Goal: Task Accomplishment & Management: Use online tool/utility

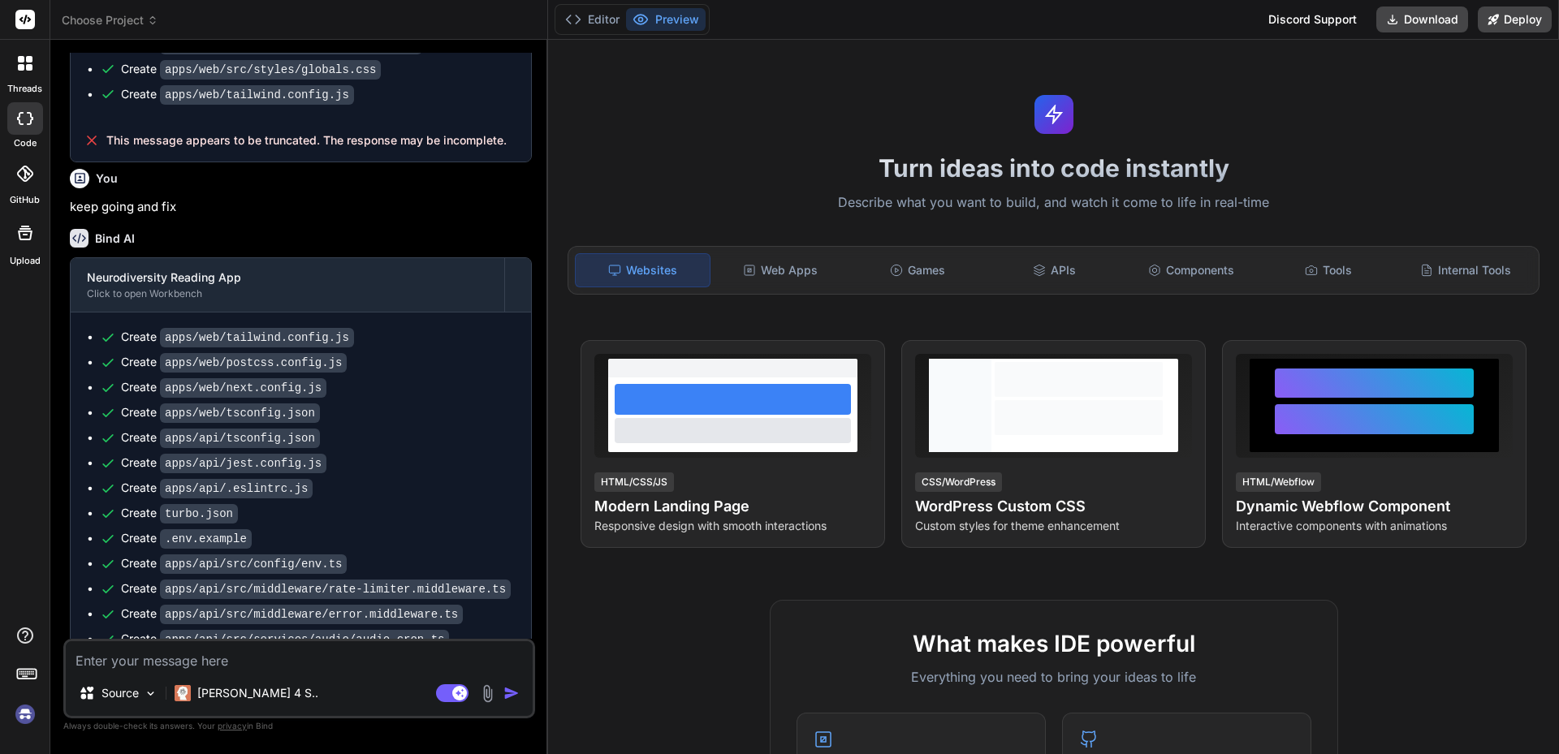
scroll to position [6338, 0]
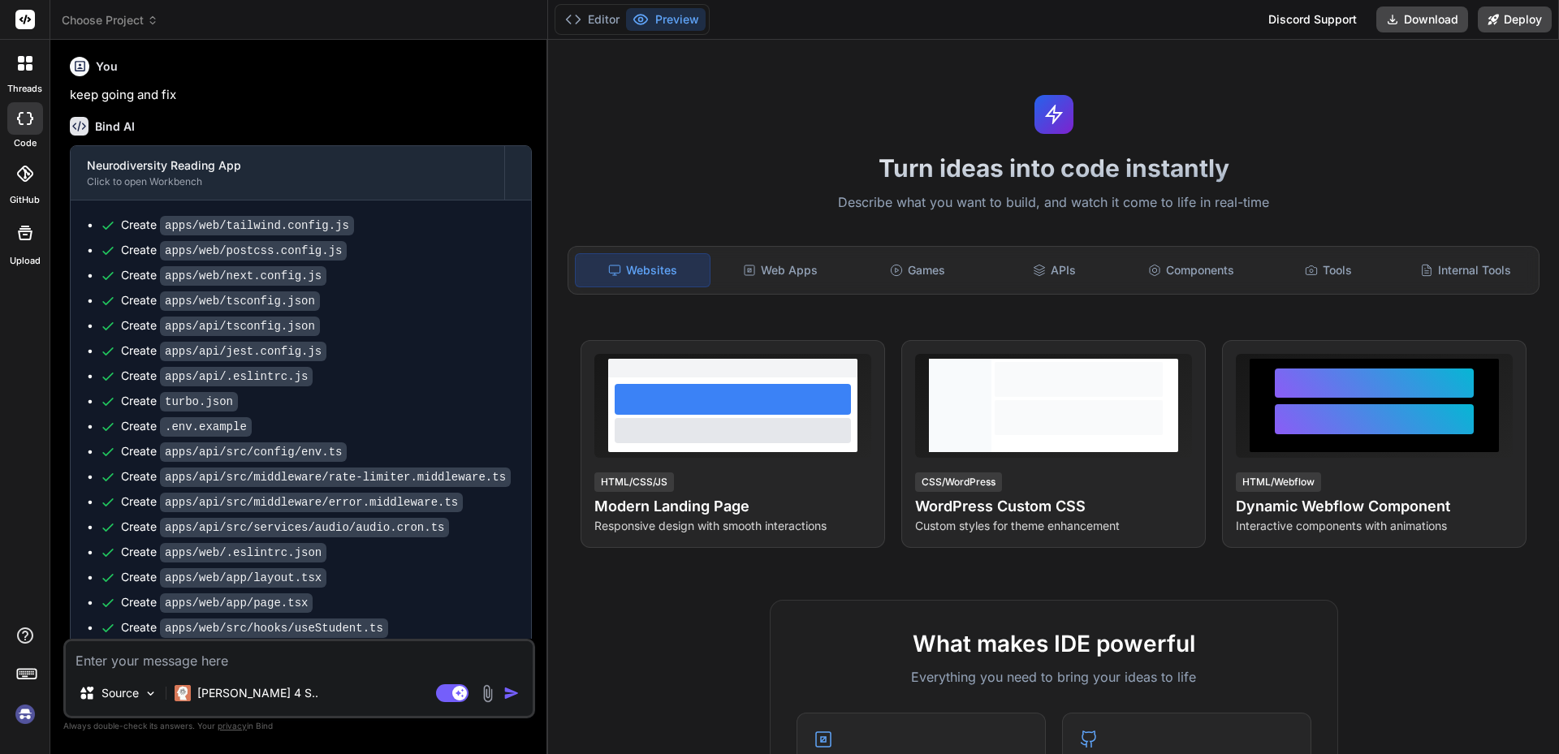
click at [274, 659] on textarea at bounding box center [299, 655] width 467 height 29
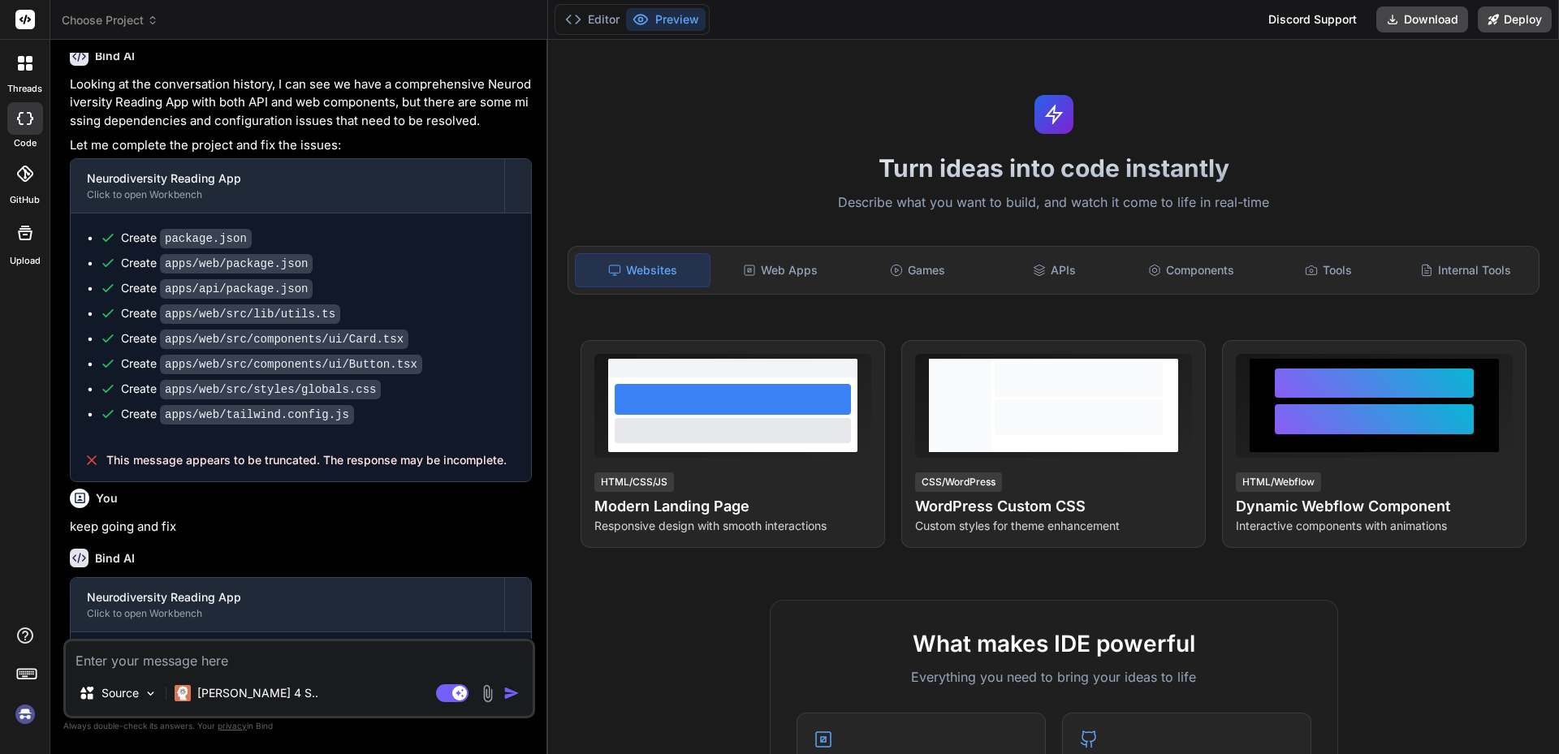
scroll to position [5932, 0]
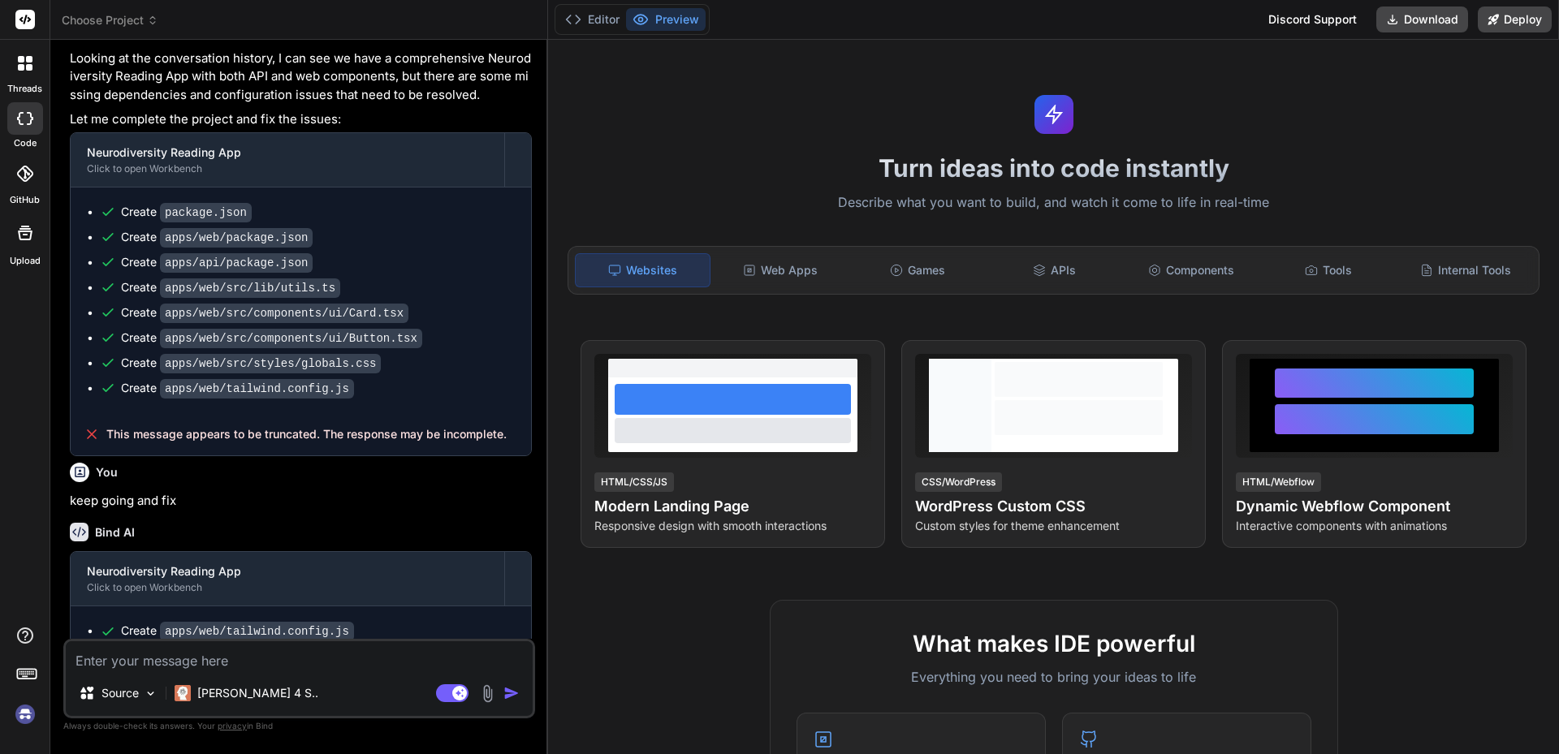
click at [114, 492] on p "keep going and fix" at bounding box center [301, 501] width 462 height 19
copy div "keep going and fix"
click at [678, 13] on button "Preview" at bounding box center [666, 19] width 80 height 23
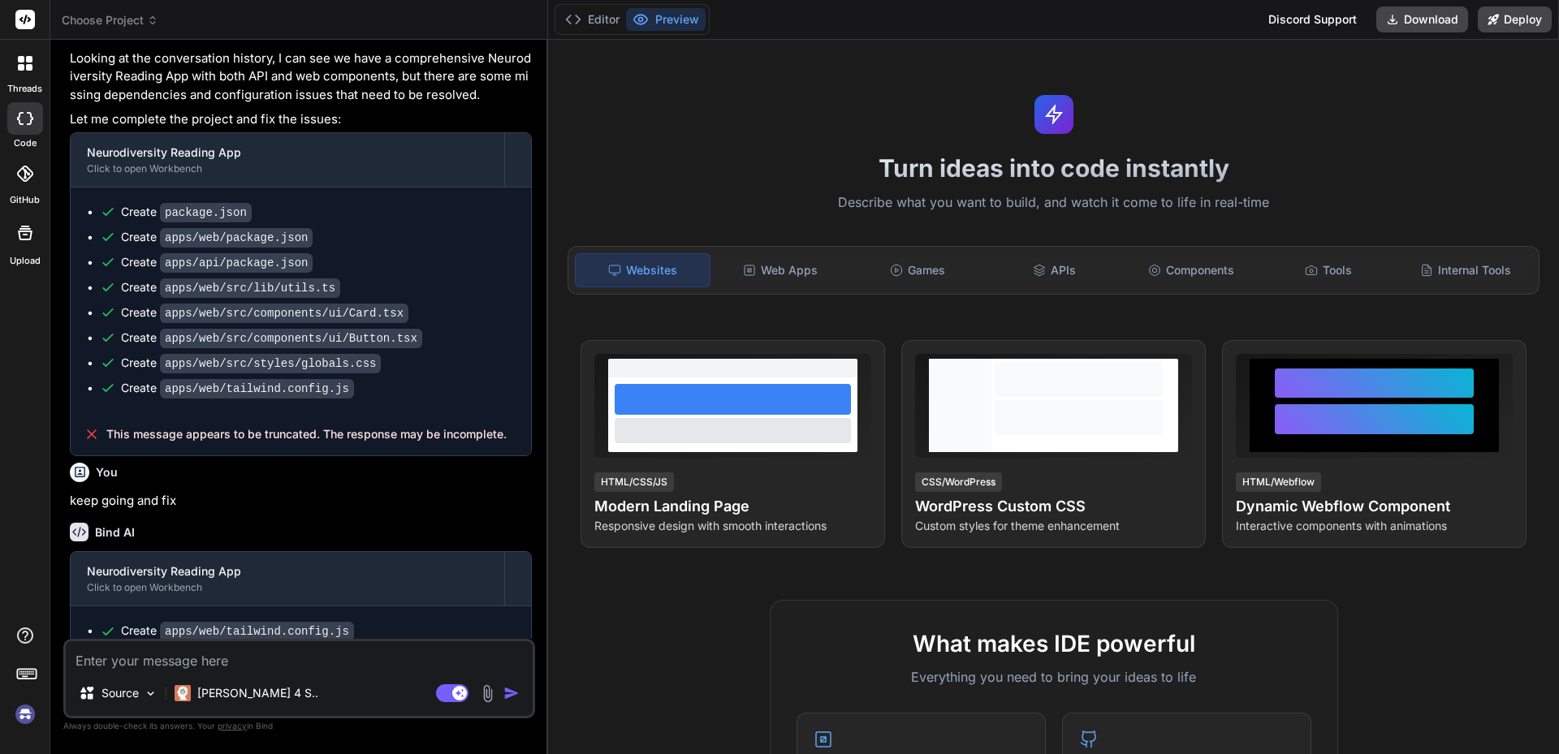
click at [141, 20] on span "Choose Project" at bounding box center [110, 20] width 97 height 16
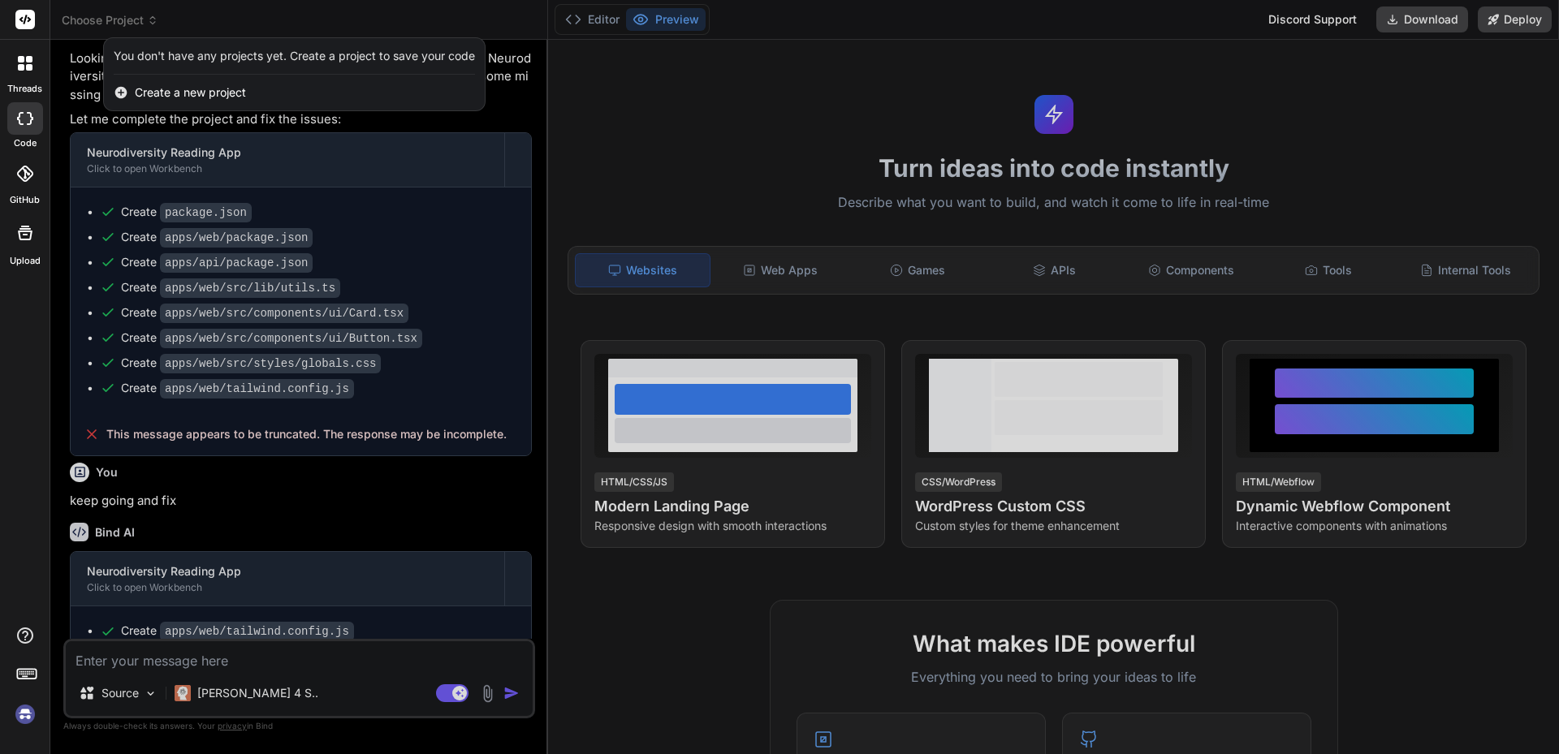
click at [145, 22] on div at bounding box center [779, 377] width 1559 height 754
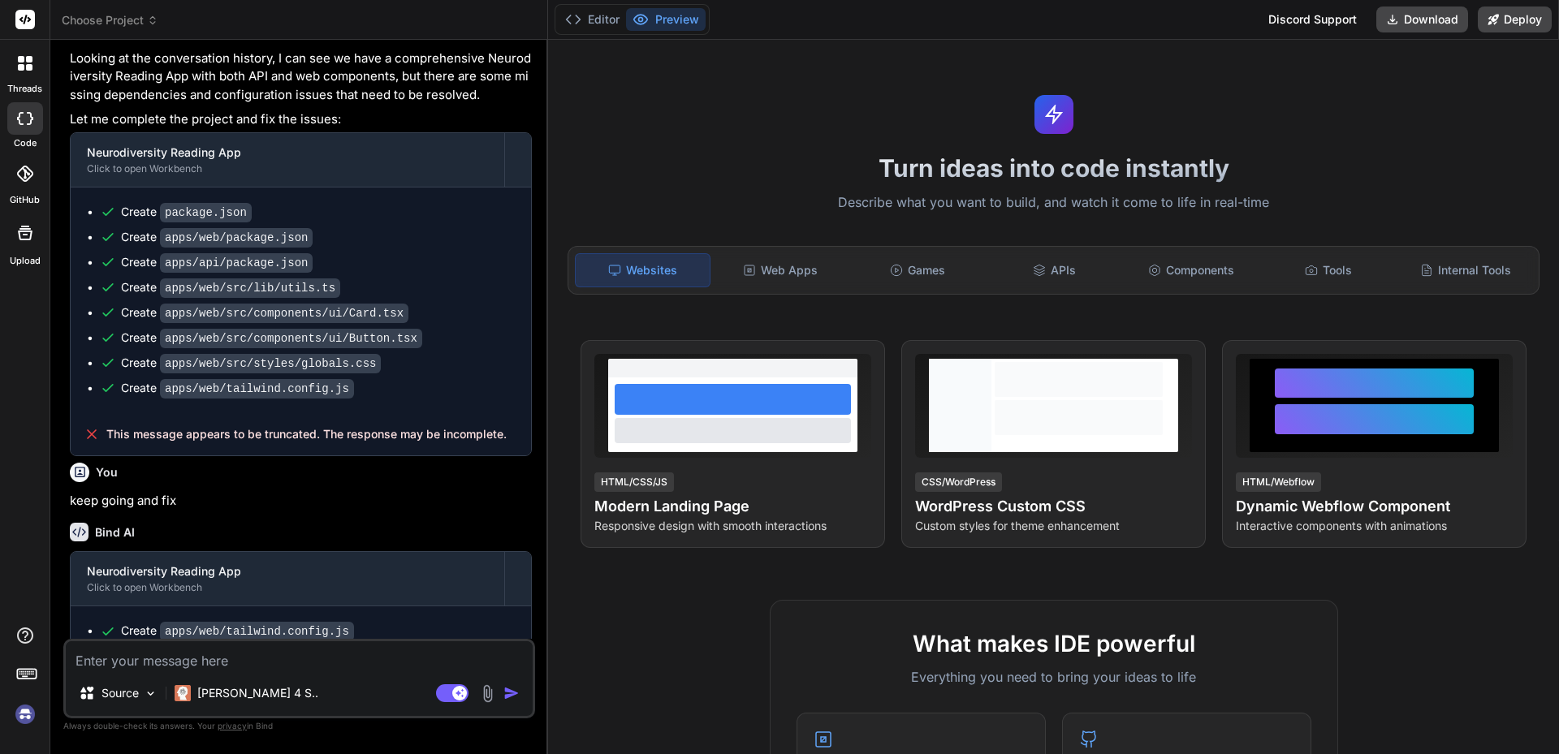
click at [31, 718] on img at bounding box center [25, 715] width 28 height 28
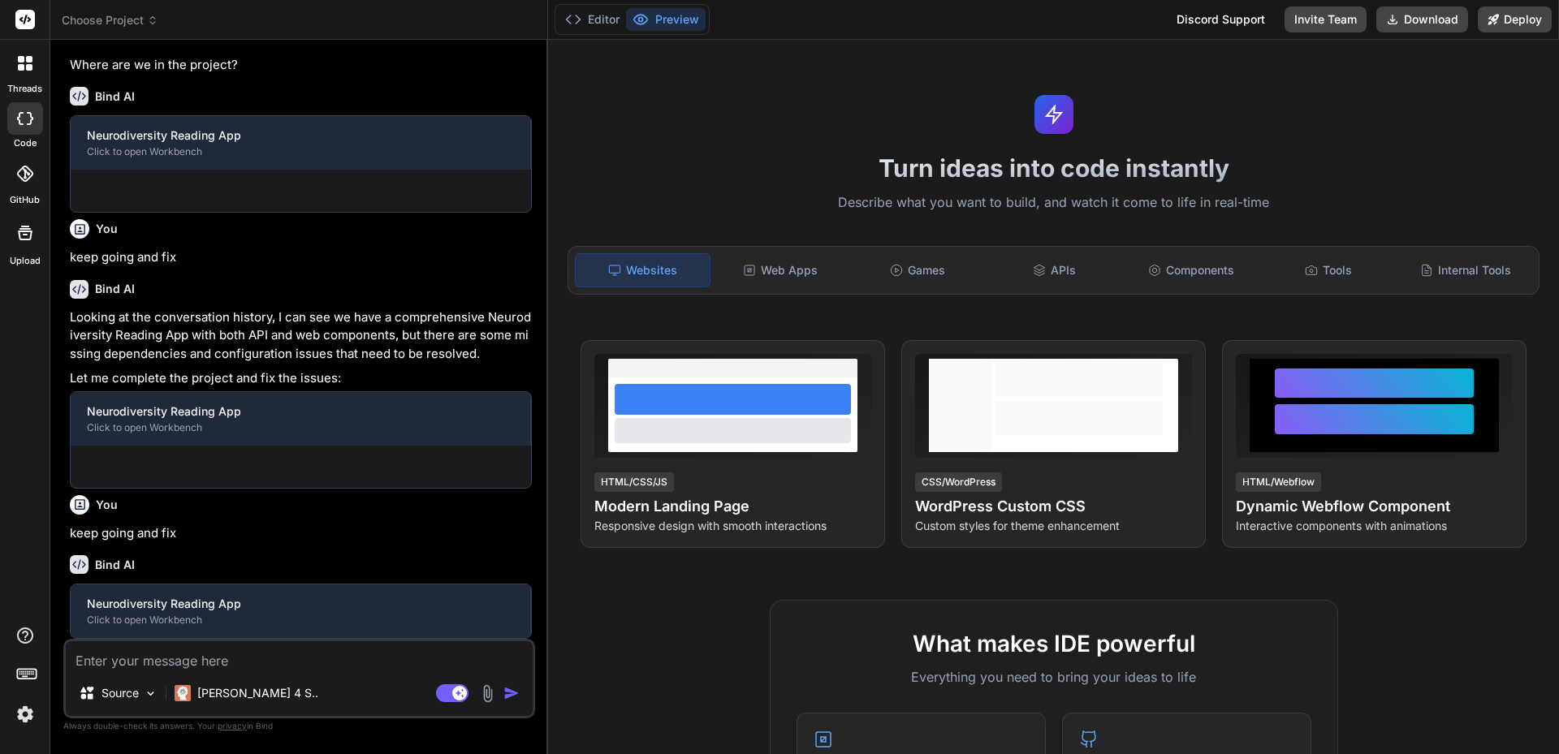
type textarea "x"
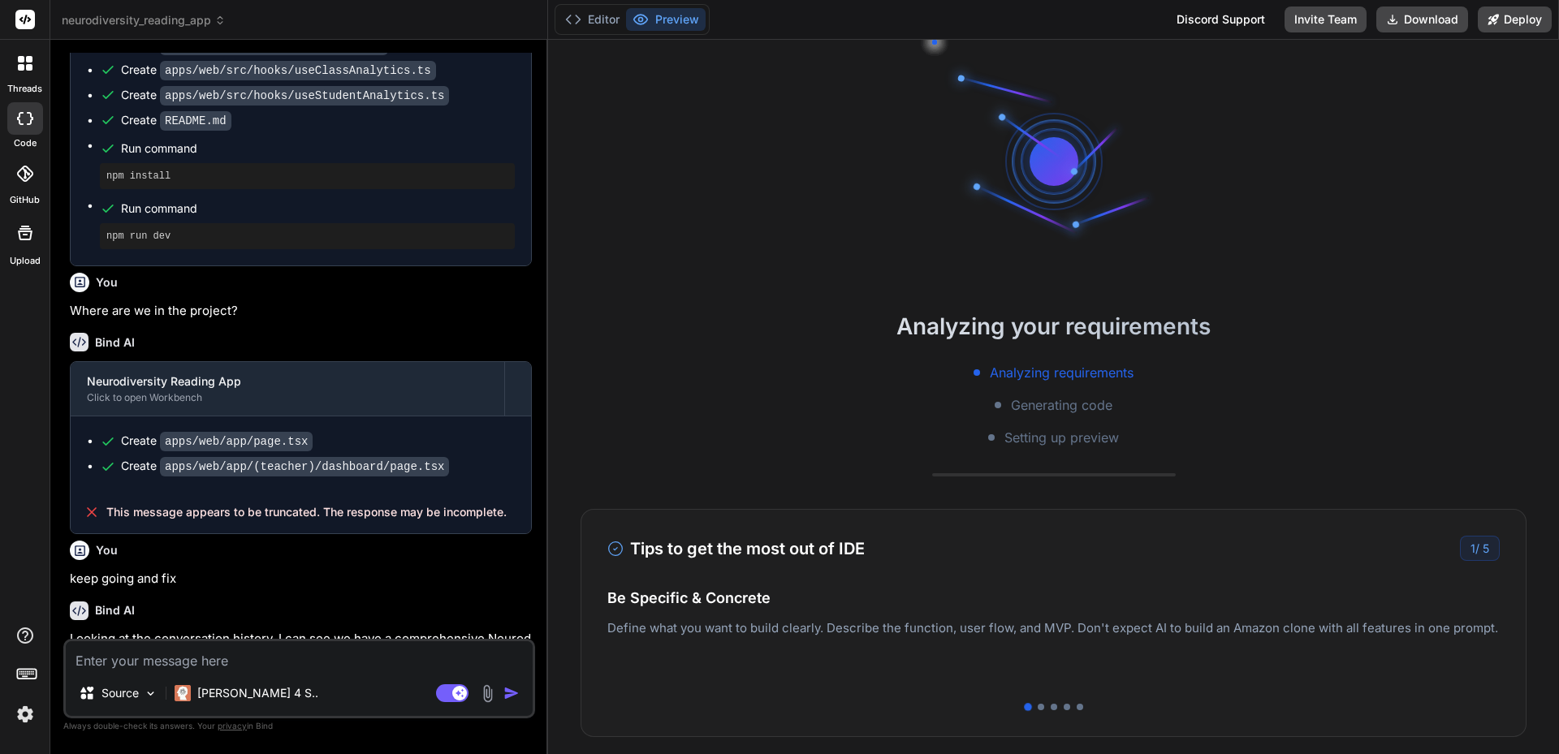
scroll to position [6338, 0]
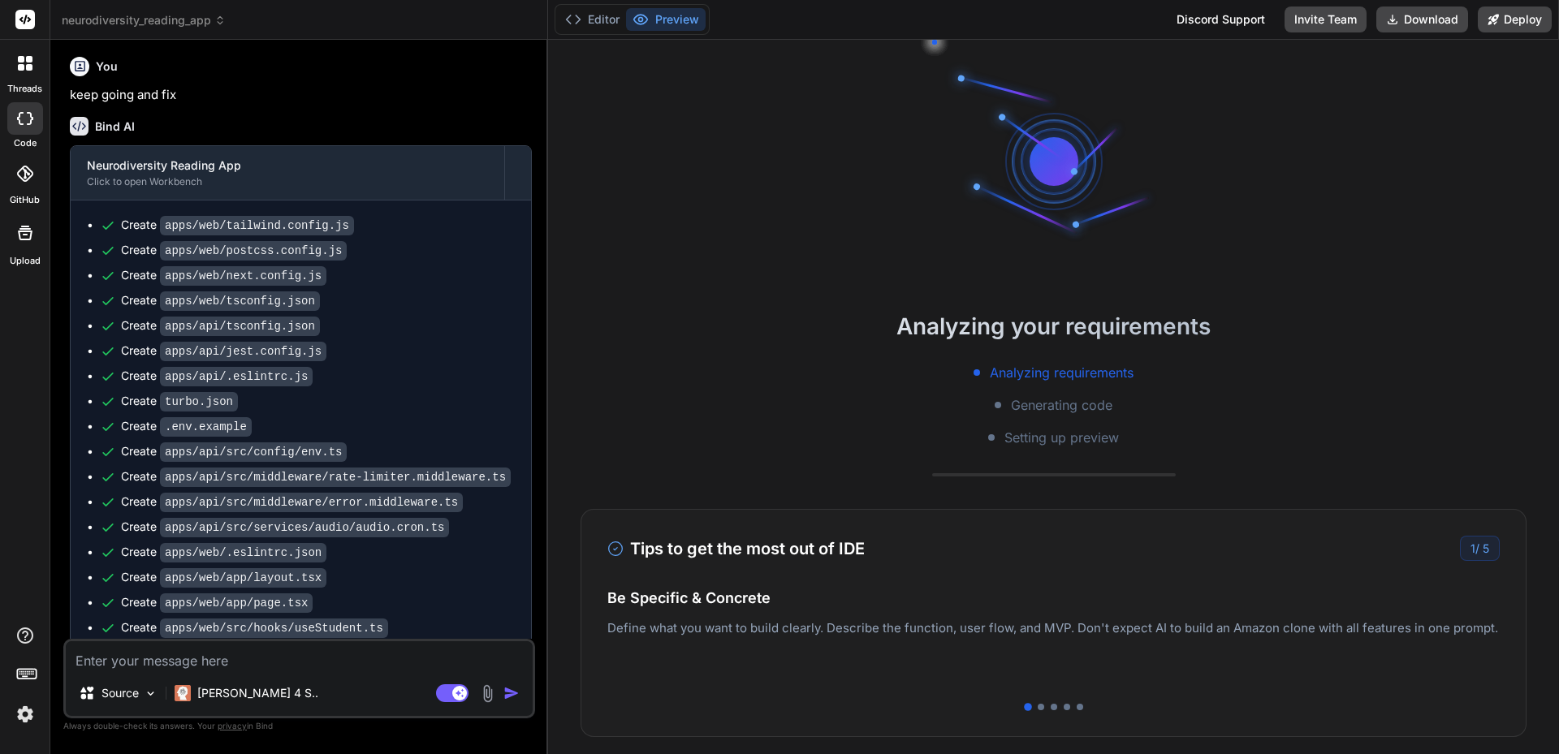
click at [209, 656] on textarea at bounding box center [299, 655] width 467 height 29
paste textarea "keep going and fix"
type textarea "keep going and fix"
type textarea "x"
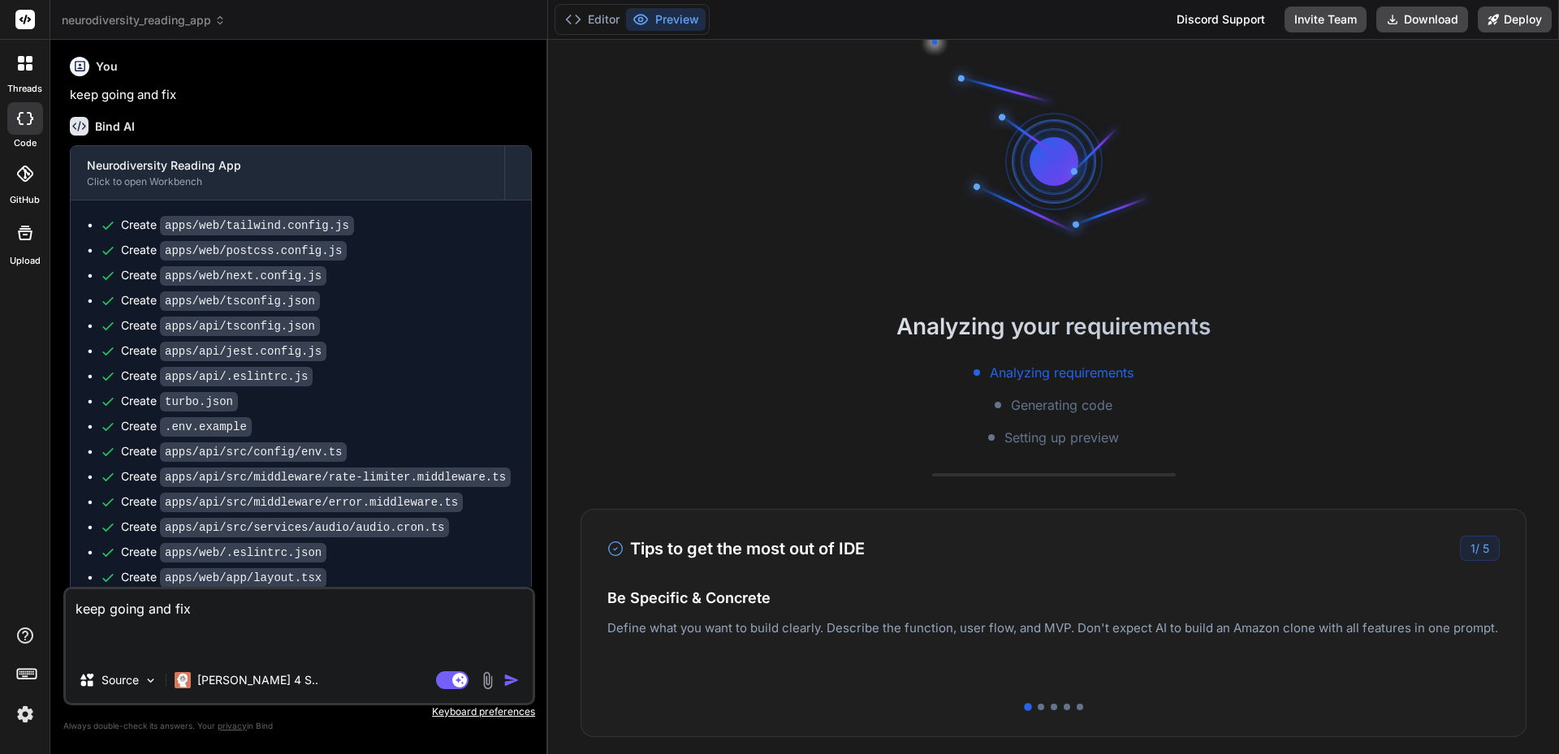
type textarea "keep going and fix"
type textarea "x"
type textarea "keep going and fix"
type textarea "x"
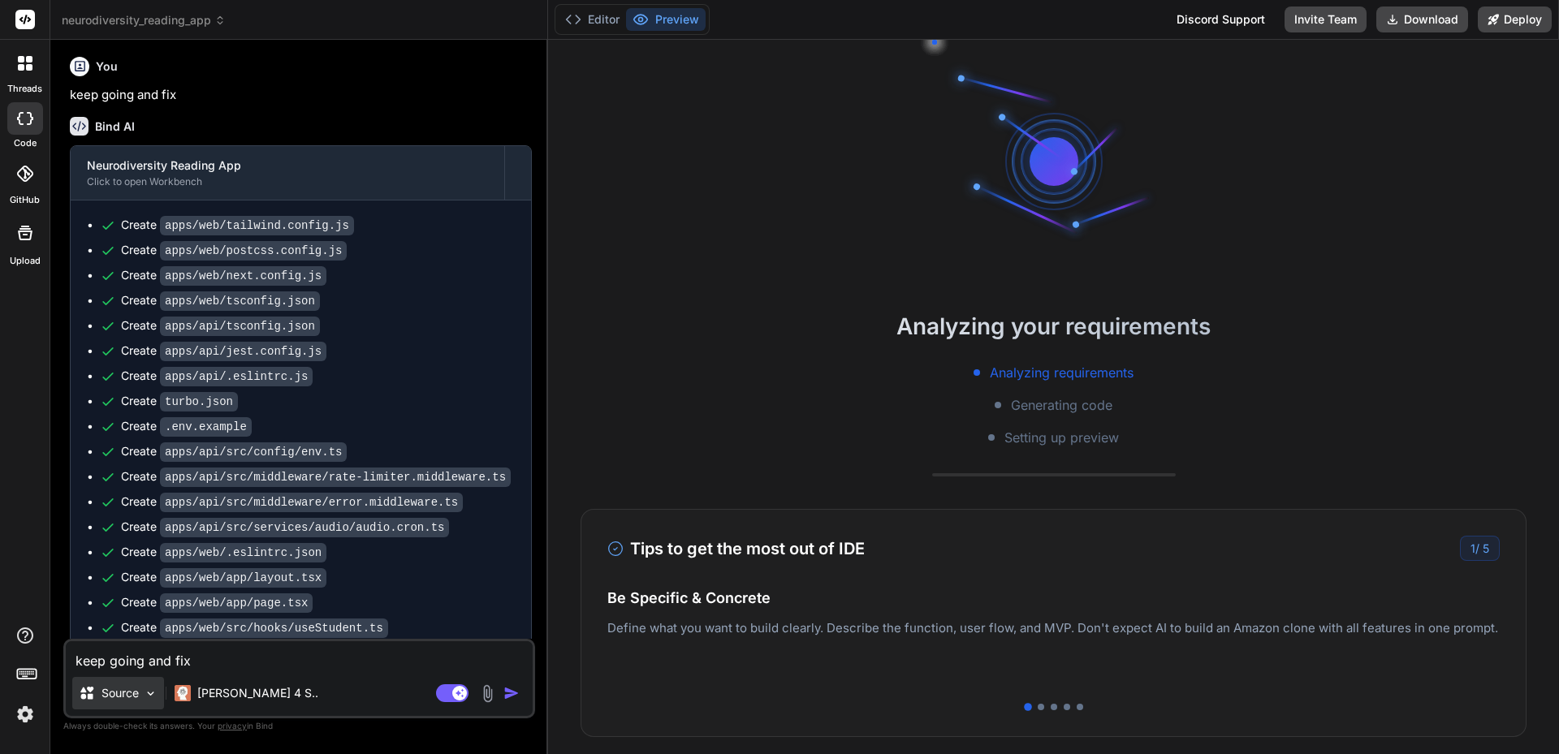
type textarea "keep going and fix"
click at [109, 690] on p "Source" at bounding box center [119, 693] width 37 height 16
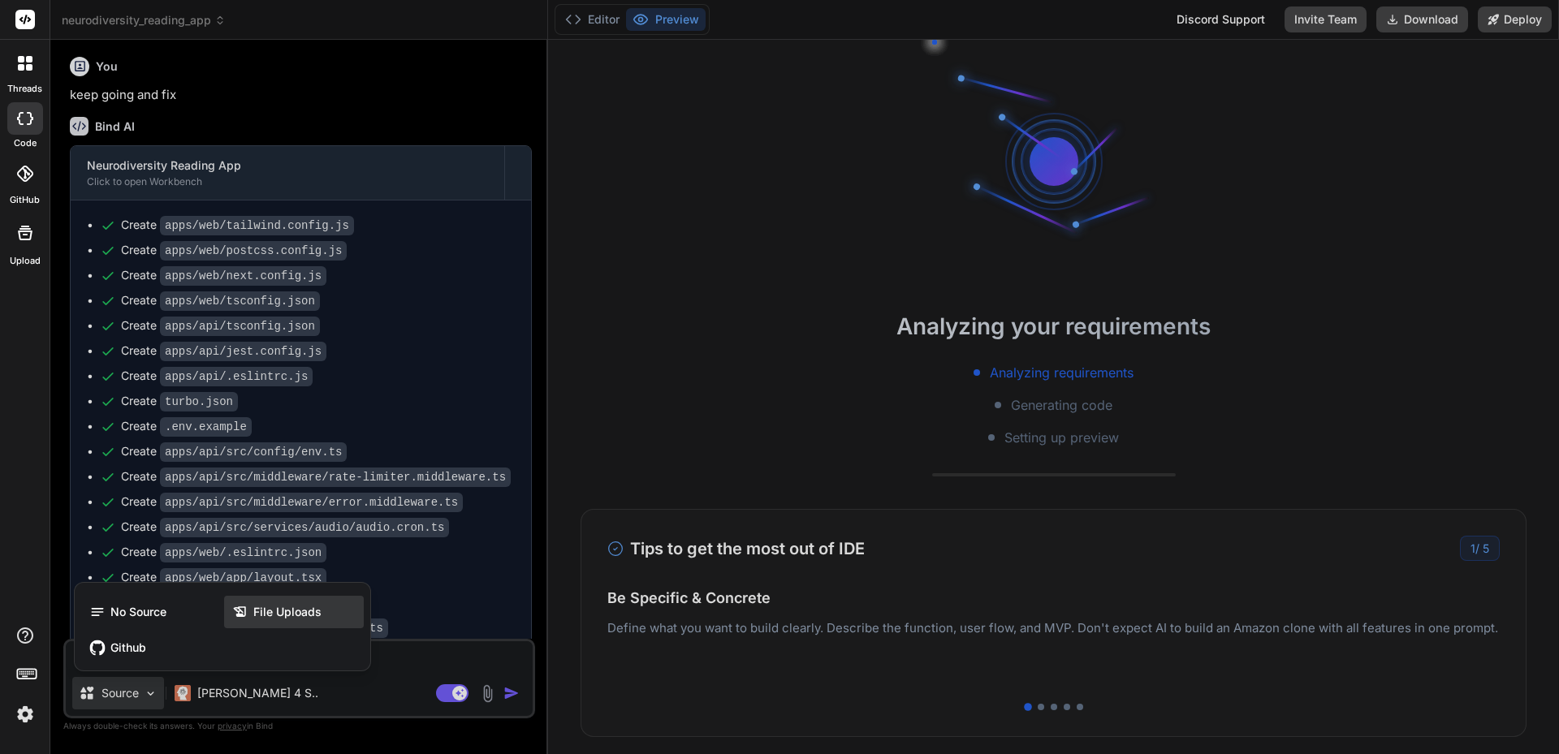
click at [275, 606] on span "File Uploads" at bounding box center [287, 612] width 68 height 16
type textarea "x"
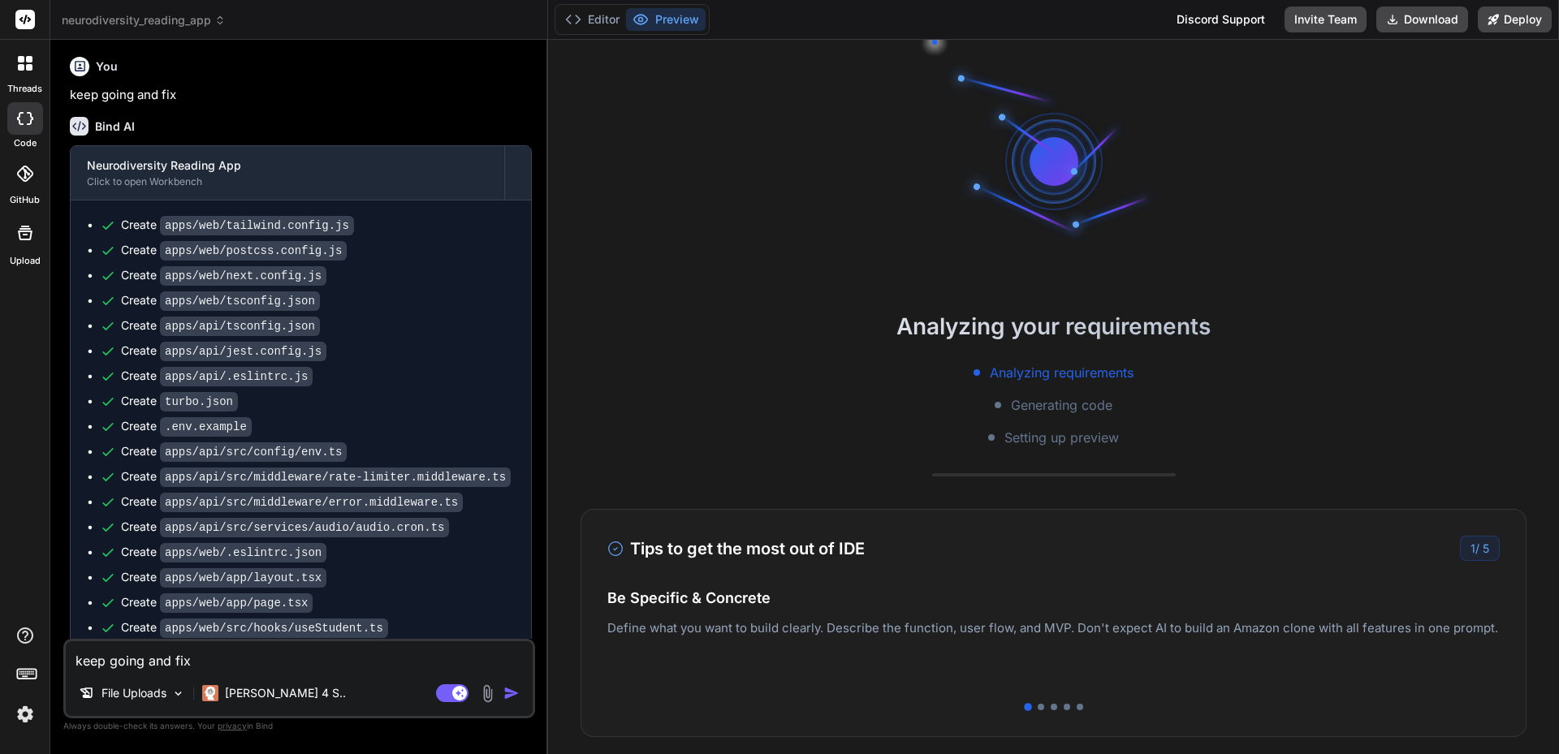
click at [227, 654] on textarea "keep going and fix" at bounding box center [299, 655] width 467 height 29
drag, startPoint x: 140, startPoint y: 660, endPoint x: 296, endPoint y: 660, distance: 155.9
click at [296, 660] on textarea "keep going and fix" at bounding box center [299, 655] width 467 height 29
type textarea "[PERSON_NAME] going and fix"
type textarea "x"
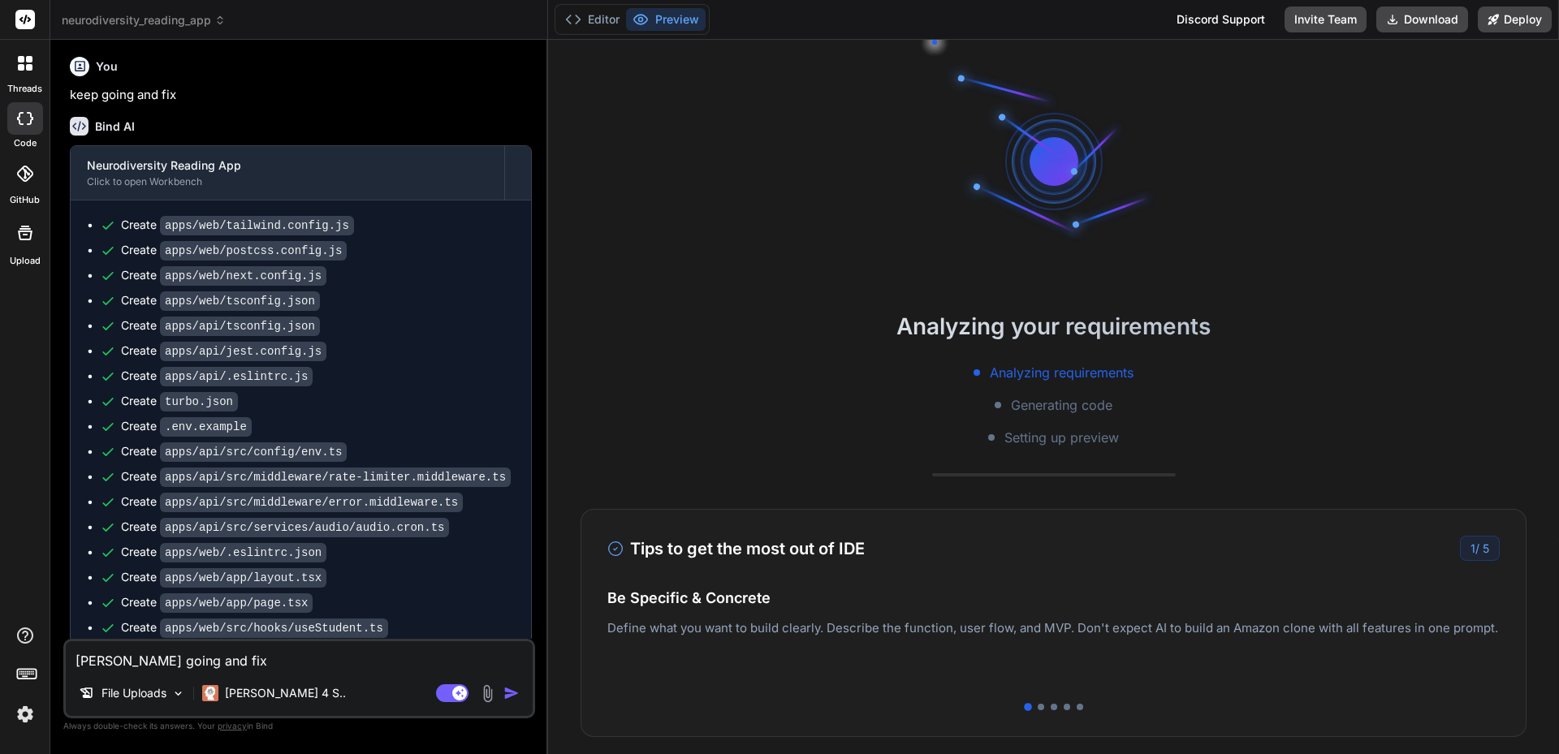
type textarea "Rekeep going and fix"
type textarea "x"
type textarea "Reakeep going and fix"
type textarea "x"
type textarea "Readkeep going and fix"
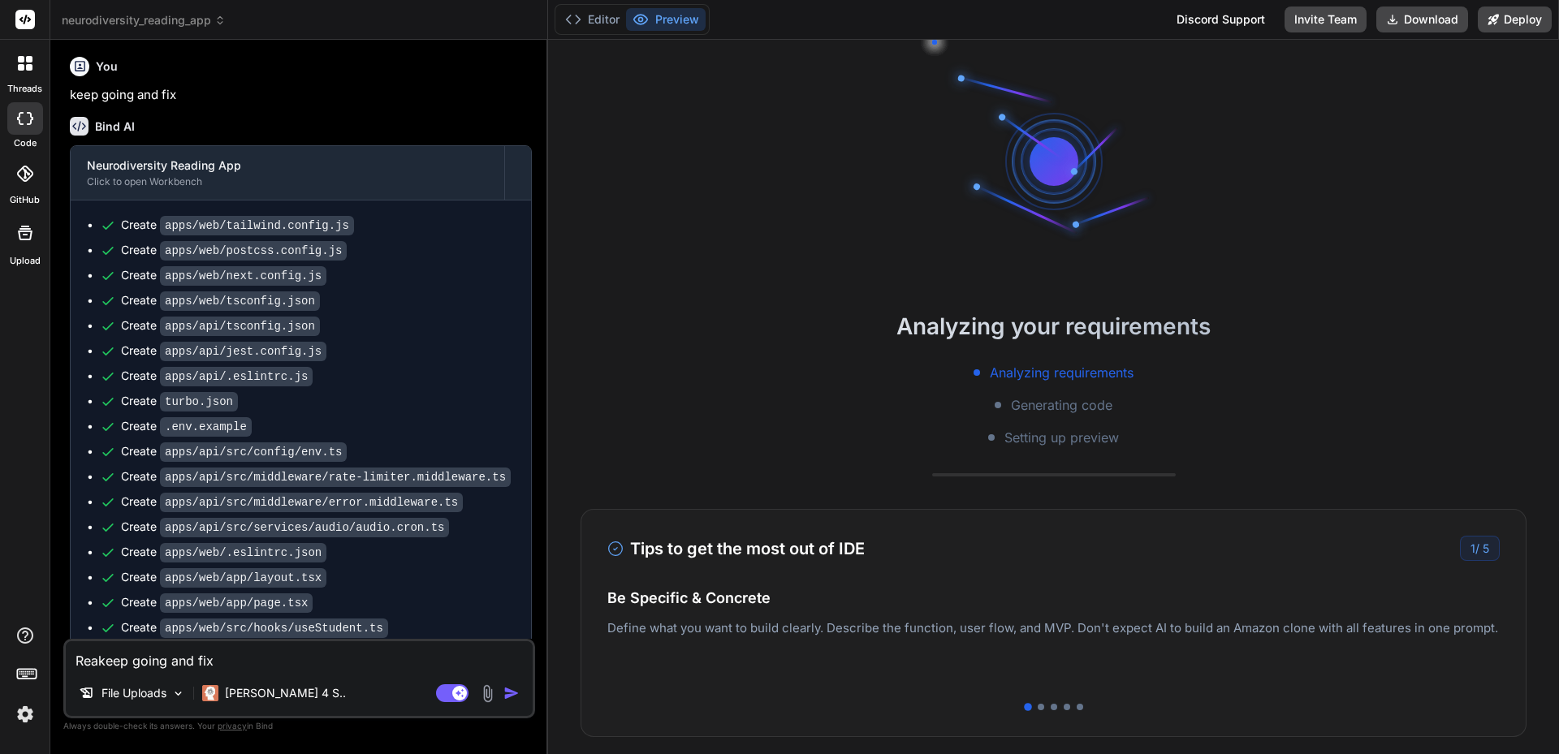
type textarea "x"
type textarea "Read keep going and fix"
type textarea "x"
type textarea "Read tkeep going and fix"
type textarea "x"
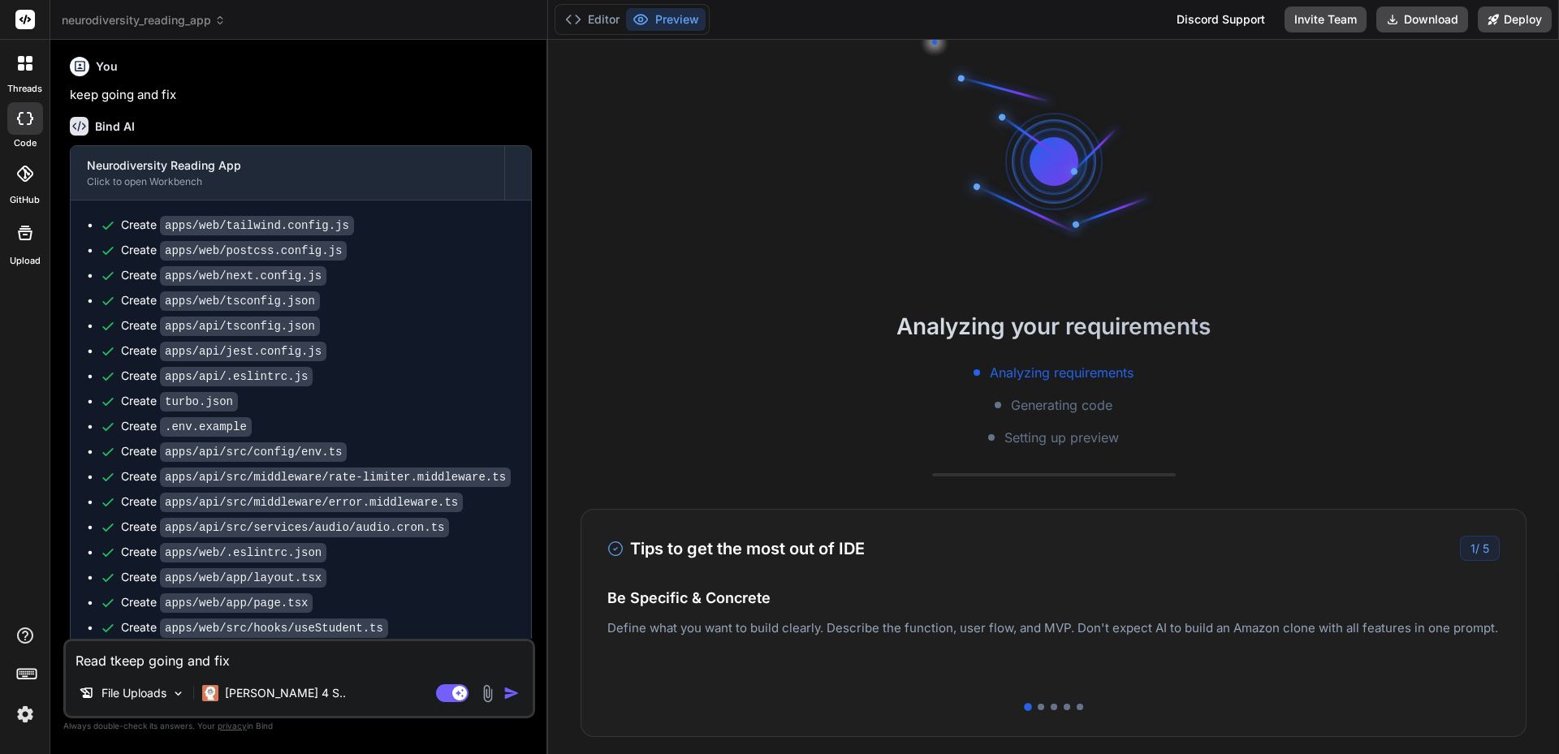
type textarea "Read thkeep going and fix"
type textarea "x"
type textarea "Read thekeep going and fix"
type textarea "x"
type textarea "Read the keep going and fix"
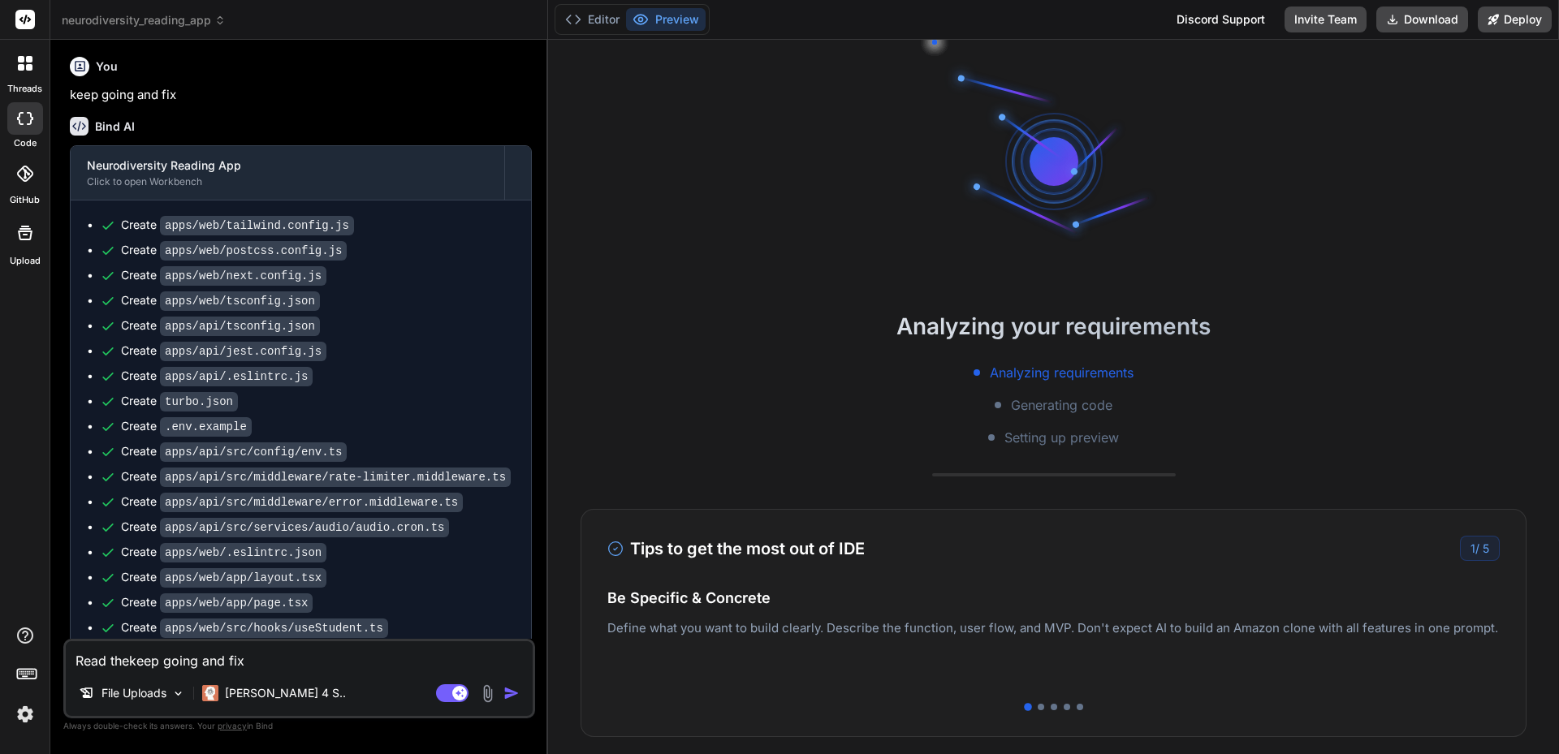
type textarea "x"
type textarea "Read the akeep going and fix"
type textarea "x"
type textarea "Read the adkeep going and fix"
type textarea "x"
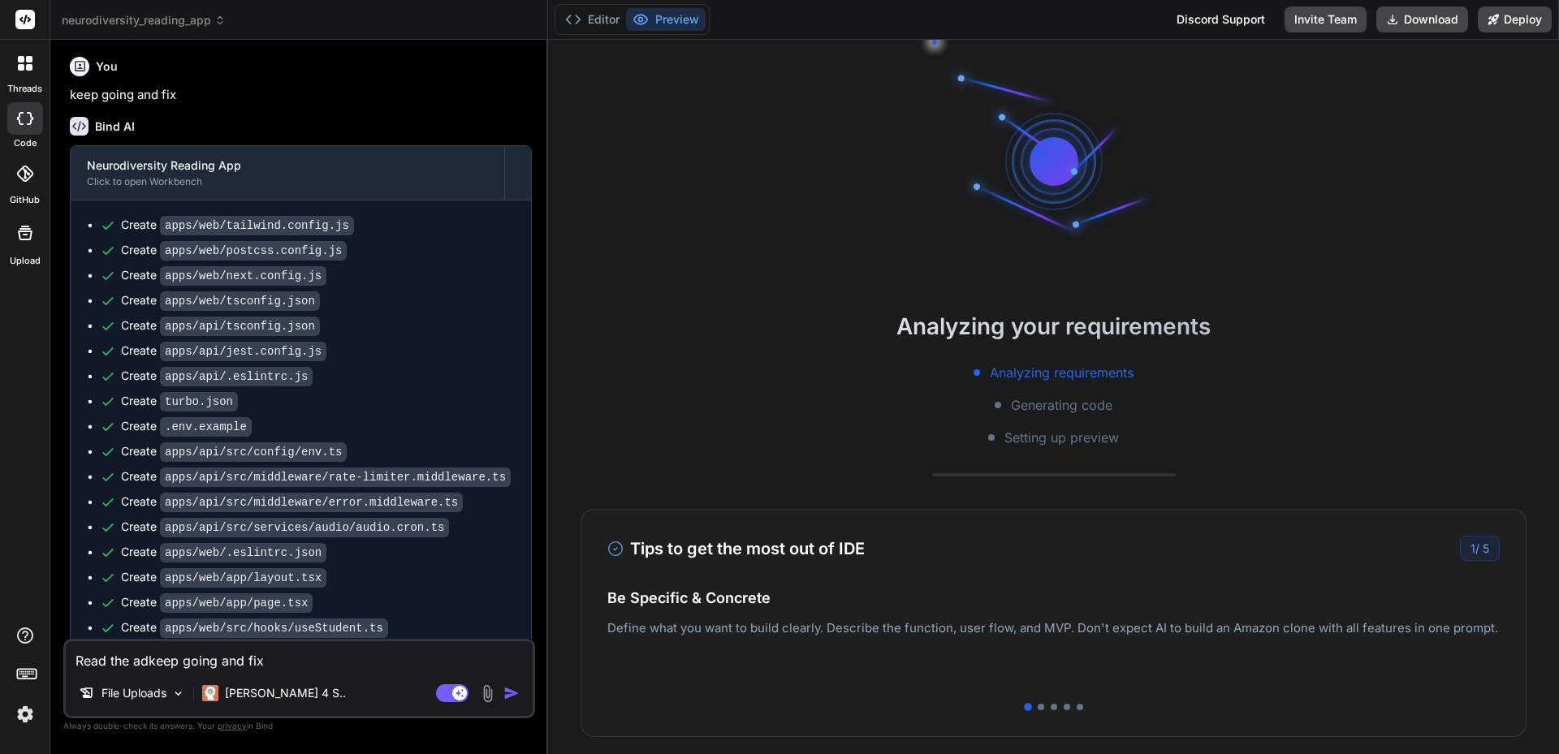
type textarea "Read the akeep going and fix"
type textarea "x"
type textarea "Read the atkeep going and fix"
type textarea "x"
type textarea "Read the attkeep going and fix"
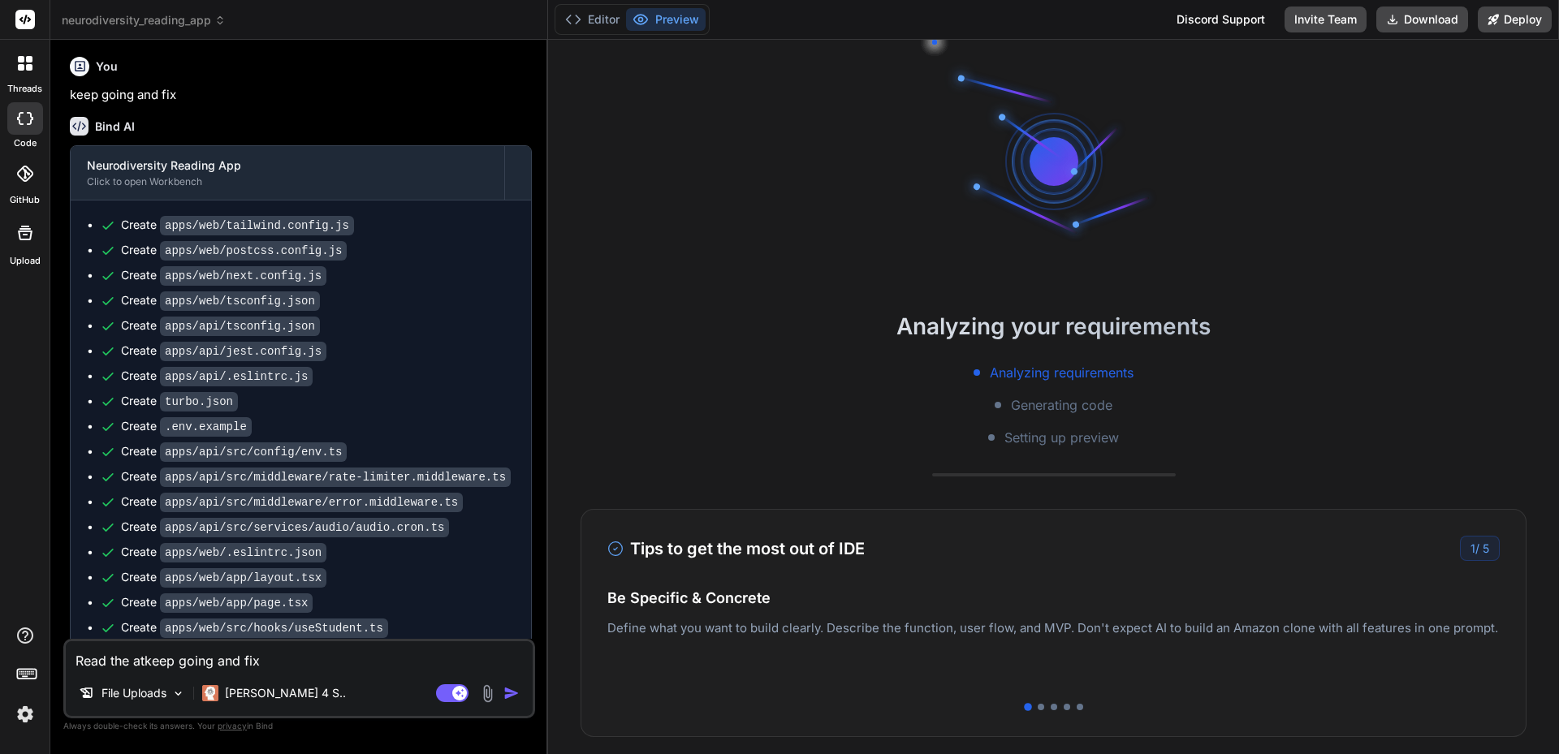
type textarea "x"
type textarea "Read the attakeep going and fix"
type textarea "x"
type textarea "Read the attackeep going and fix"
type textarea "x"
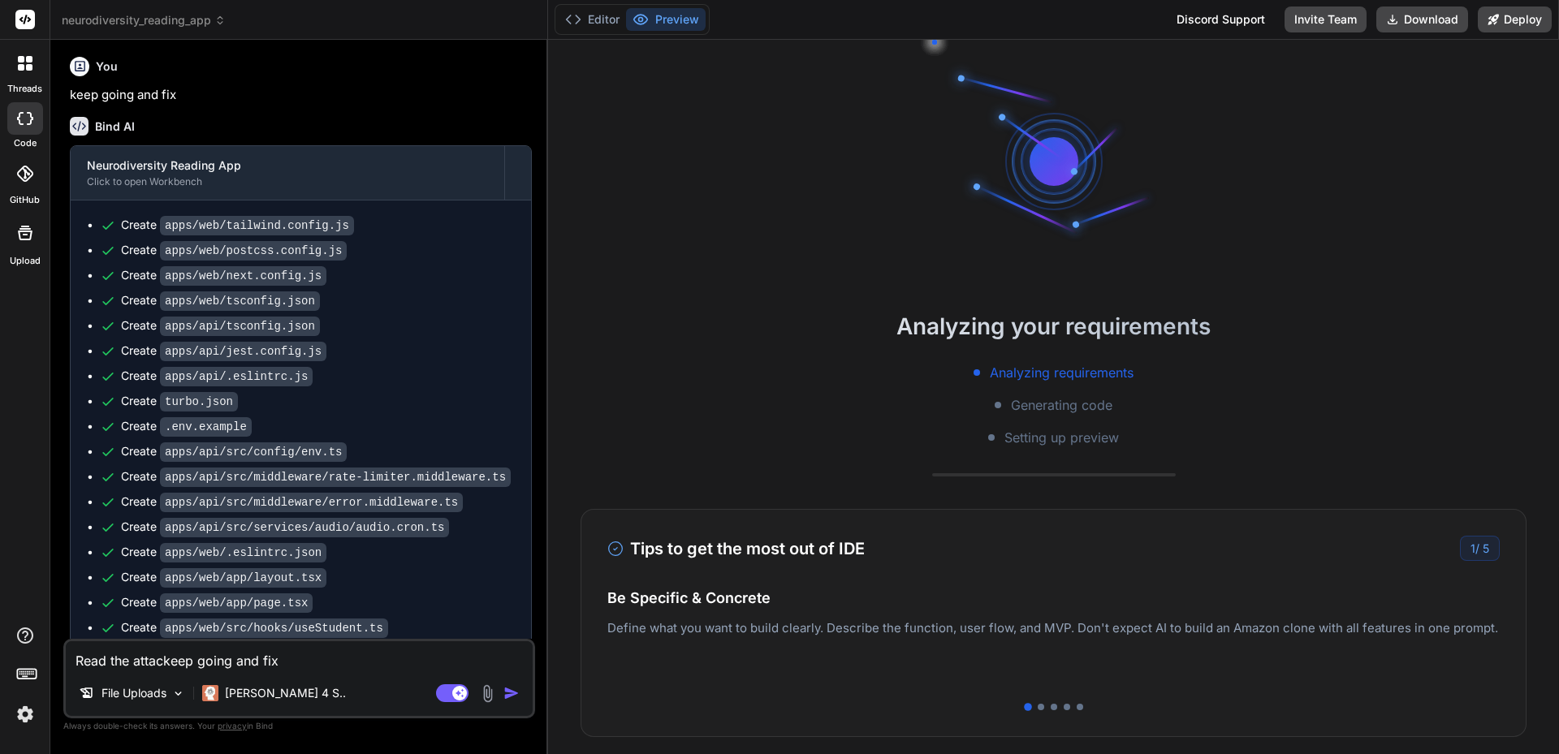
type textarea "Read the attachkeep going and fix"
type textarea "x"
type textarea "Read the attachekeep going and fix"
type textarea "x"
type textarea "Read the attachemkeep going and fix"
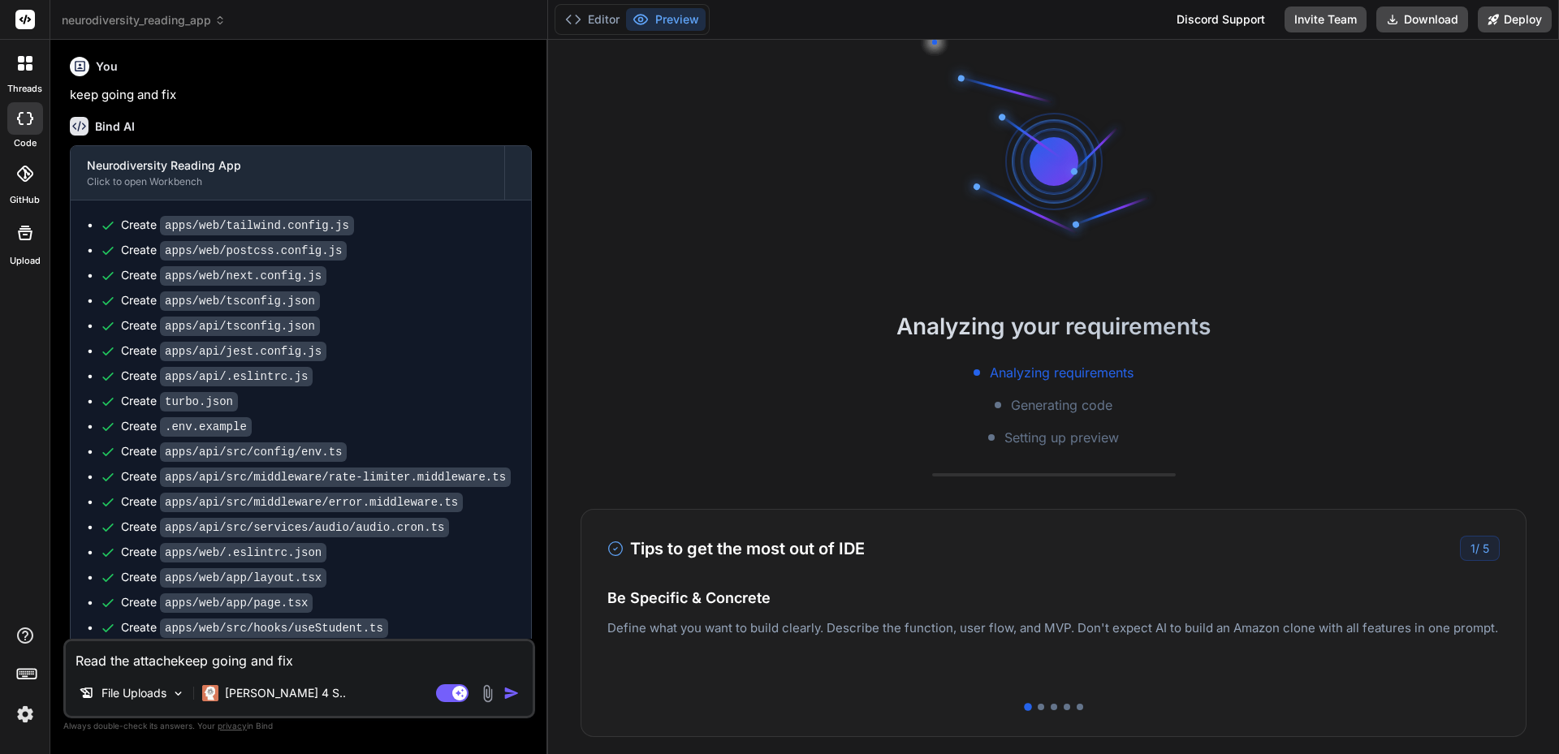
type textarea "x"
type textarea "Read the attachemekeep going and fix"
type textarea "x"
type textarea "Read the attachemenkeep going and fix"
type textarea "x"
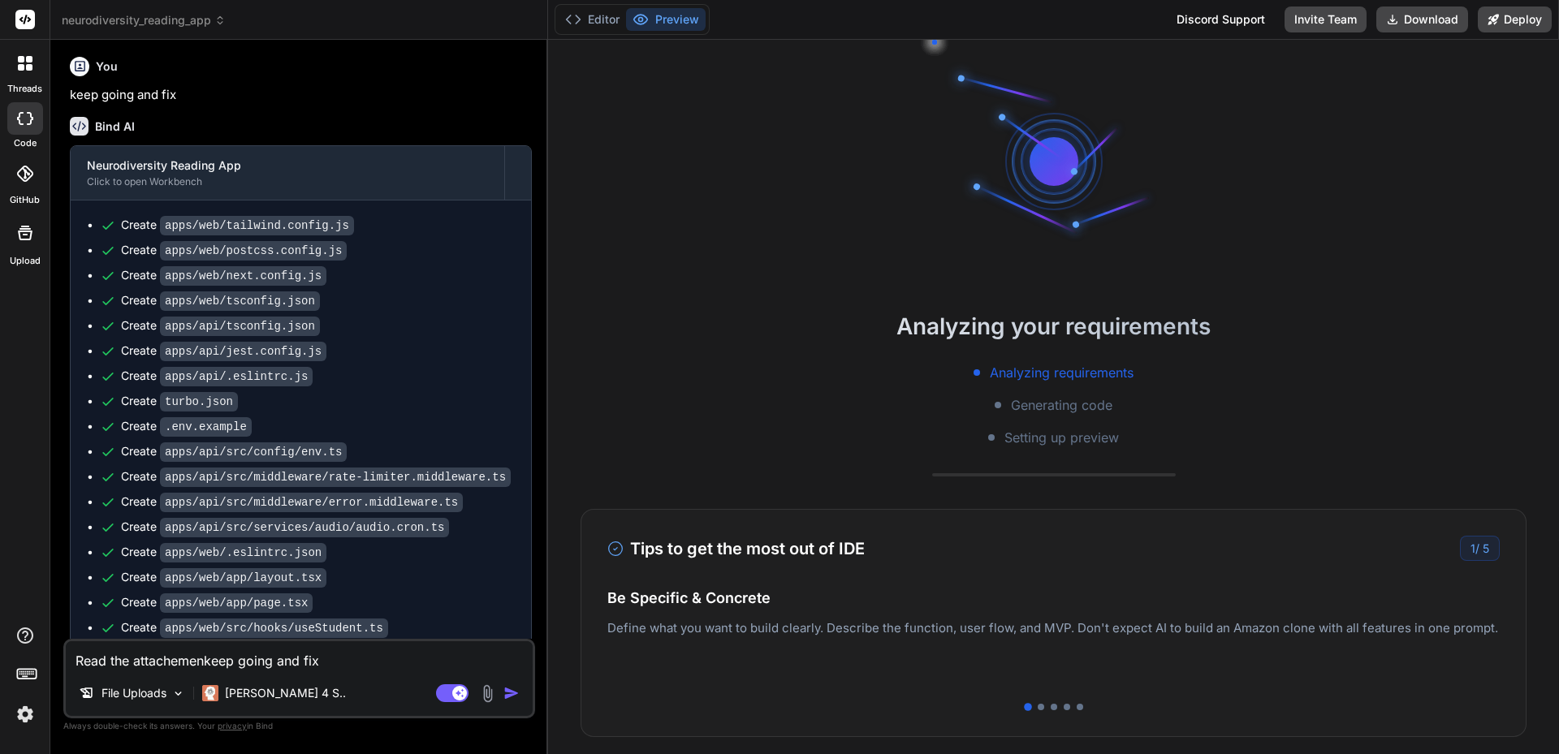
type textarea "Read the attachementkeep going and fix"
type textarea "x"
type textarea "Read the attachement keep going and fix"
type textarea "x"
type textarea "Read the attachement akeep going and fix"
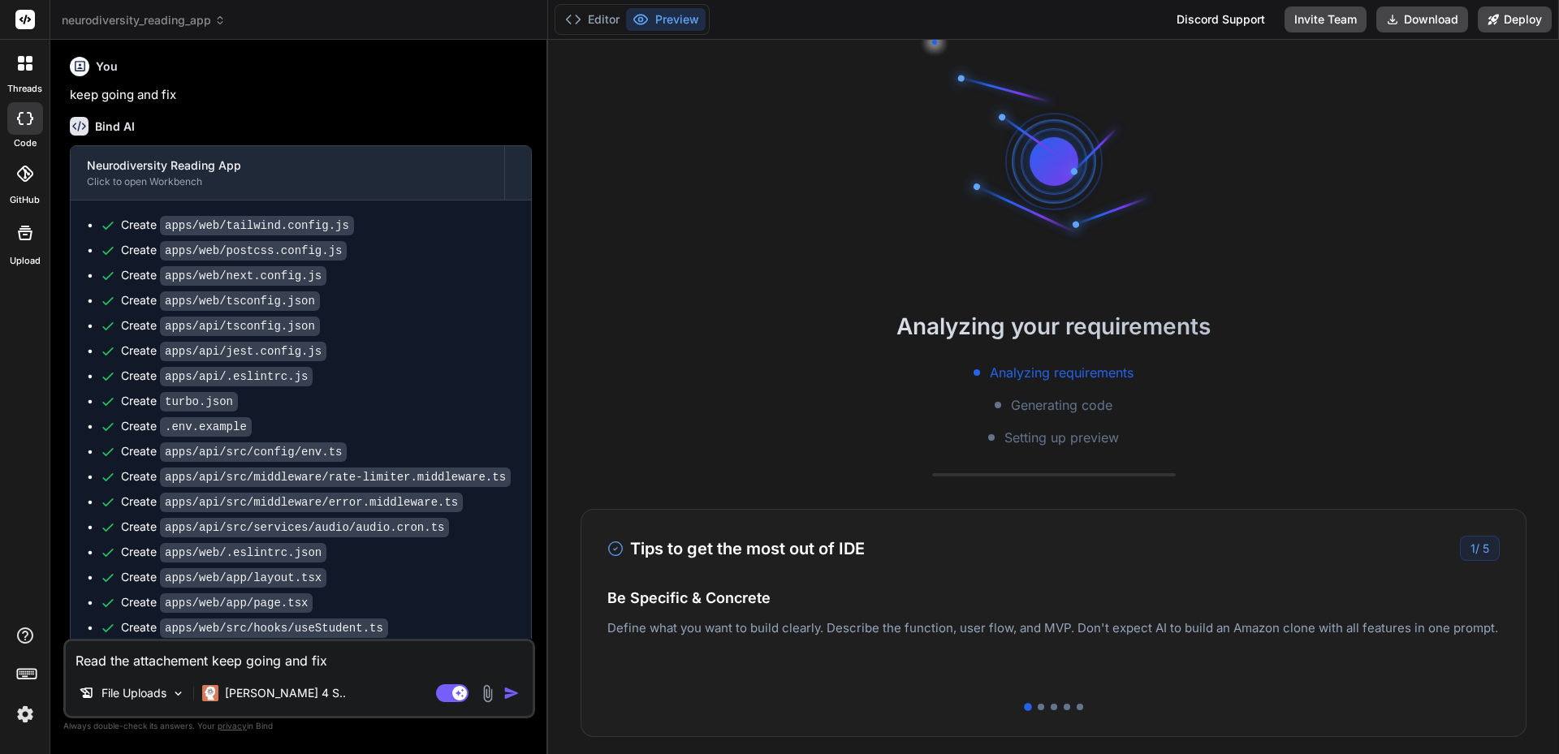
type textarea "x"
type textarea "Read the attachement ankeep going and fix"
type textarea "x"
type textarea "Read the attachement andkeep going and fix"
type textarea "x"
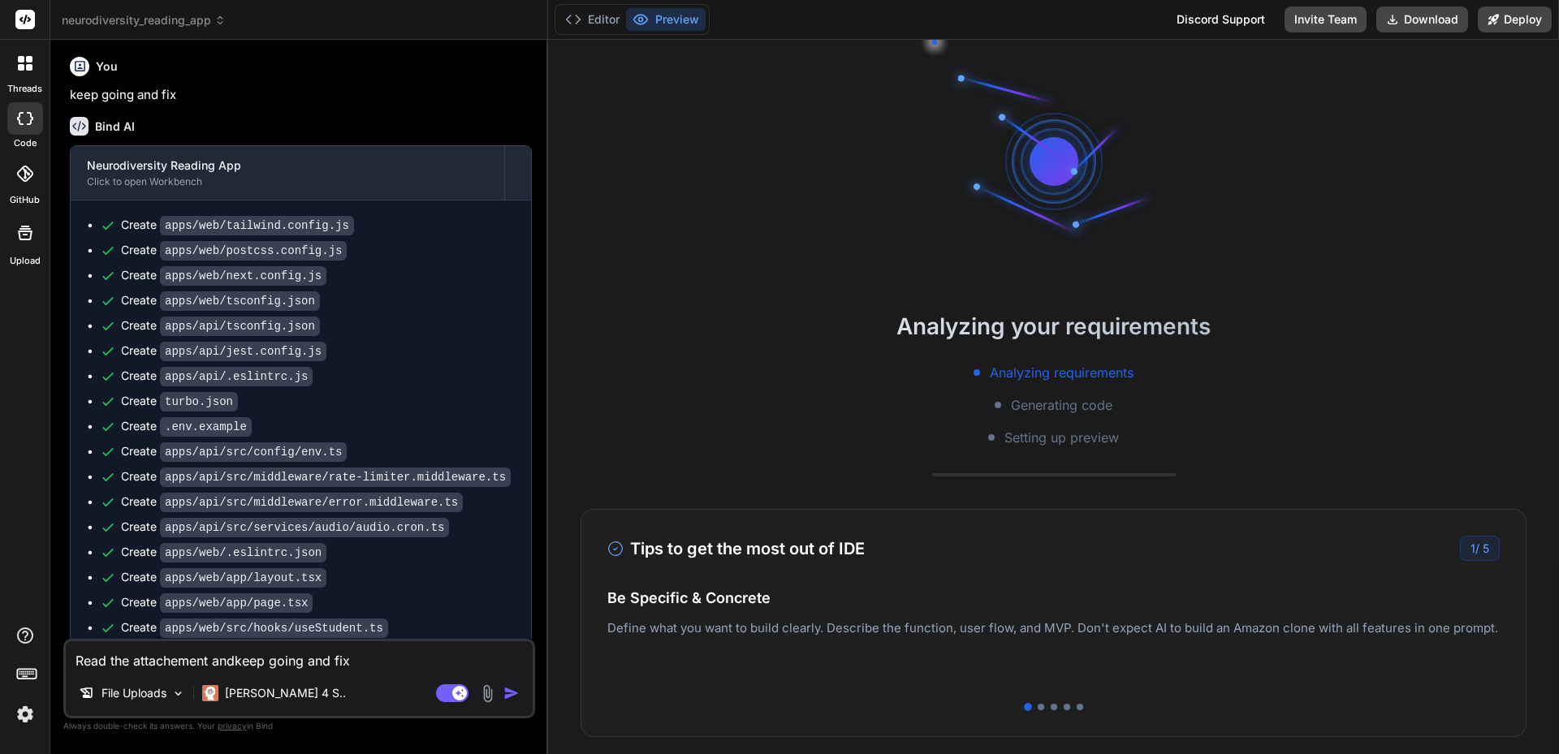
type textarea "Read the attachement and keep going and fix"
type textarea "x"
click at [209, 658] on textarea "Read the attachement and keep going and fix" at bounding box center [299, 655] width 467 height 29
type textarea "Read the attachement and keep going and fix"
type textarea "x"
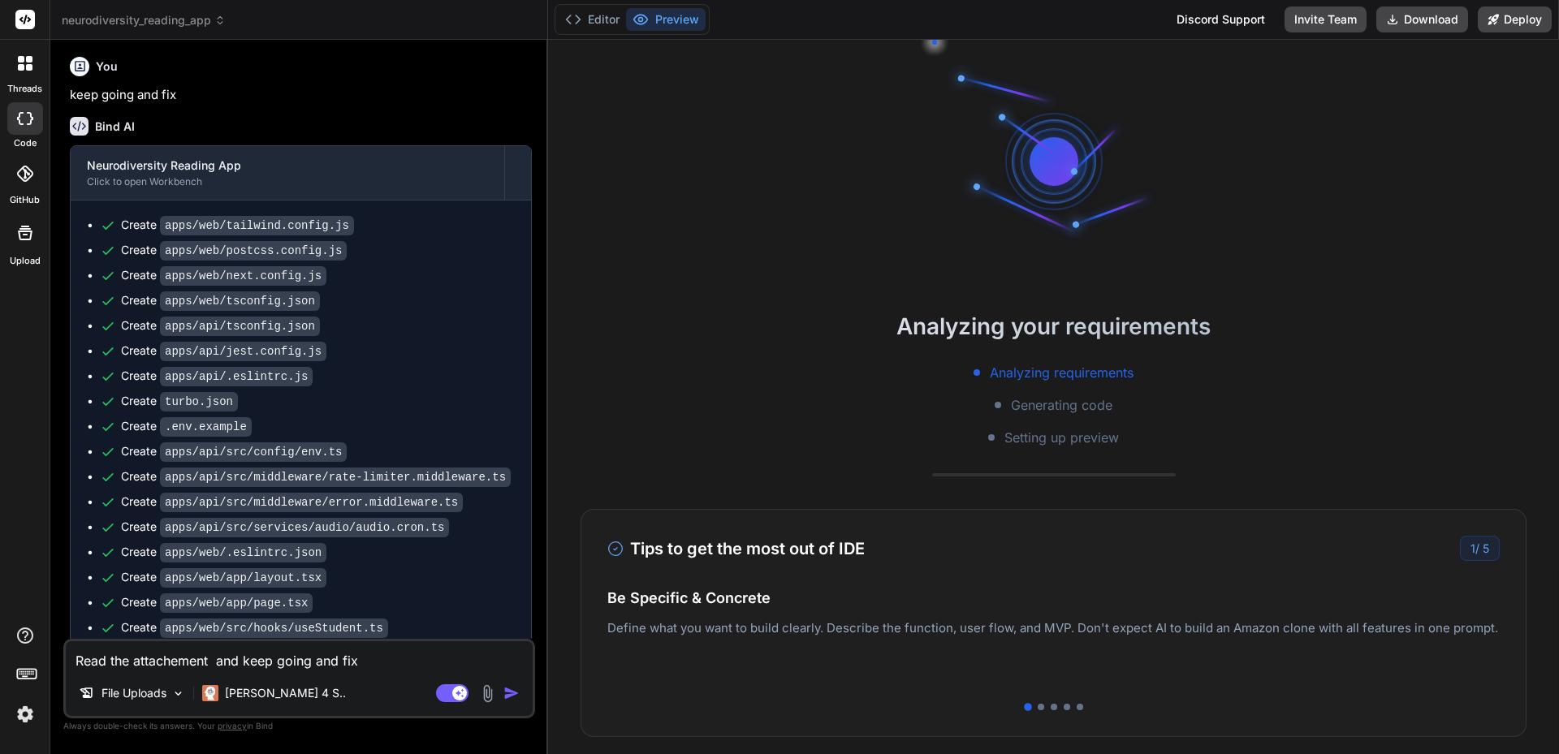
type textarea "Read the attachement t and keep going and fix"
type textarea "x"
type textarea "Read the attachement to and keep going and fix"
type textarea "x"
type textarea "Read the attachement to and keep going and fix"
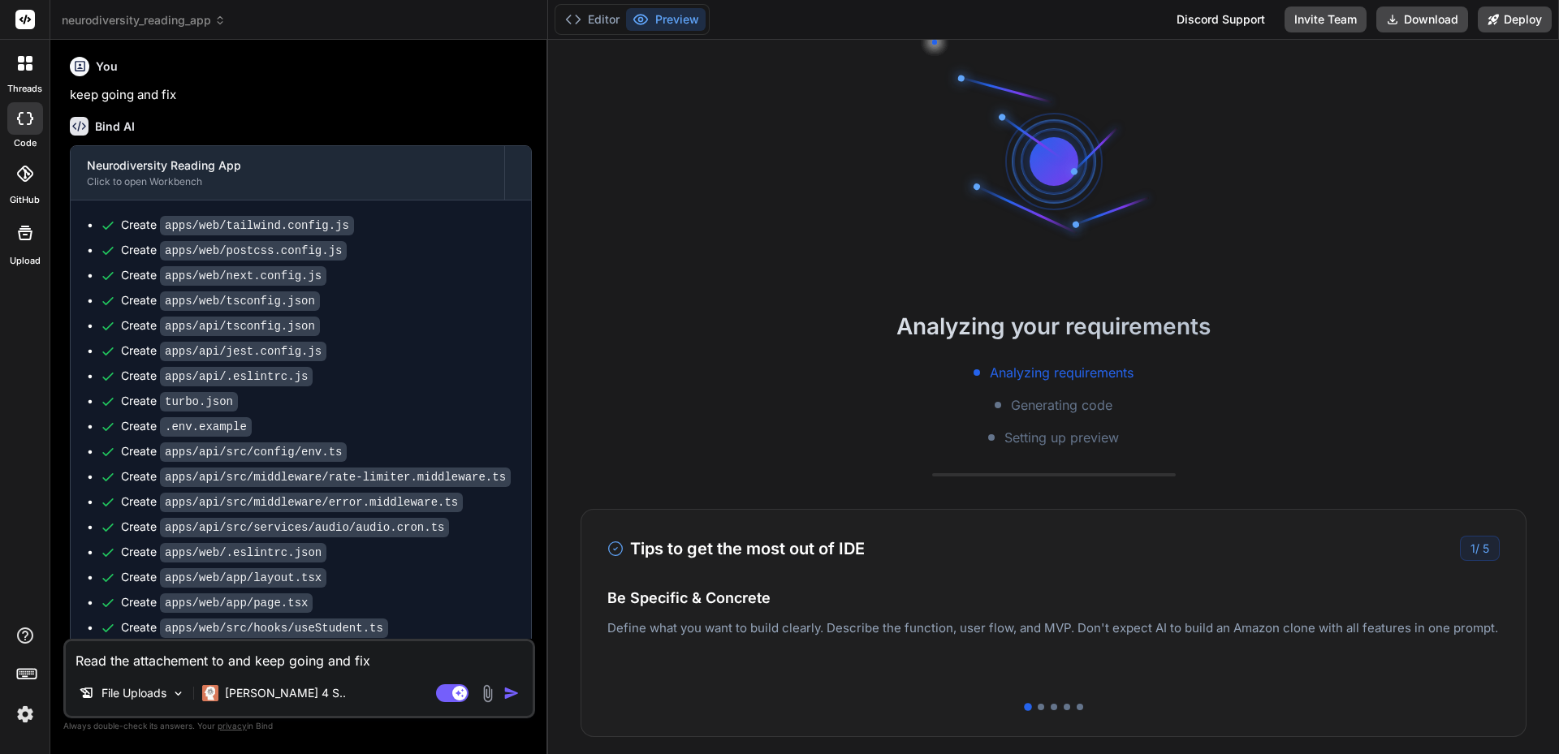
type textarea "x"
type textarea "Read the attachement to k and keep going and fix"
type textarea "x"
type textarea "Read the attachement to kn and keep going and fix"
type textarea "x"
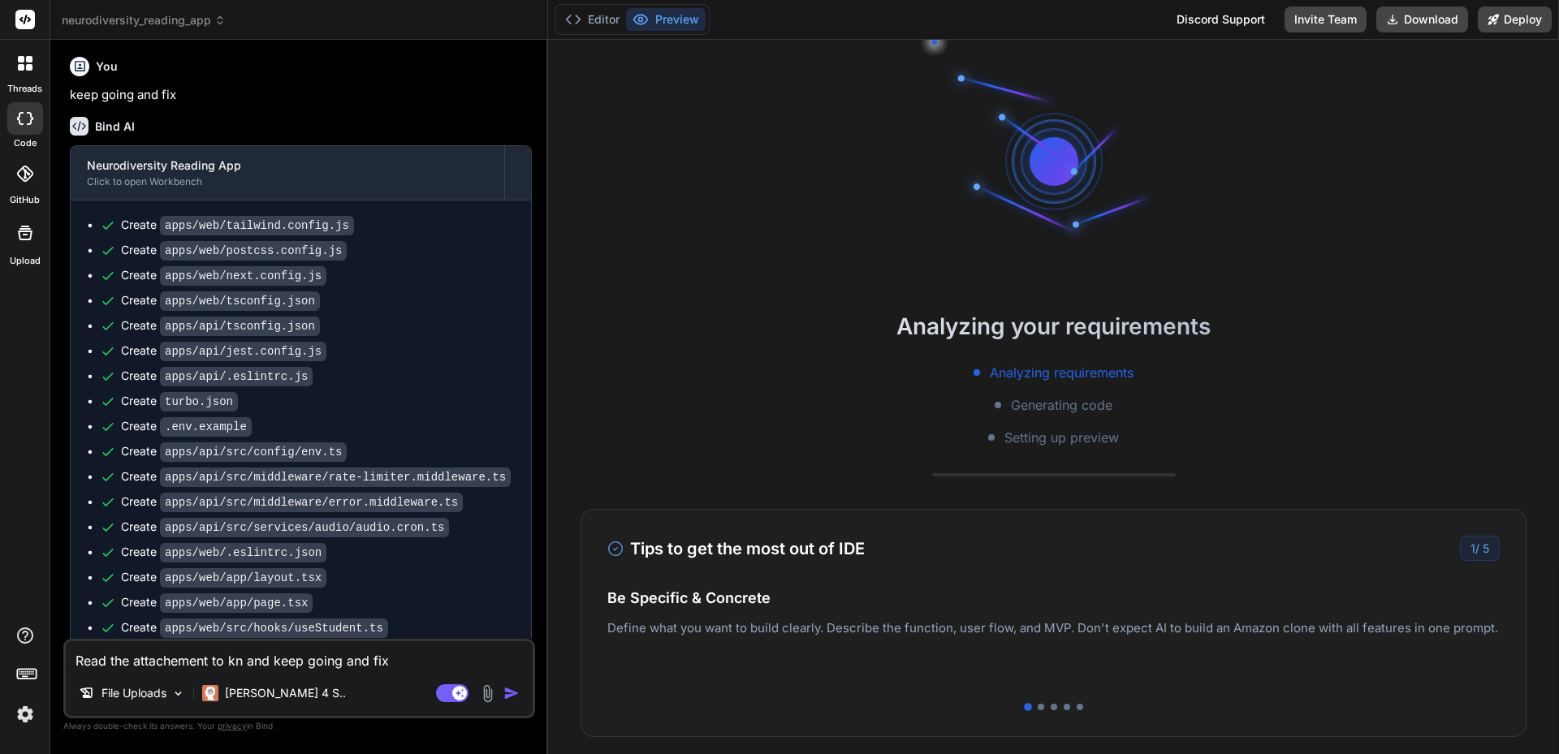
type textarea "Read the attachement to kno and keep going and fix"
type textarea "x"
type textarea "Read the attachement to know and keep going and fix"
type textarea "x"
type textarea "Read the attachement to know and keep going and fix"
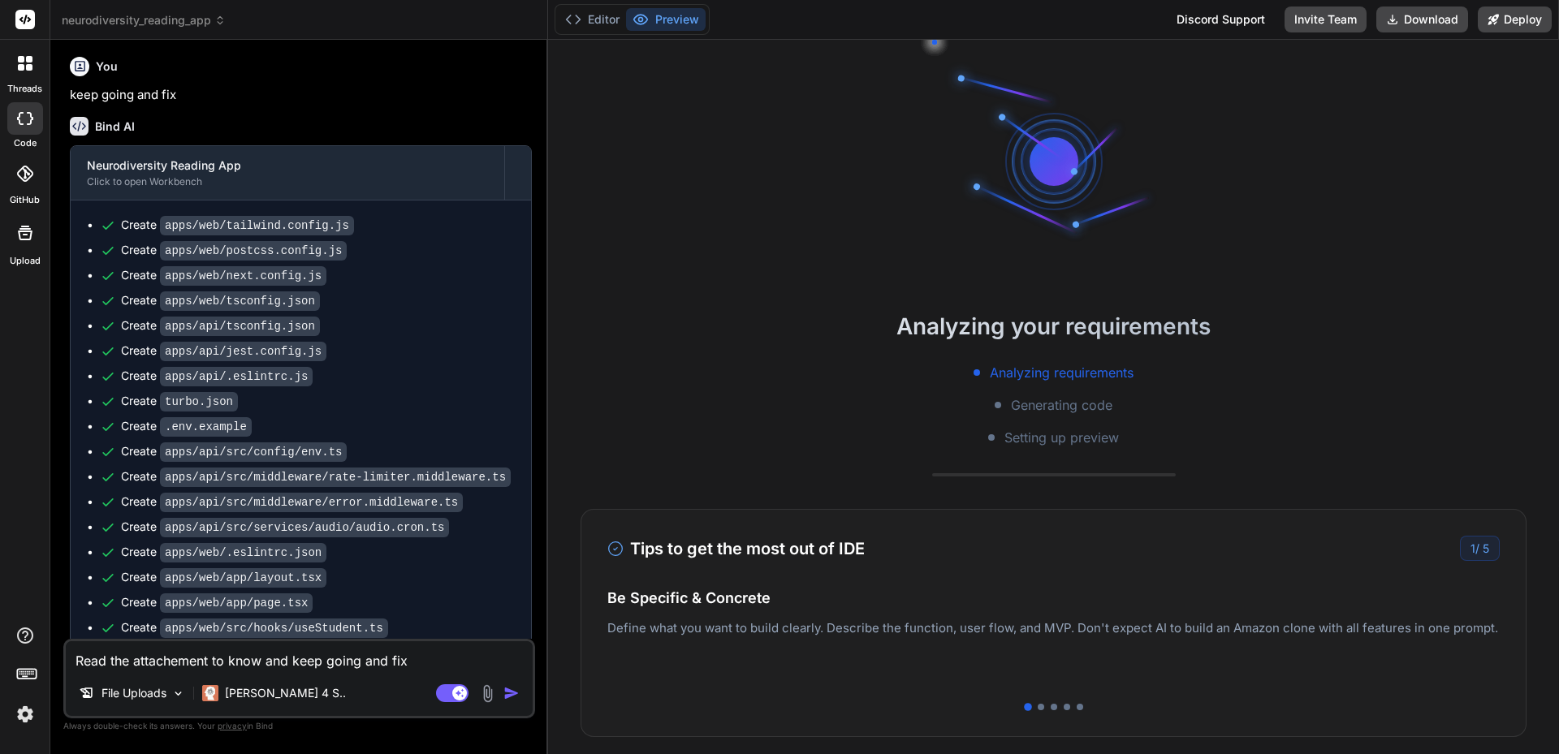
type textarea "x"
type textarea "Read the attachement to know y and keep going and fix"
type textarea "x"
type textarea "Read the attachement to know yo and keep going and fix"
type textarea "x"
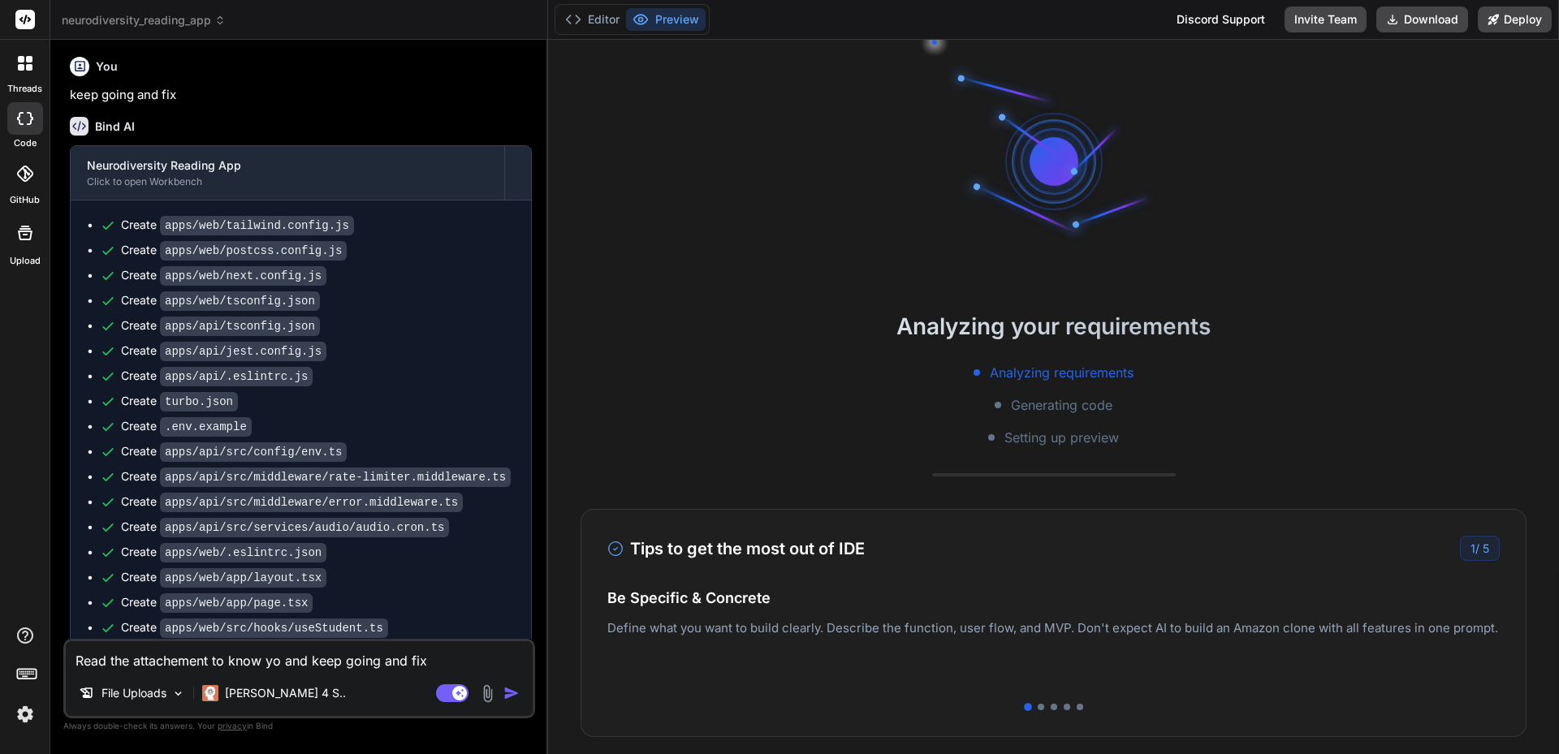
type textarea "Read the attachement to know you and keep going and fix"
type textarea "x"
type textarea "Read the attachement to know your and keep going and fix"
type textarea "x"
type textarea "Read the attachement to know yourt and keep going and fix"
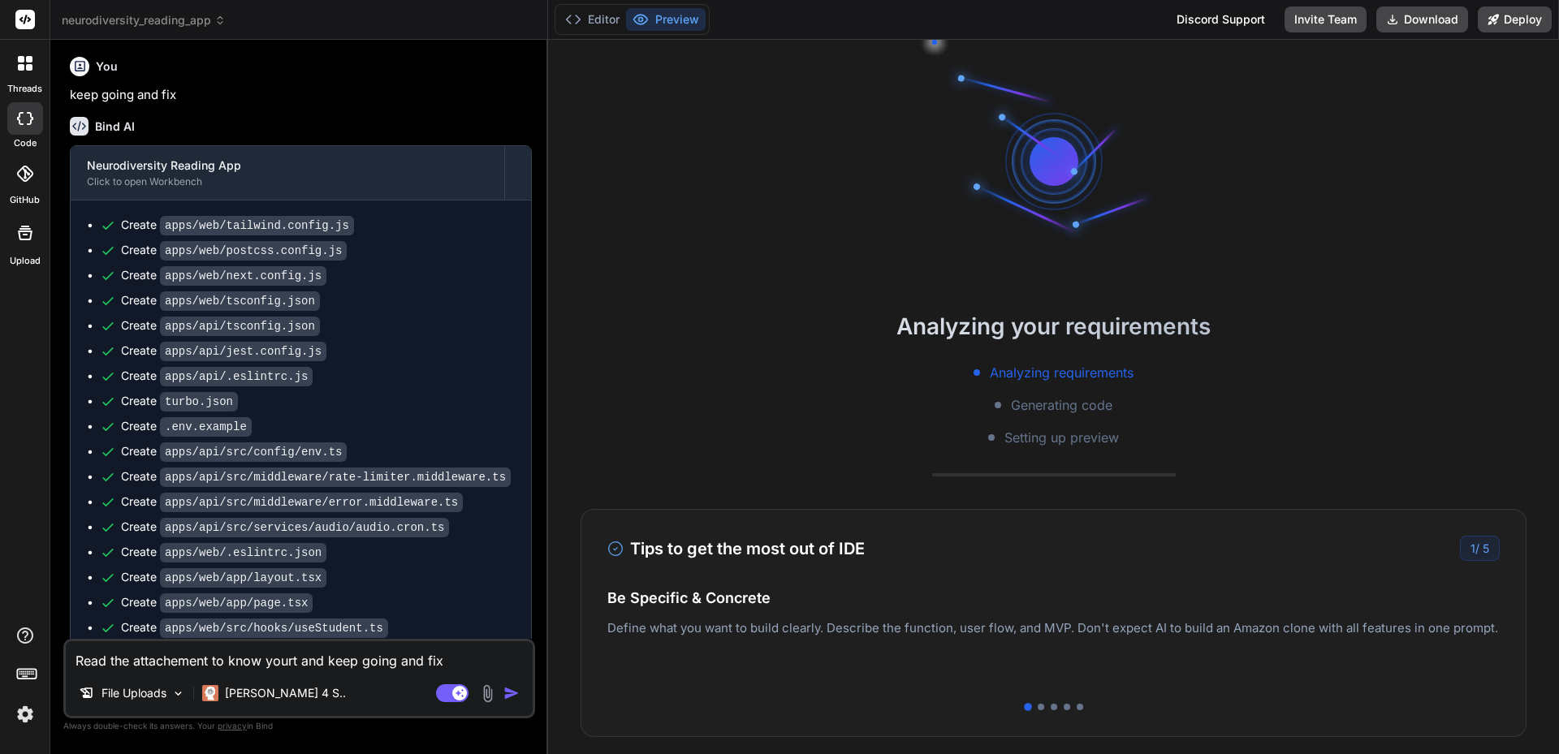
type textarea "x"
type textarea "Read the attachement to know yourta and keep going and fix"
type textarea "x"
type textarea "Read the attachement to know yourtak and keep going and fix"
type textarea "x"
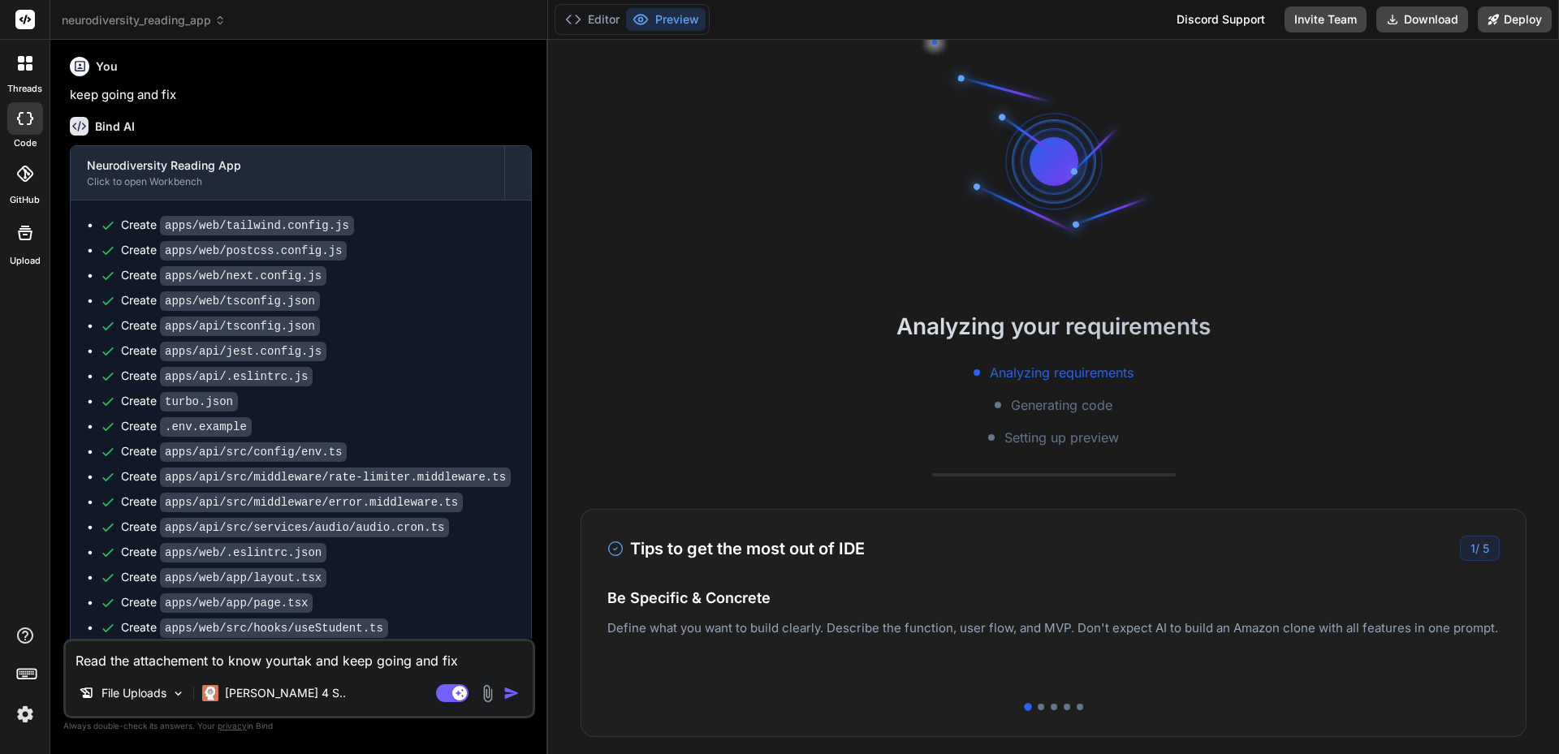
type textarea "Read the attachement to know yourta and keep going and fix"
type textarea "x"
type textarea "Read the attachement to know yourt and keep going and fix"
type textarea "x"
type textarea "Read the attachement to know your and keep going and fix"
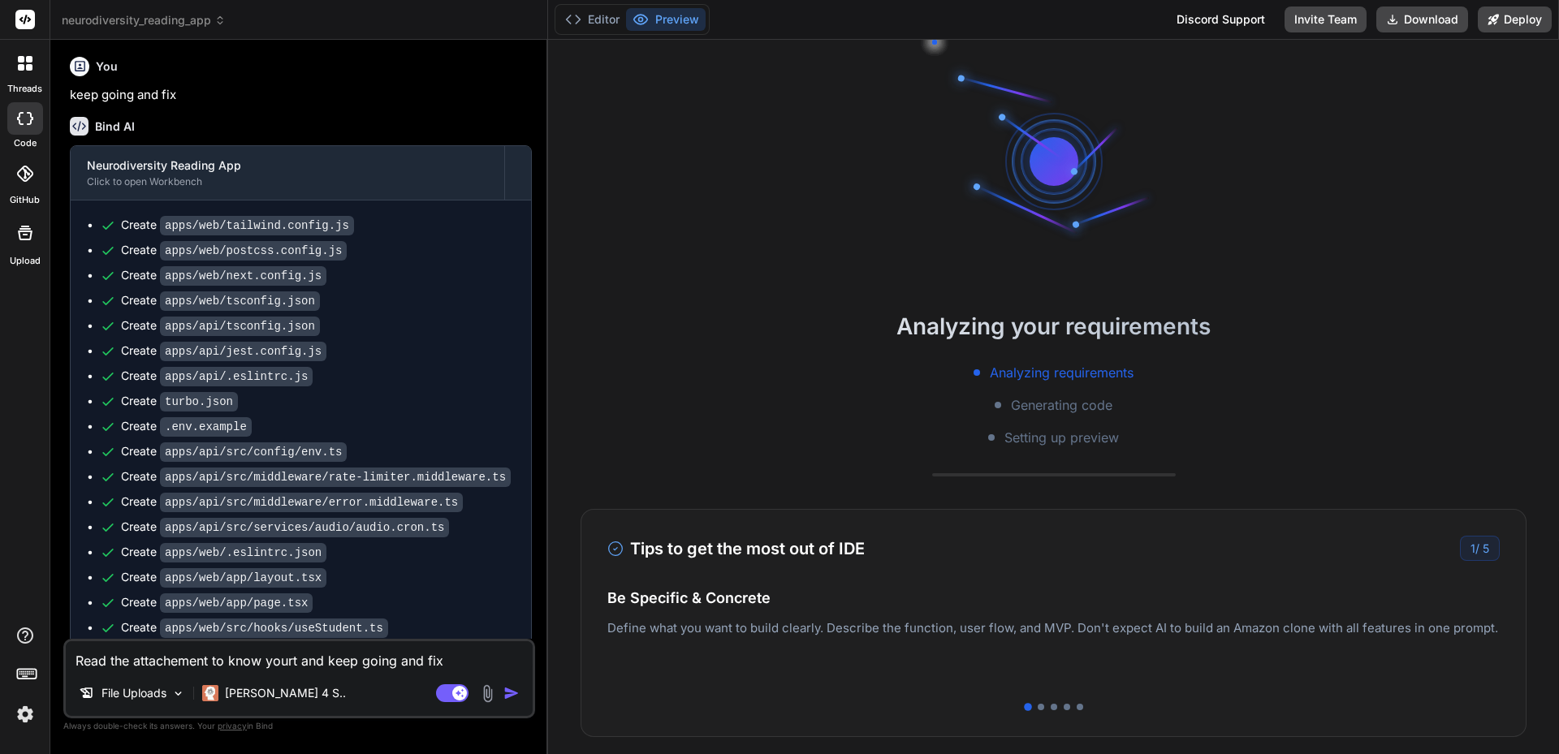
type textarea "x"
type textarea "Read the attachement to know your and keep going and fix"
type textarea "x"
type textarea "Read the attachement to know your t and keep going and fix"
type textarea "x"
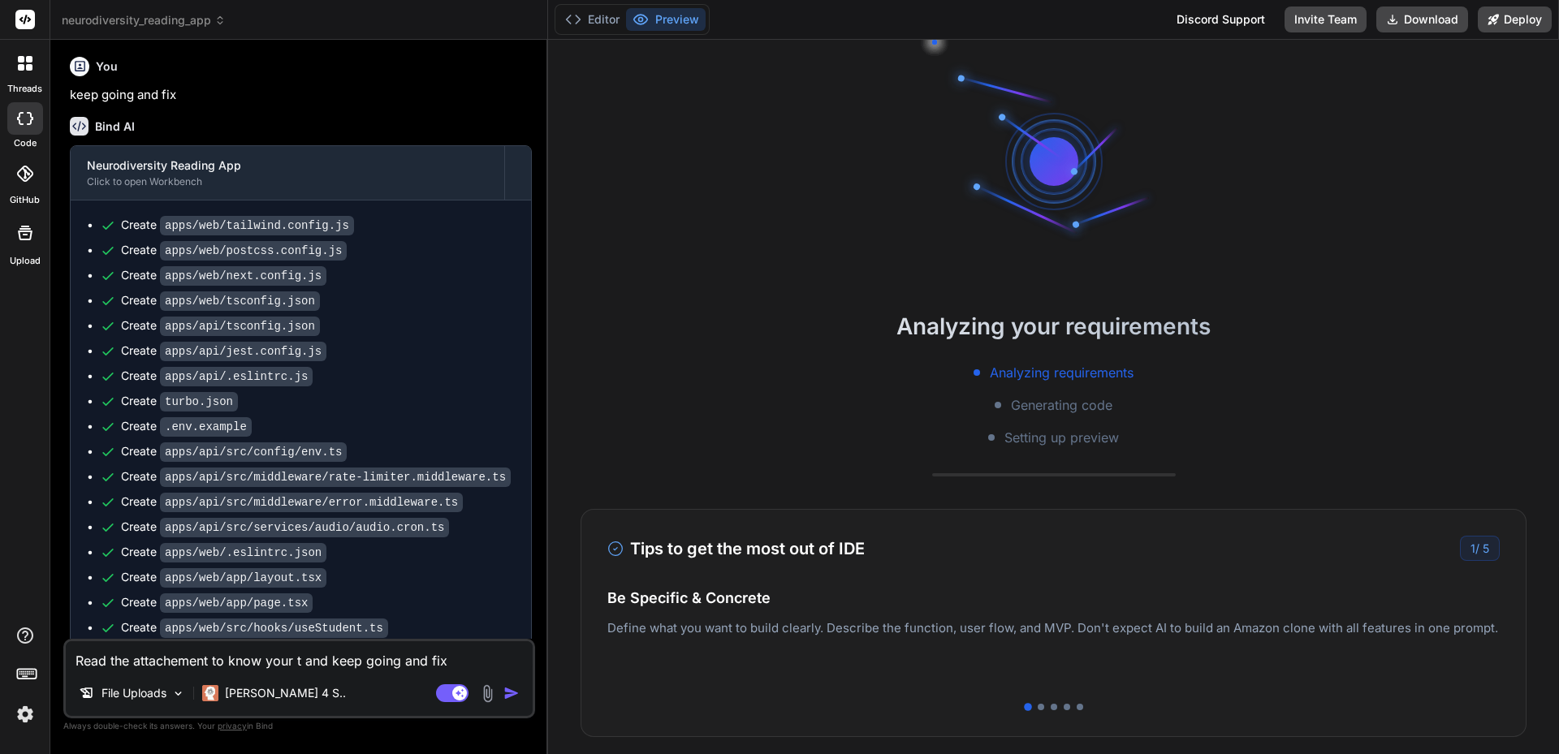
type textarea "Read the attachement to know your ta and keep going and fix"
type textarea "x"
type textarea "Read the attachement to know your tas and keep going and fix"
type textarea "x"
type textarea "Read the attachement to know your task and keep going and fix"
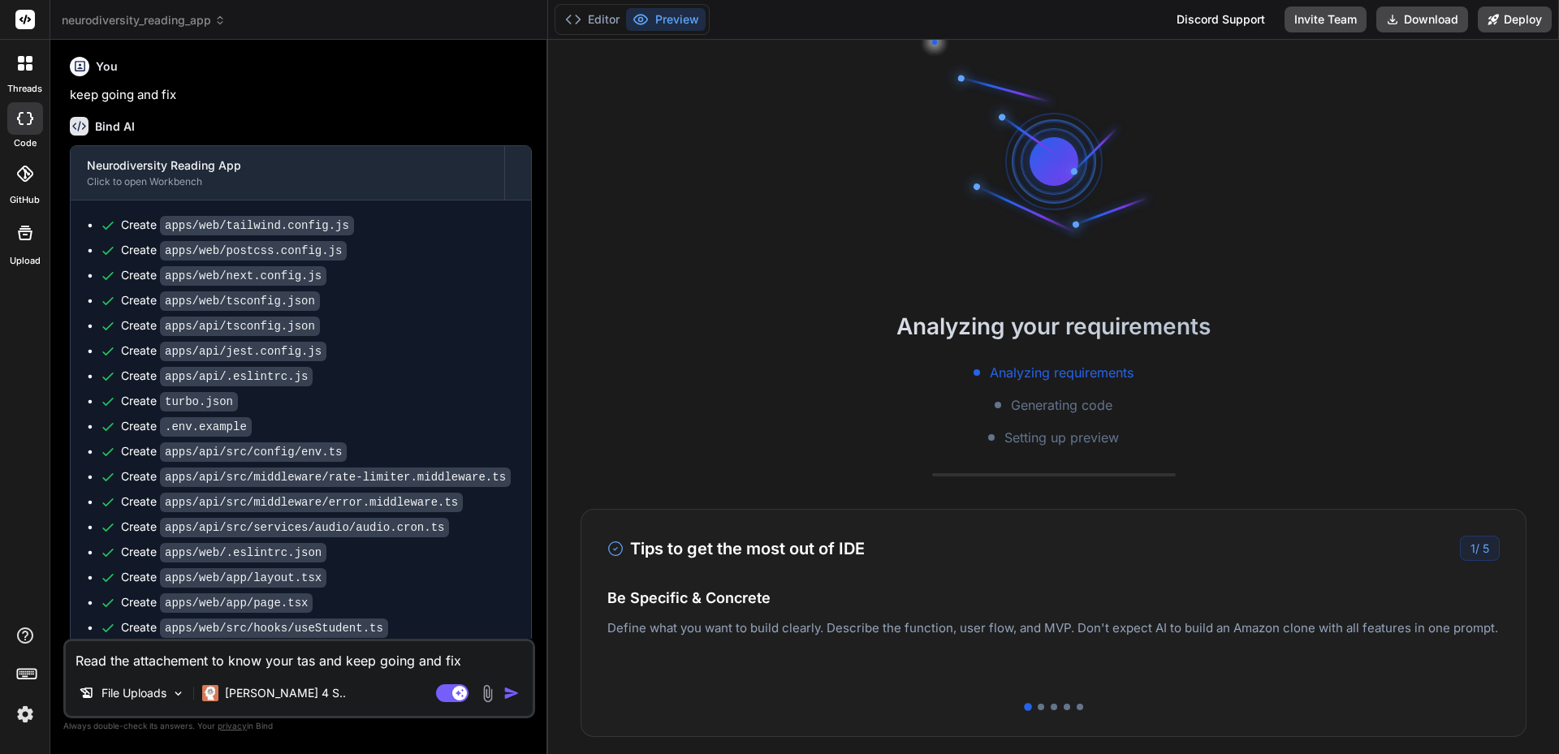
type textarea "x"
type textarea "Read the attachement to know your tasks and keep going and fix"
type textarea "x"
click at [343, 658] on textarea "Read the attachement to know your tasks and keep going and fix" at bounding box center [299, 655] width 467 height 29
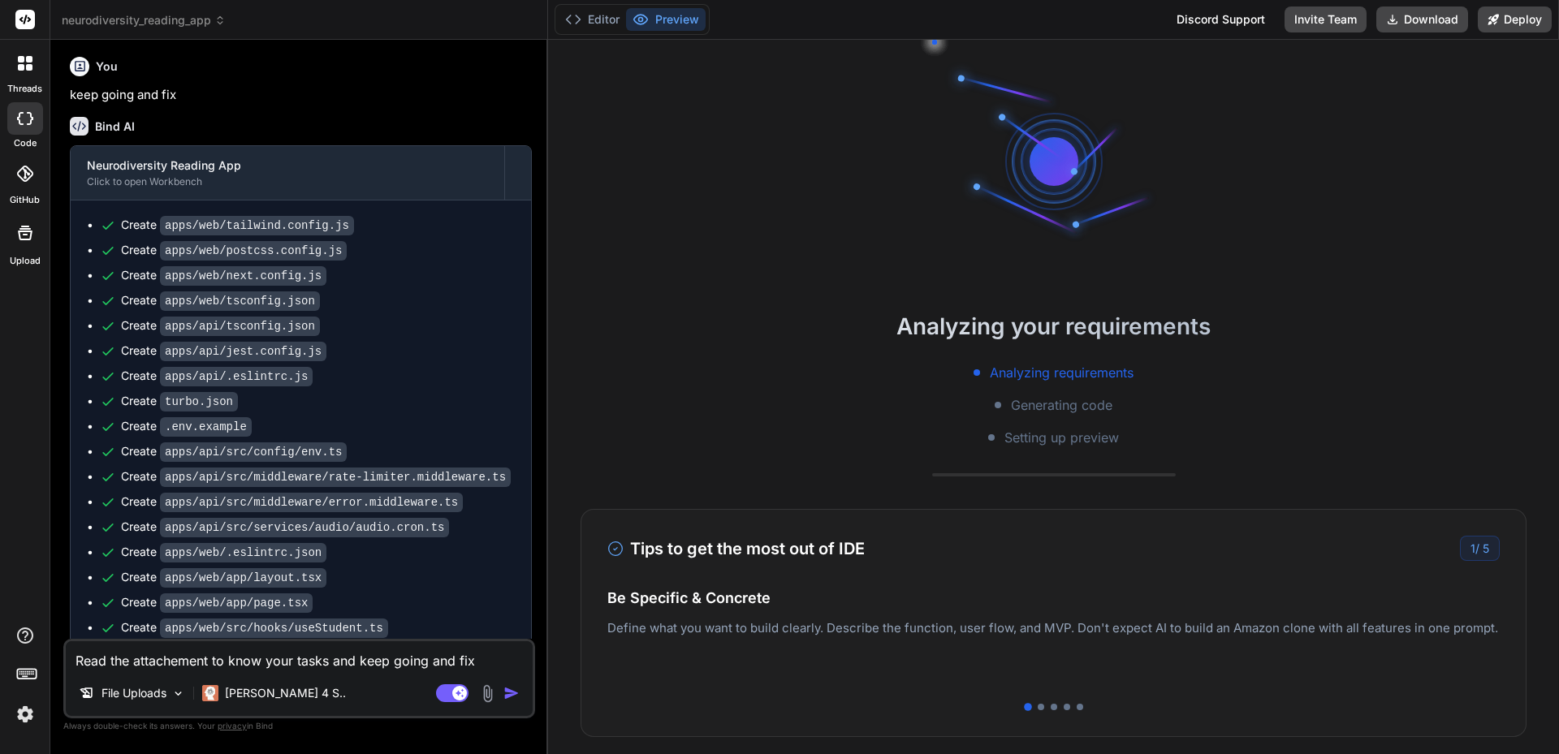
type textarea "Read the attachement to know your tasks keep going and fix"
type textarea "x"
type textarea "Read the attachement to know your tasks, keep going and fix"
type textarea "x"
type textarea "Read the attachement to know your tasks, keep going, and fix"
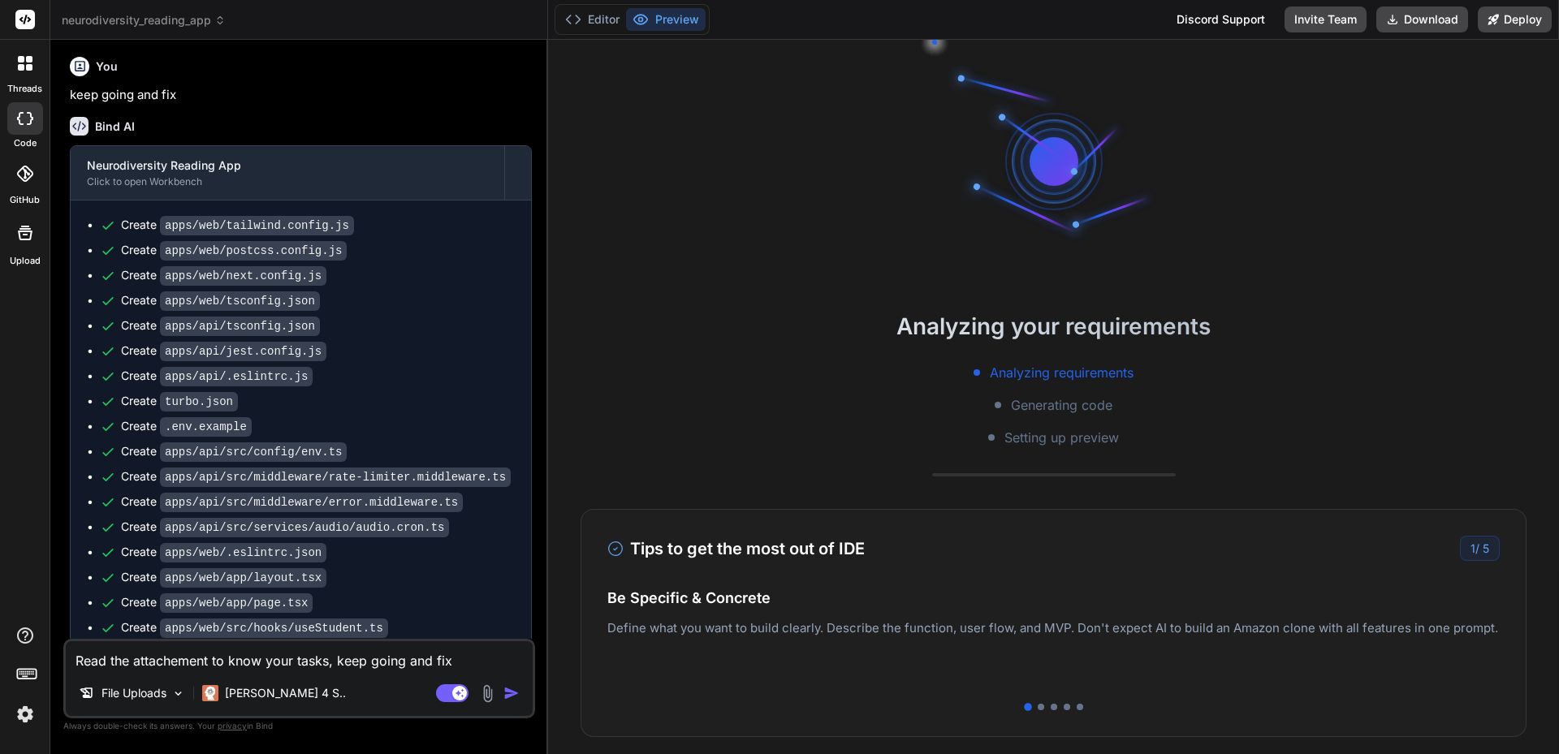
type textarea "x"
type textarea "Read the attachement to know your tasks, keep going and fix"
type textarea "x"
type textarea "Read the attachement to know your tasks, keep going and fix"
click at [244, 689] on p "[PERSON_NAME] 4 S.." at bounding box center [285, 693] width 121 height 16
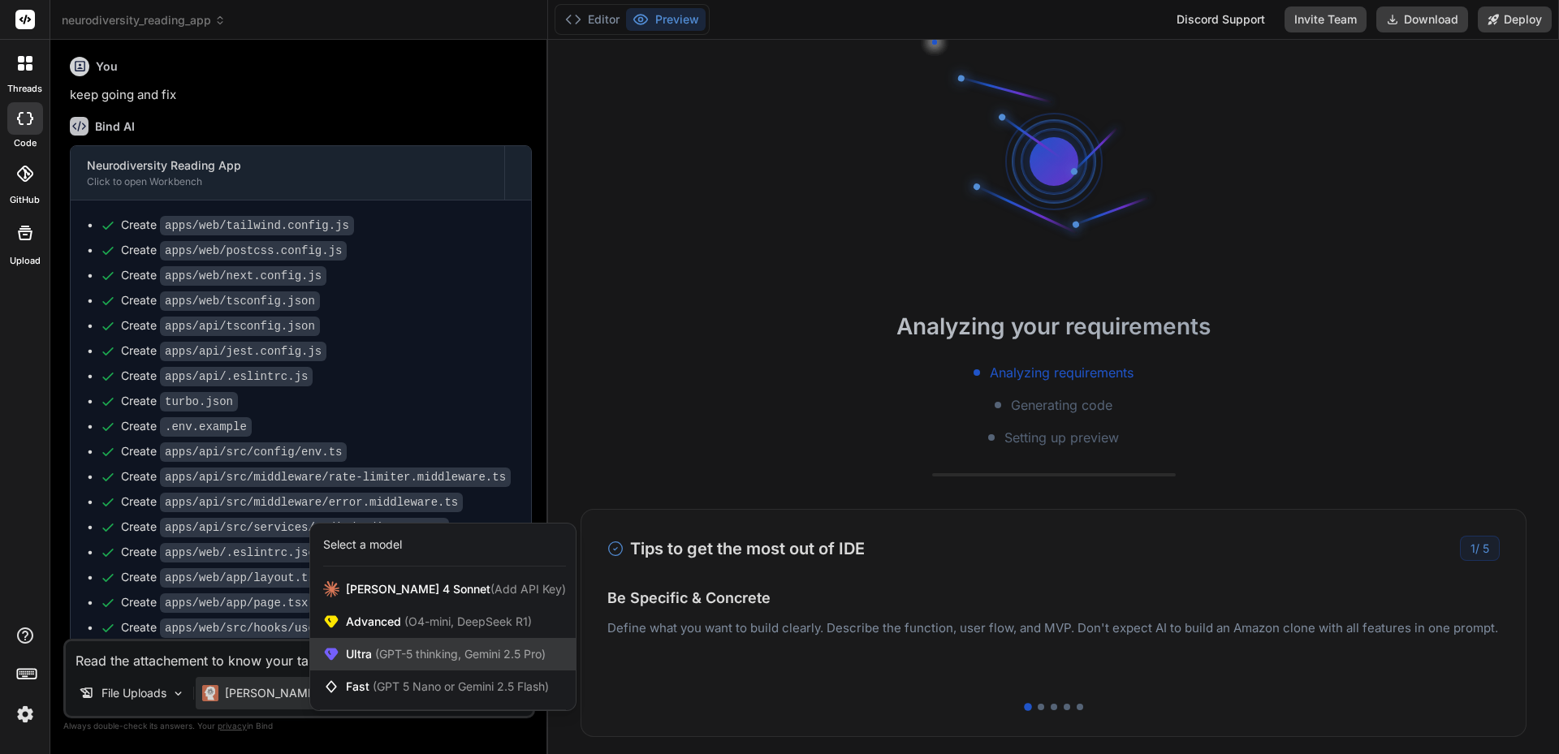
click at [369, 653] on span "Ultra (GPT-5 thinking, Gemini 2.5 Pro)" at bounding box center [446, 654] width 200 height 16
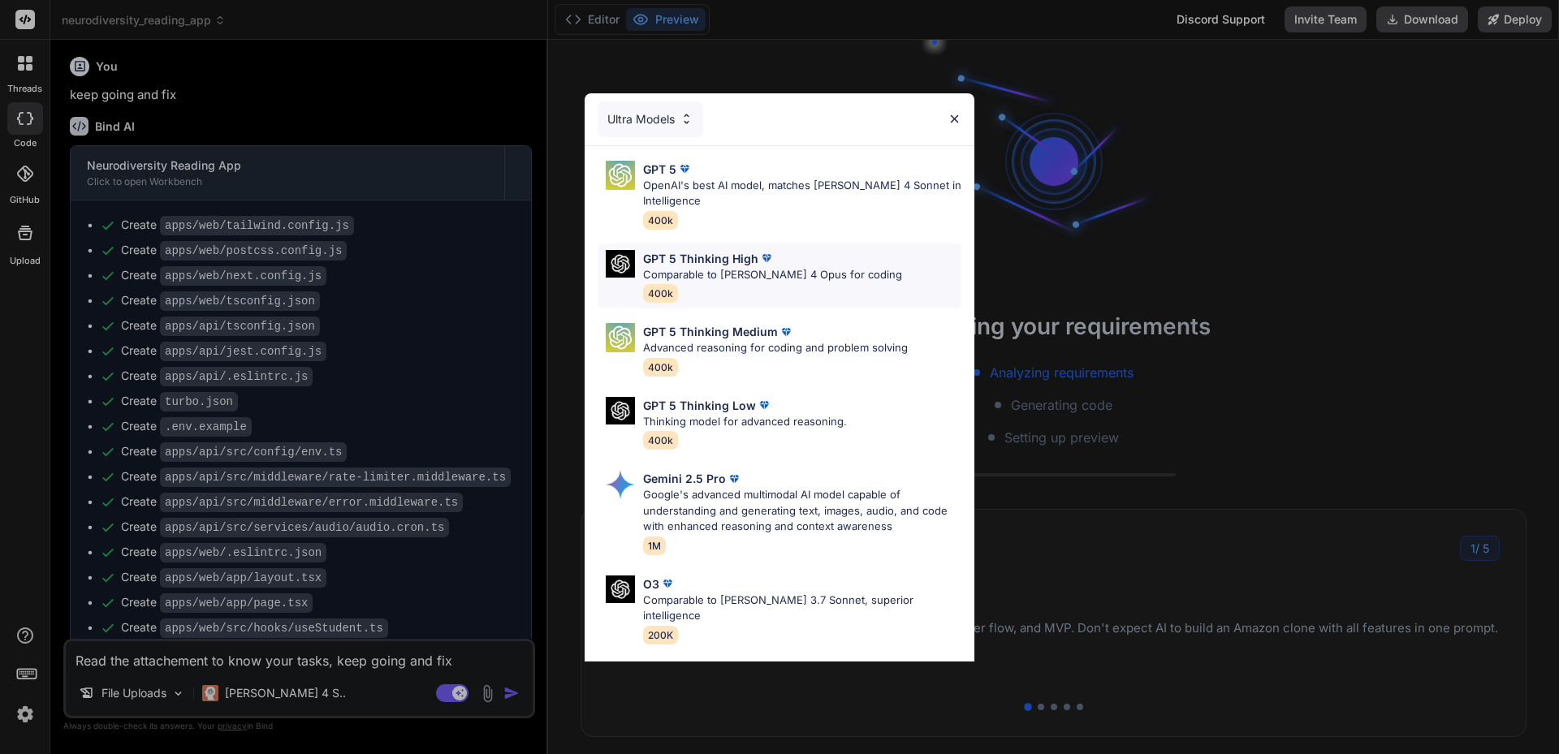
click at [703, 264] on p "GPT 5 Thinking High" at bounding box center [700, 258] width 115 height 17
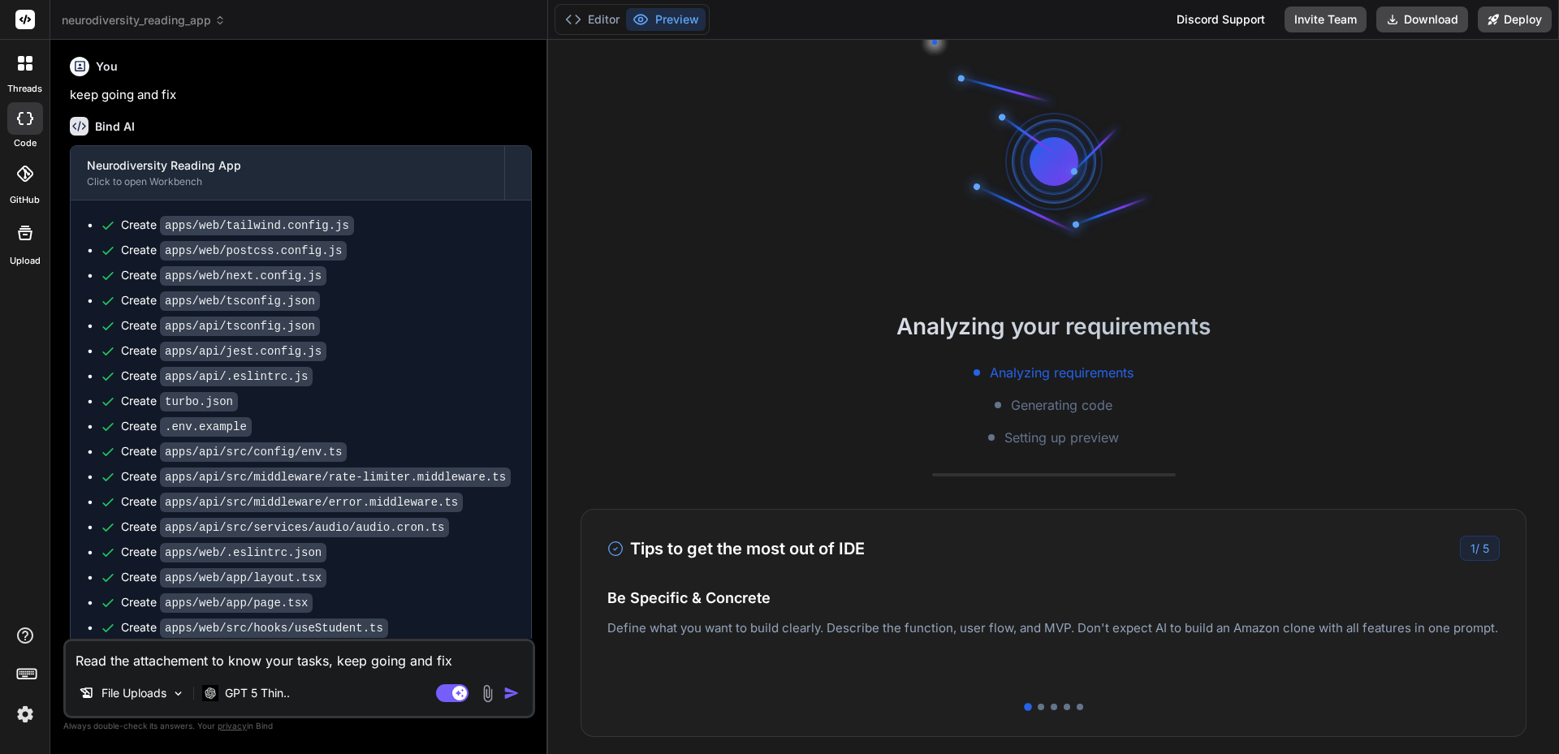
click at [516, 694] on img "button" at bounding box center [511, 693] width 16 height 16
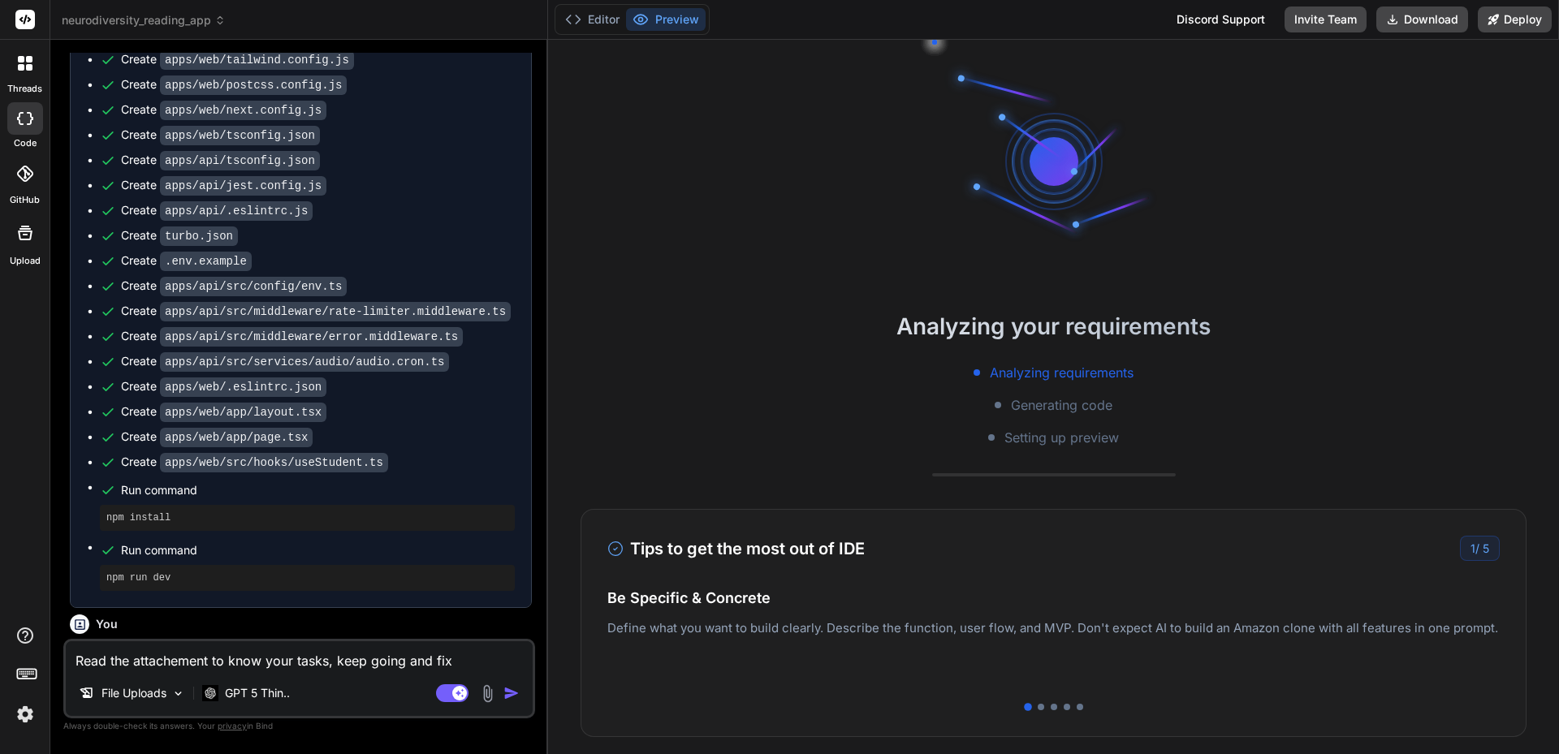
scroll to position [6507, 0]
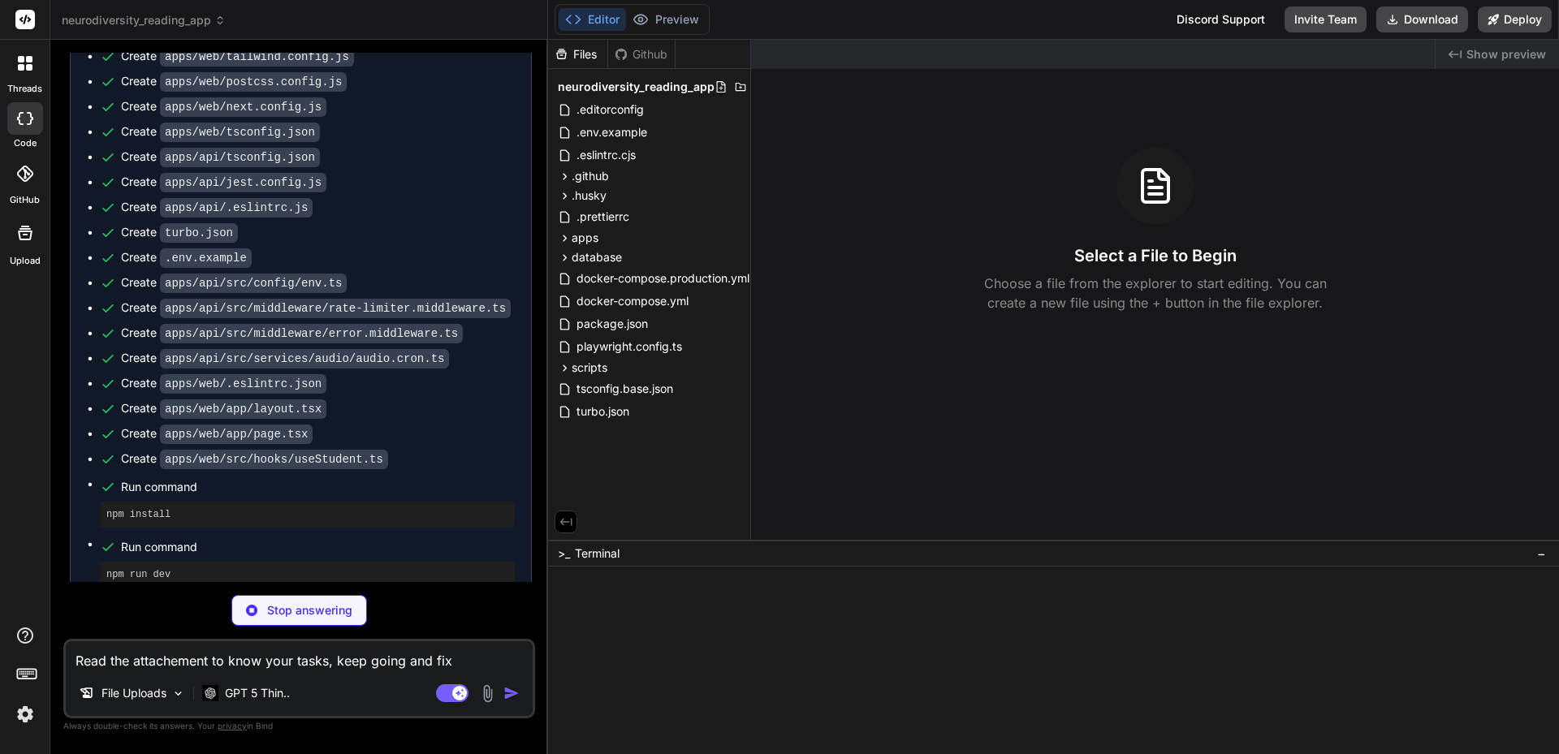
type textarea "x"
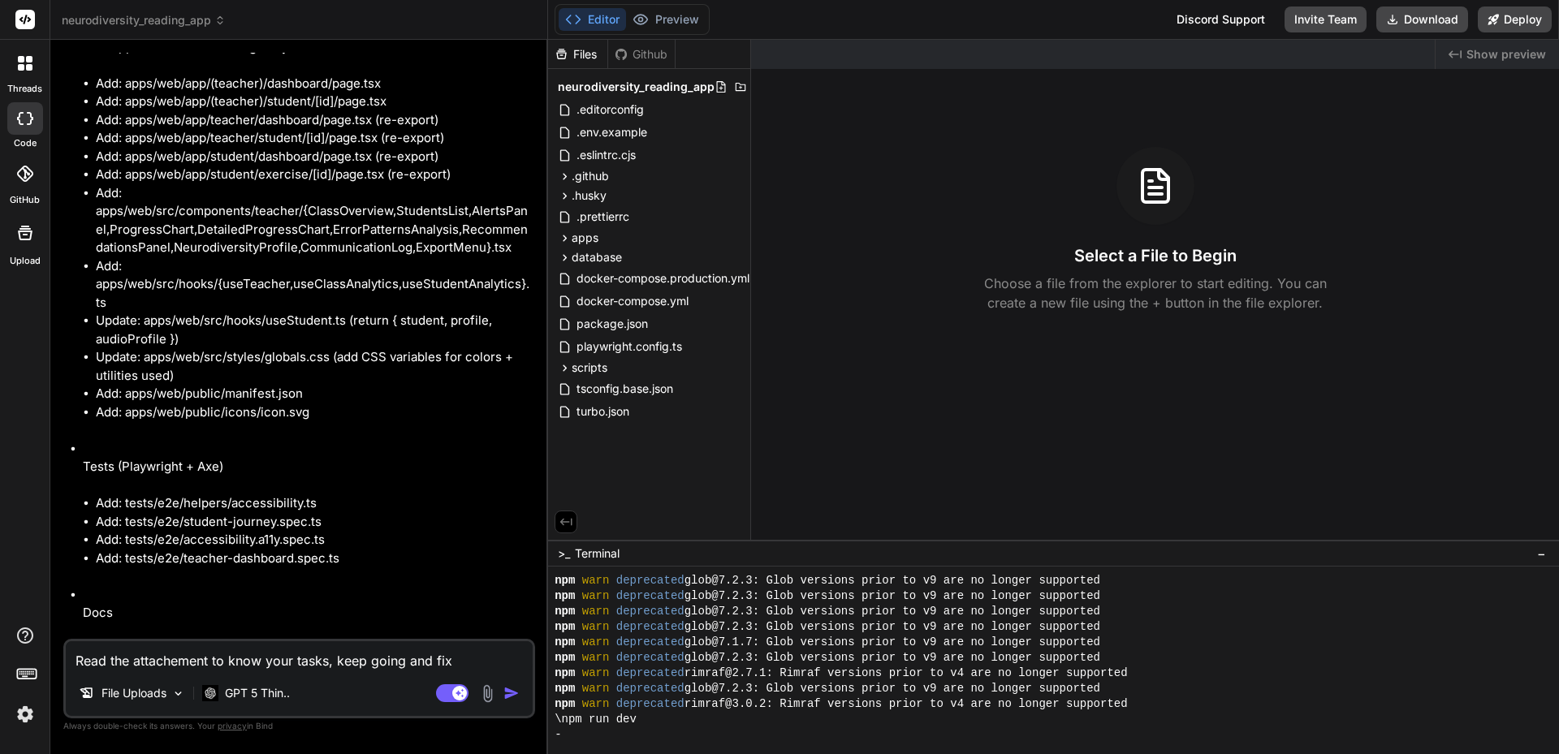
scroll to position [7765, 0]
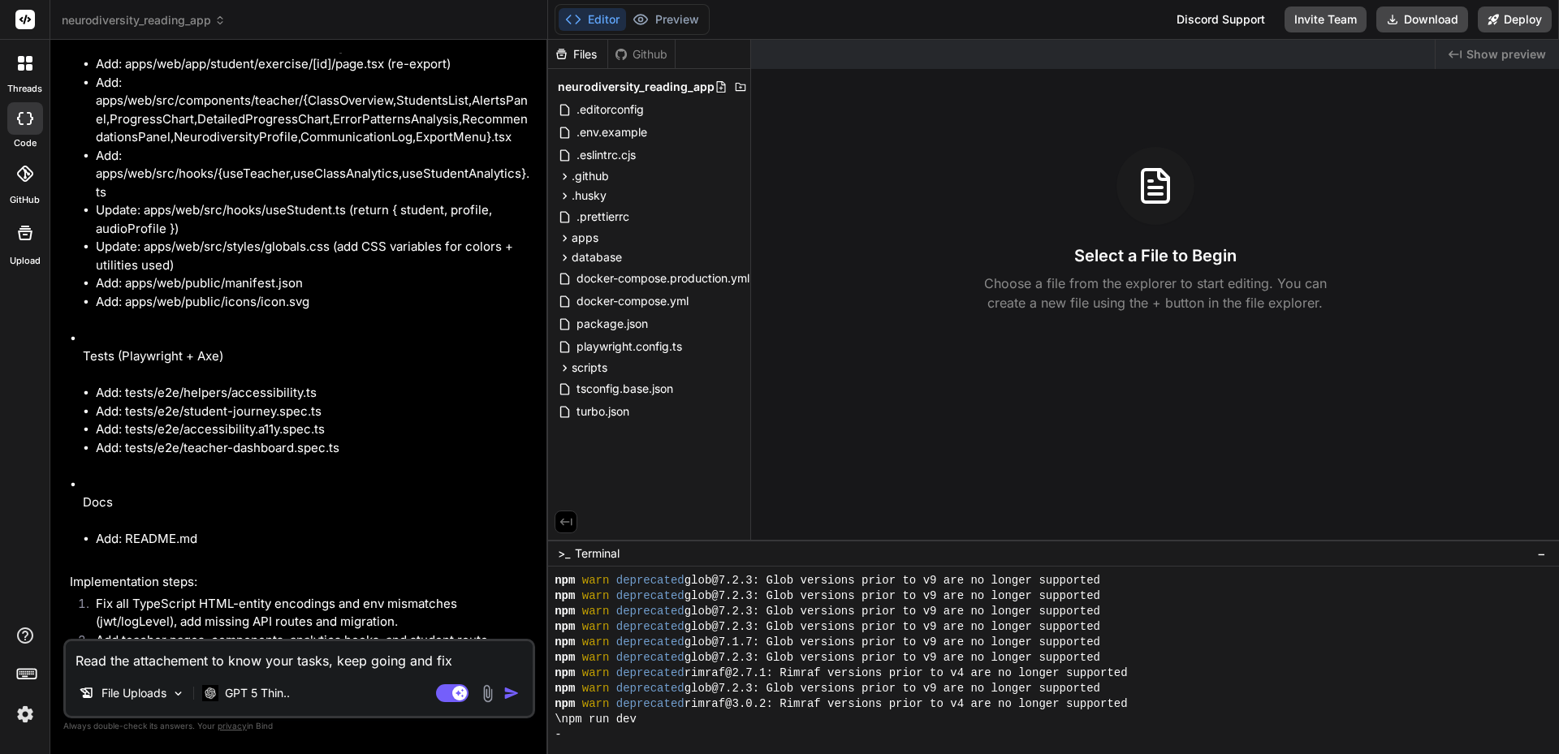
click at [145, 652] on textarea "Read the attachement to know your tasks, keep going and fix" at bounding box center [299, 655] width 467 height 29
type textarea "C"
type textarea "x"
type textarea "Co"
type textarea "x"
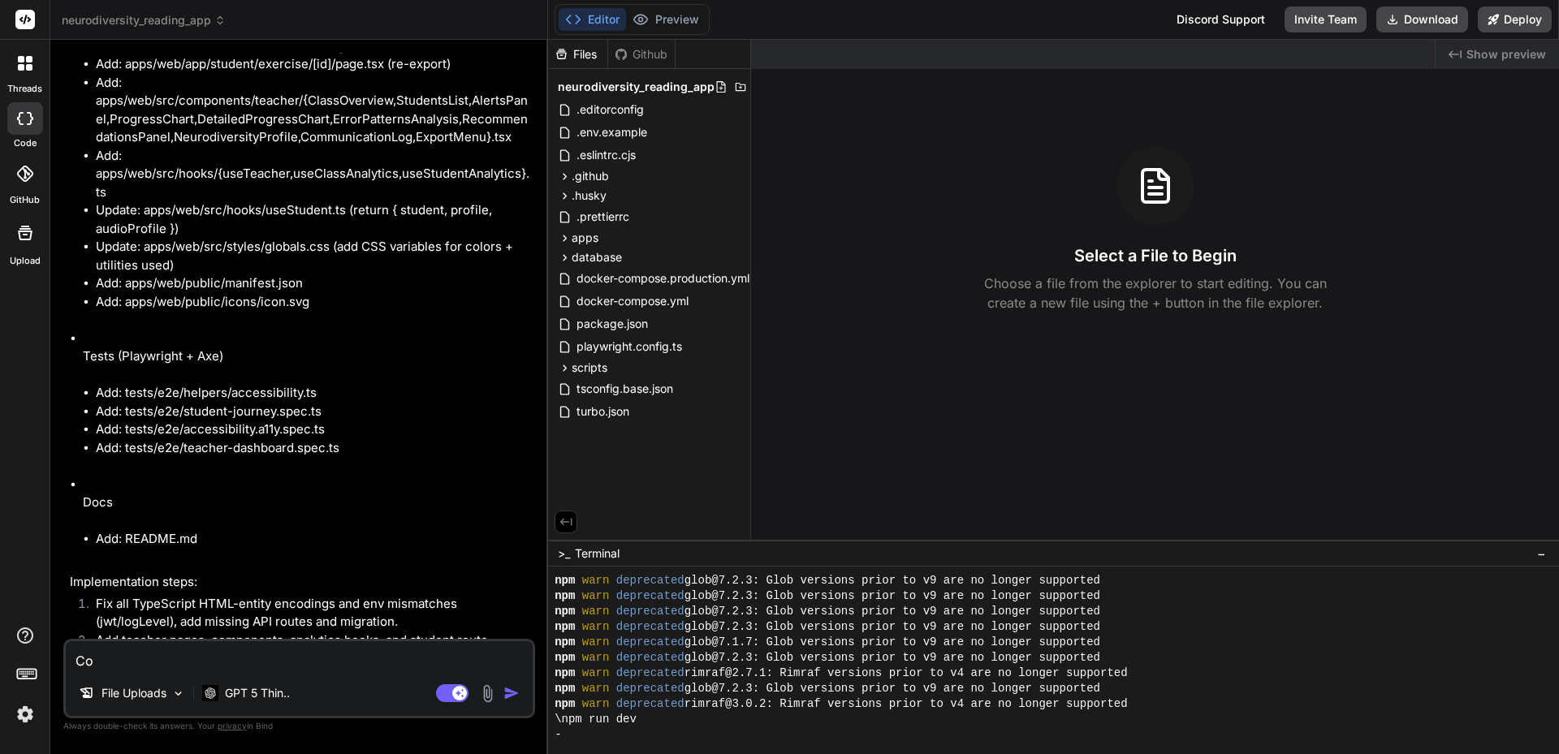
type textarea "Con"
type textarea "x"
type textarea "Cont"
type textarea "x"
type textarea "Contn"
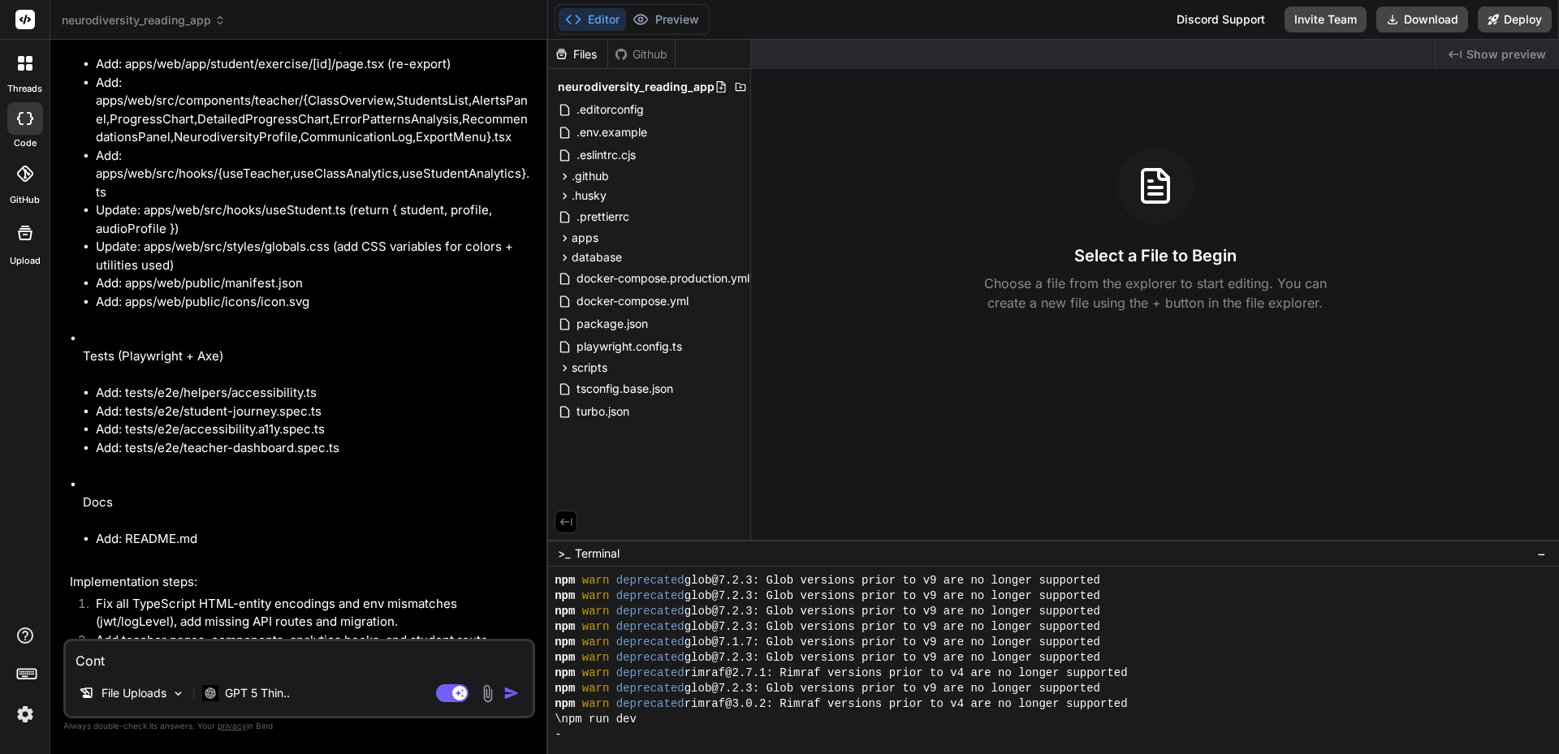
type textarea "x"
type textarea "Cont"
type textarea "x"
type textarea "Conti"
type textarea "x"
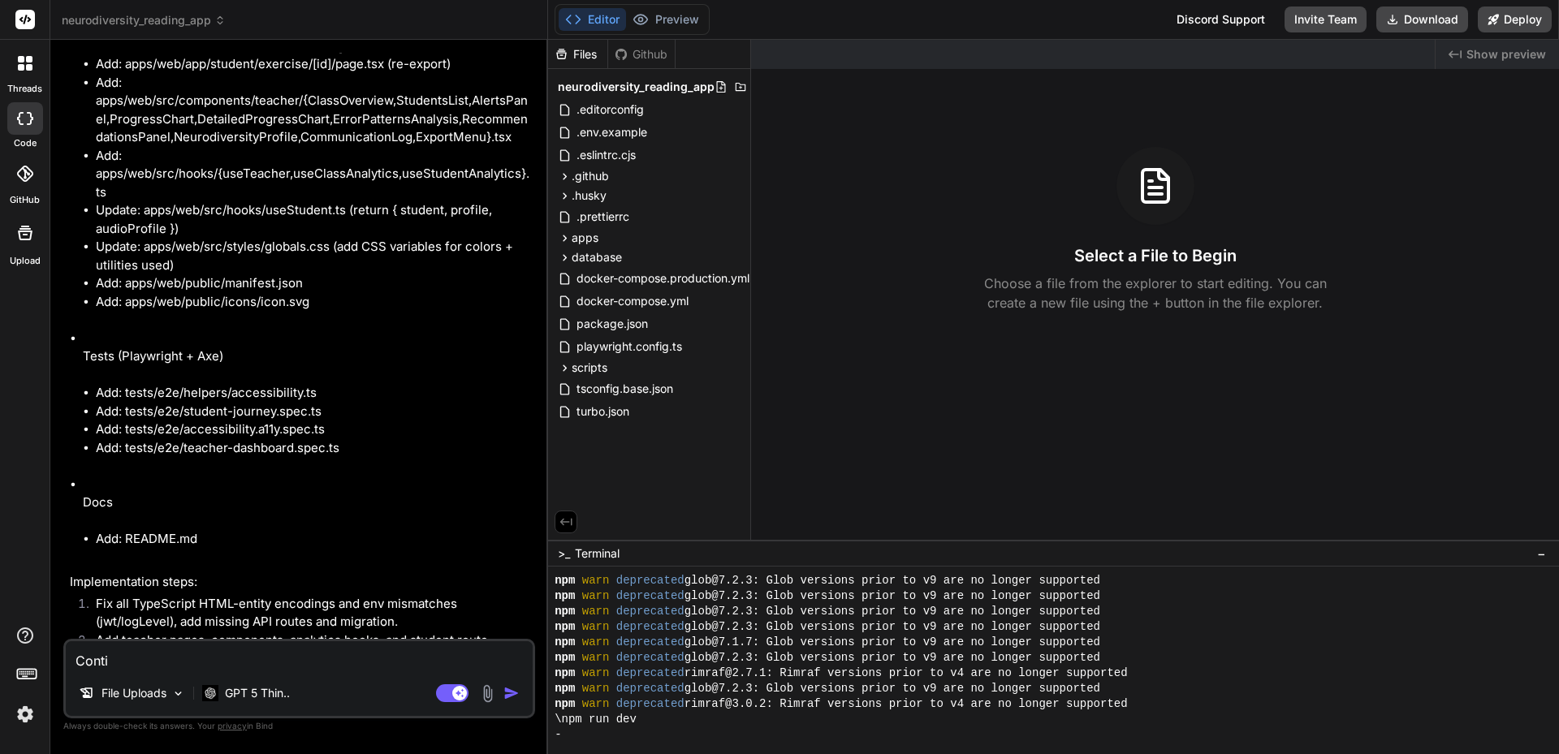
type textarea "Contin"
type textarea "x"
type textarea "Continu"
type textarea "x"
type textarea "Continue"
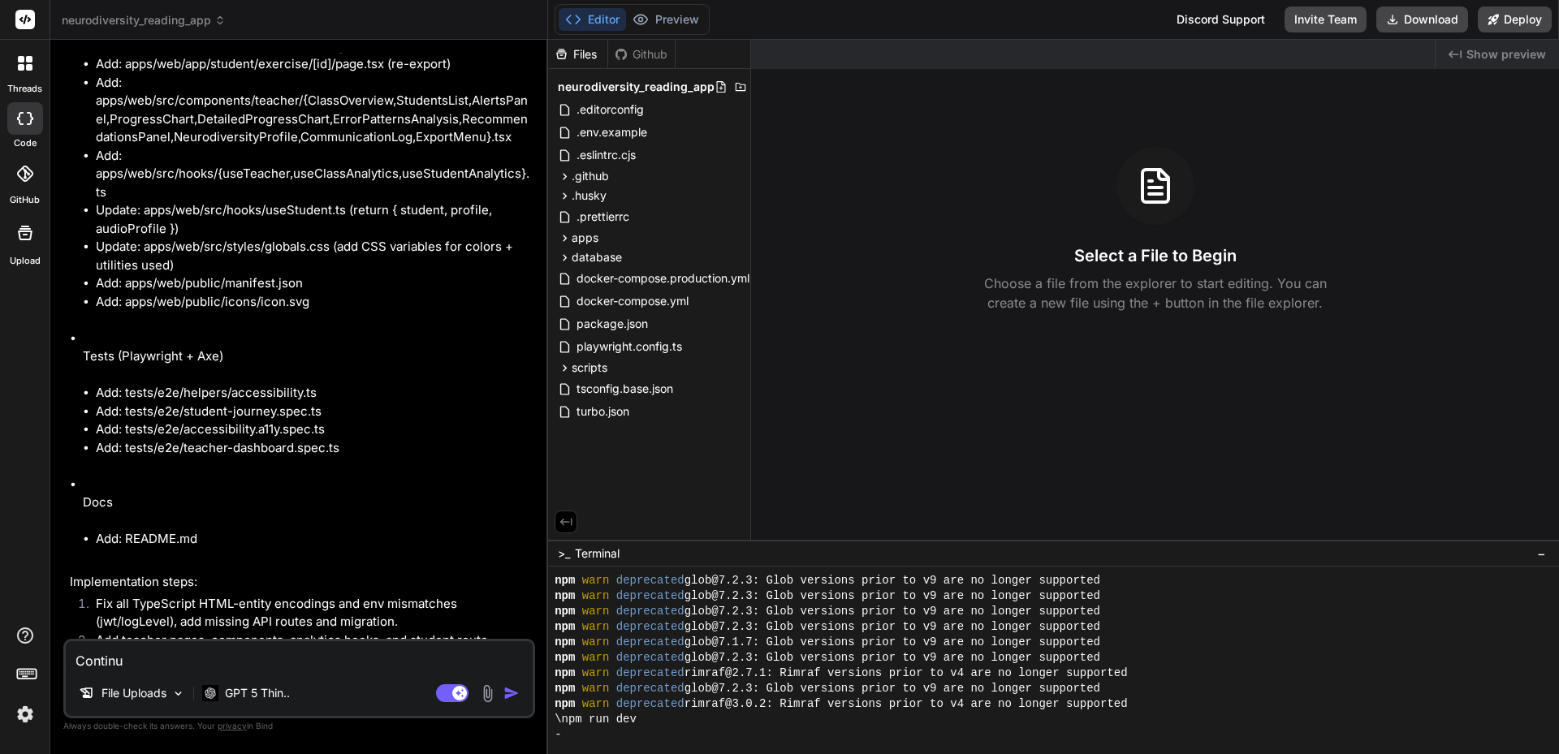
type textarea "x"
type textarea "Continue"
type textarea "x"
type textarea "Continue t"
type textarea "x"
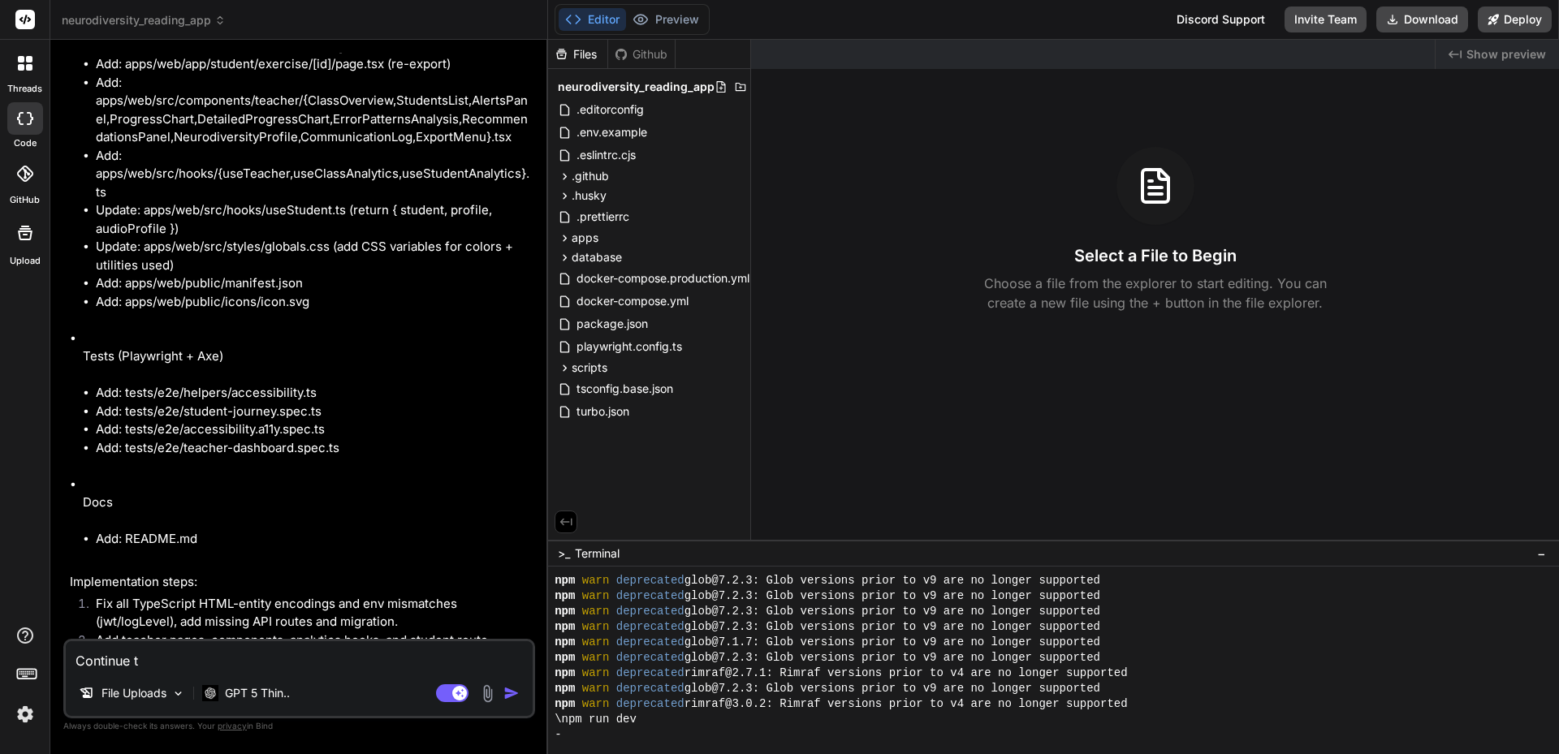
type textarea "Continue th"
type textarea "x"
type textarea "Continue the"
type textarea "x"
type textarea "Continue the"
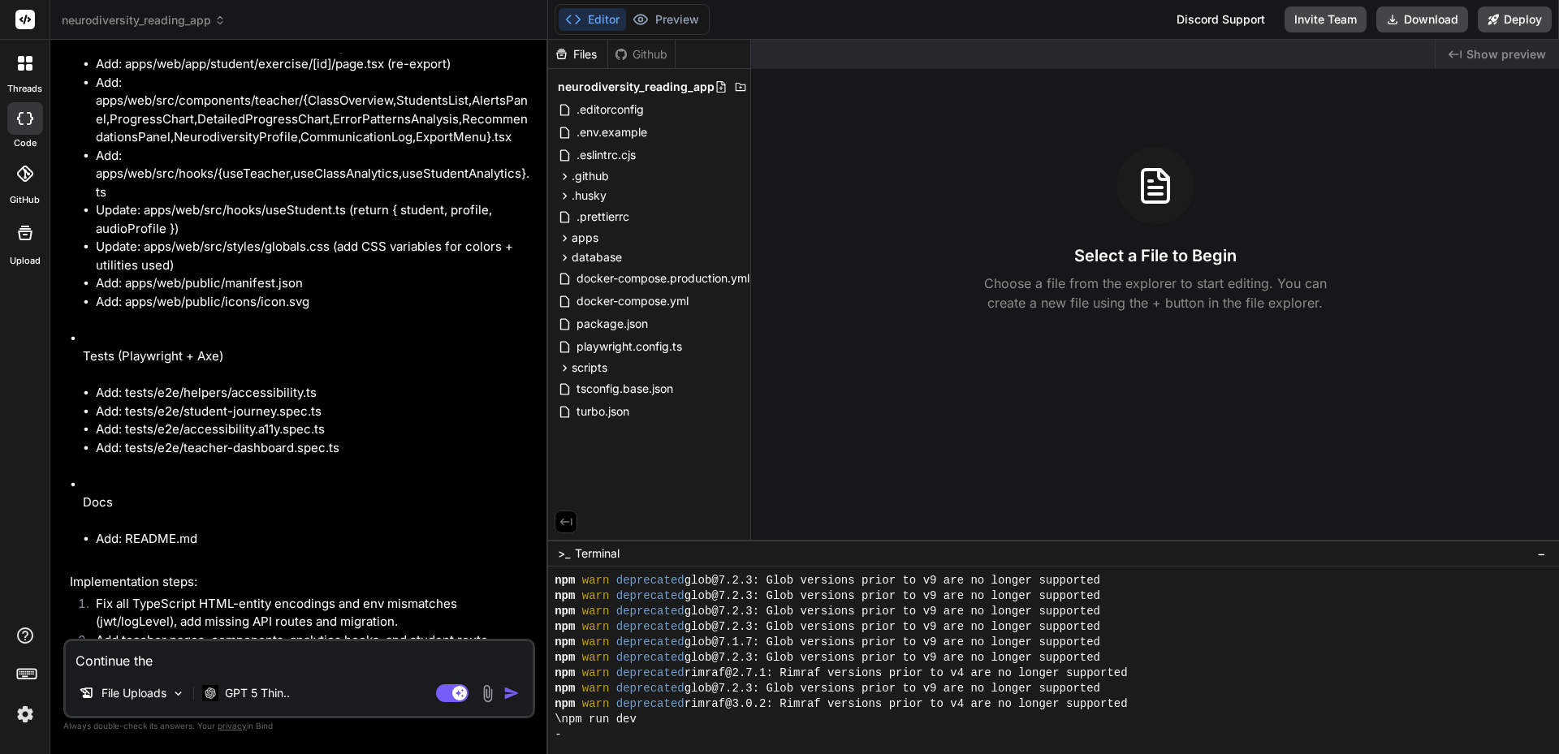
type textarea "x"
type textarea "Continue the p"
type textarea "x"
type textarea "Continue the"
type textarea "x"
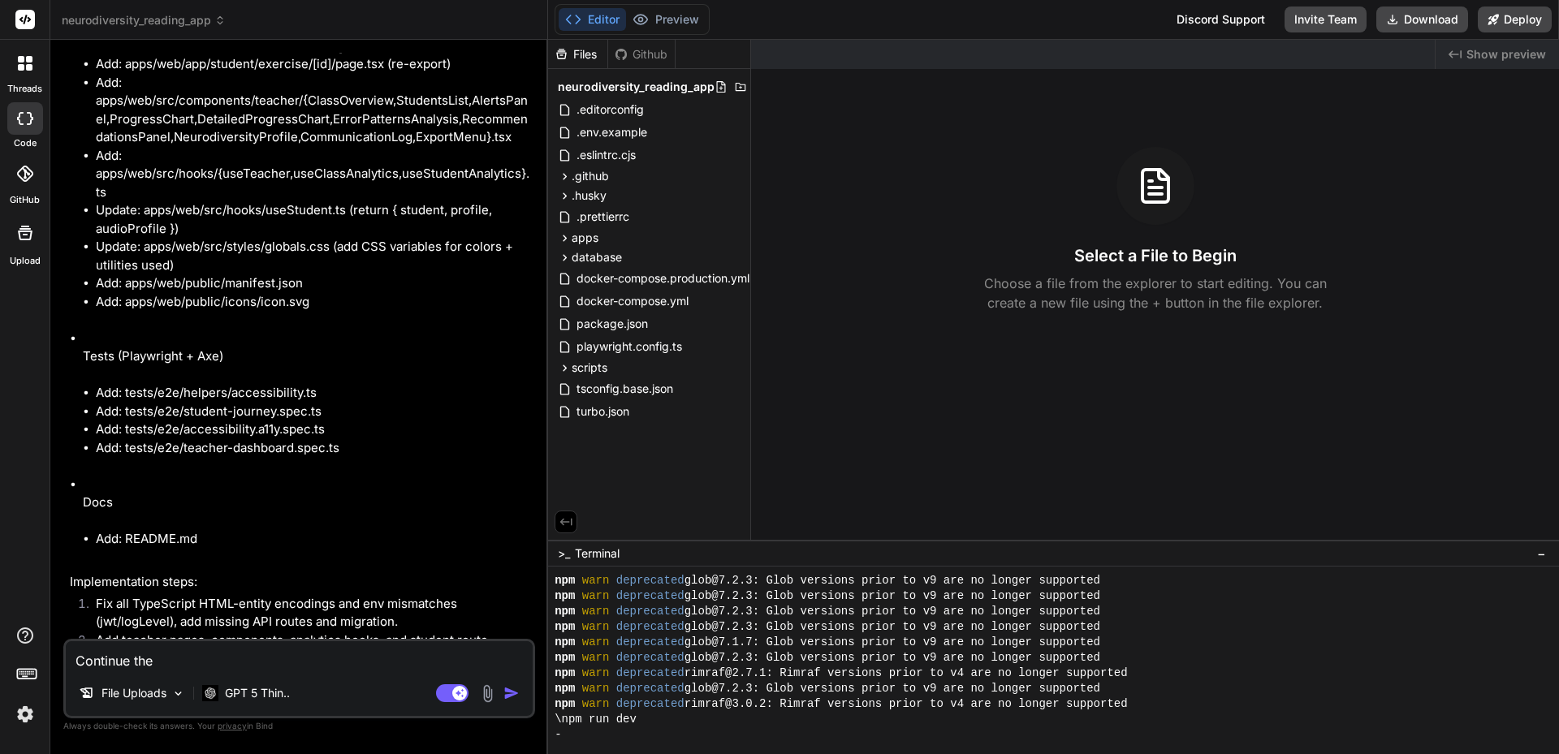
type textarea "Continue the p"
type textarea "x"
type textarea "Continue the pr"
type textarea "x"
type textarea "Continue the pro"
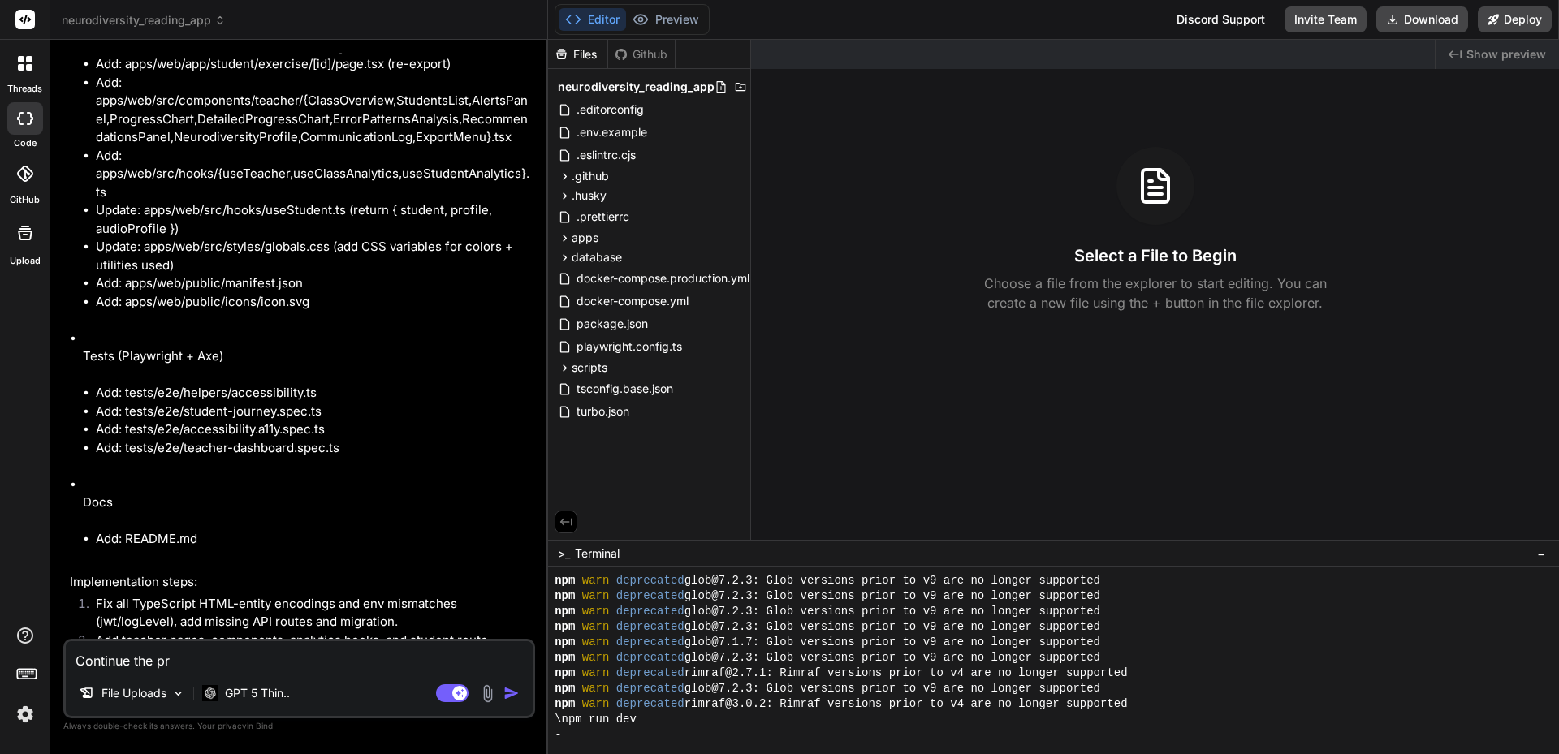
type textarea "x"
type textarea "Continue the proj"
type textarea "x"
type textarea "Continue the proje"
type textarea "x"
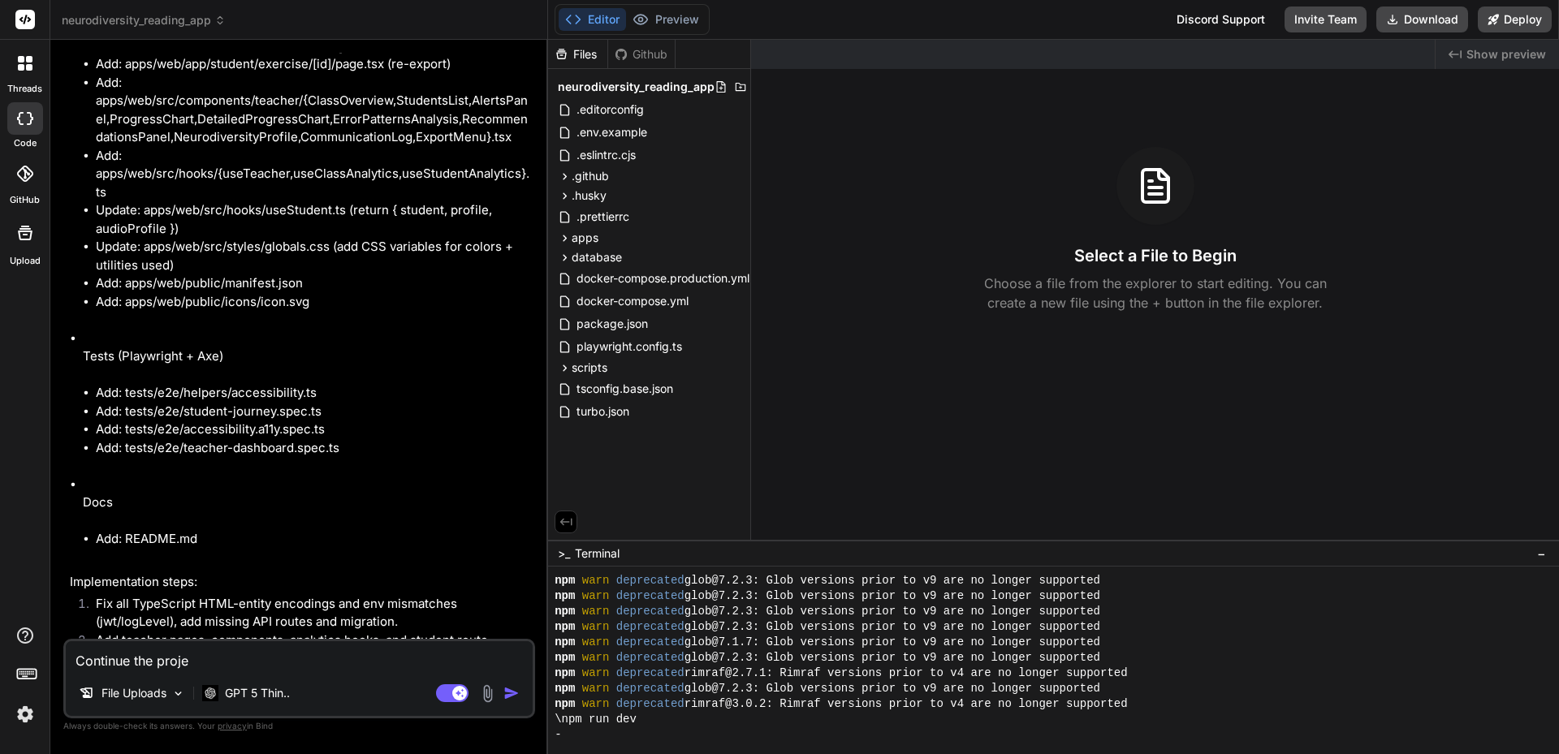
type textarea "Continue the projec"
type textarea "x"
type textarea "Continue the project"
type textarea "x"
type textarea "Continue the project,"
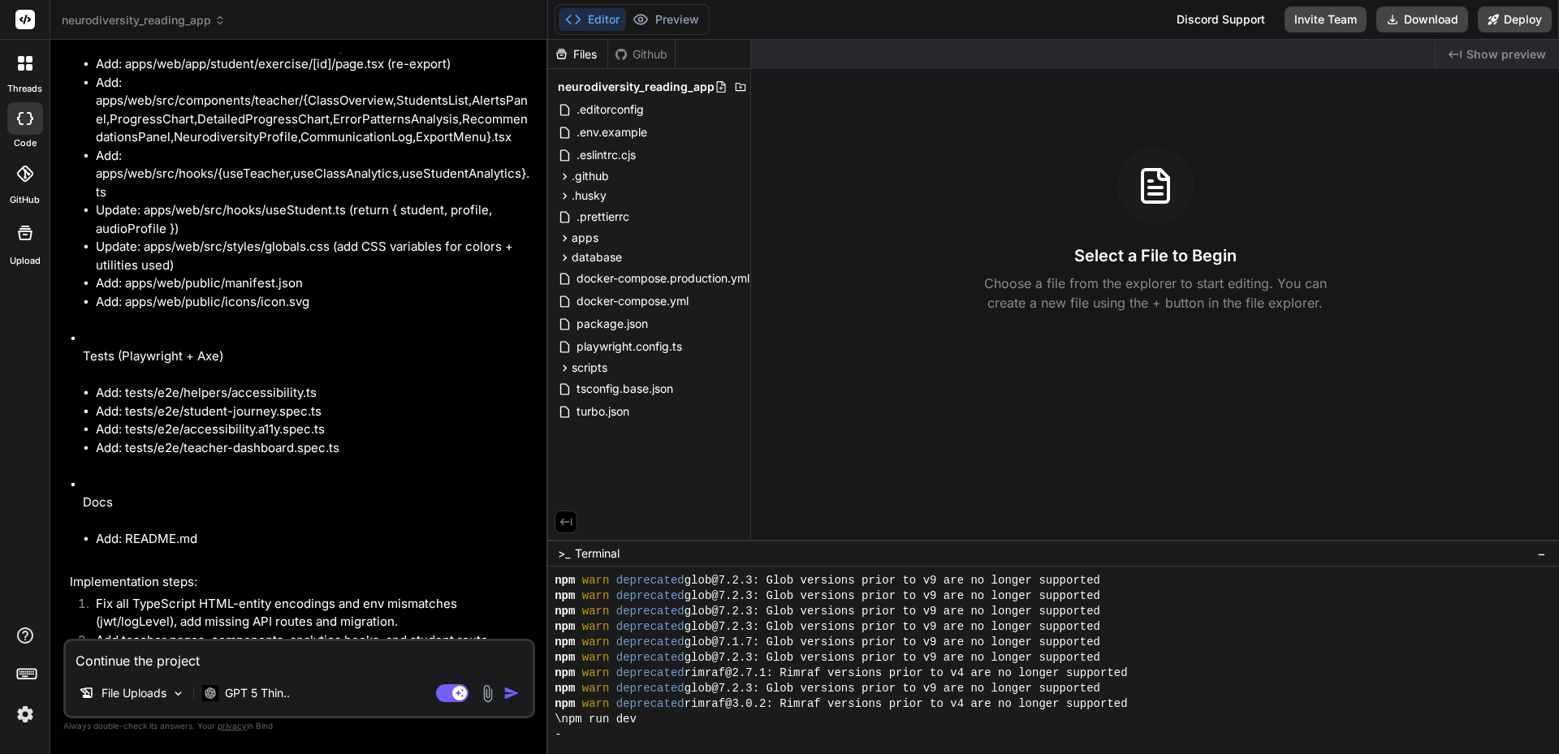
type textarea "x"
type textarea "Continue the project,"
type textarea "x"
type textarea "Continue the project,"
type textarea "x"
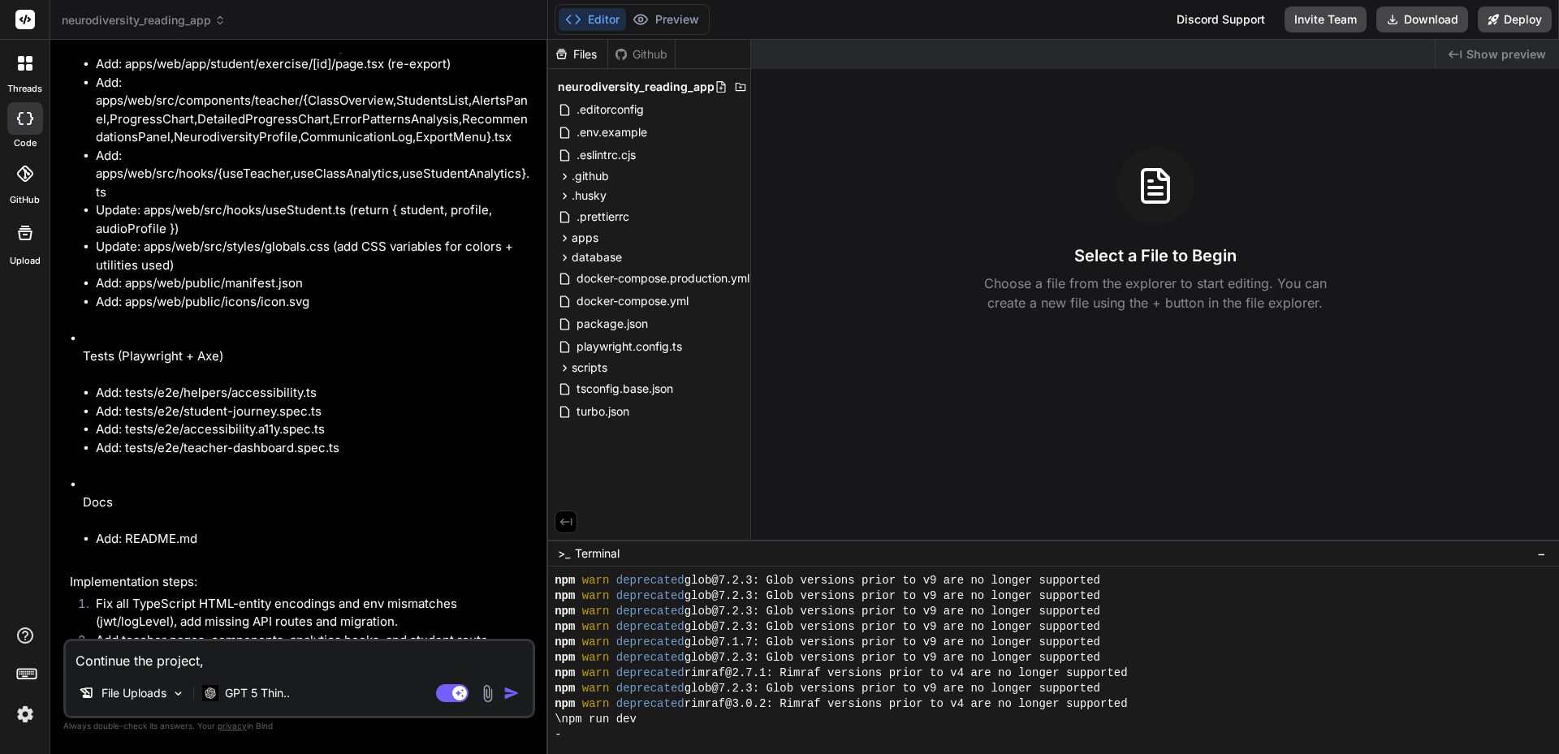
type textarea "Continue the project"
type textarea "x"
type textarea "Continue the project"
type textarea "x"
type textarea "Continue the project a"
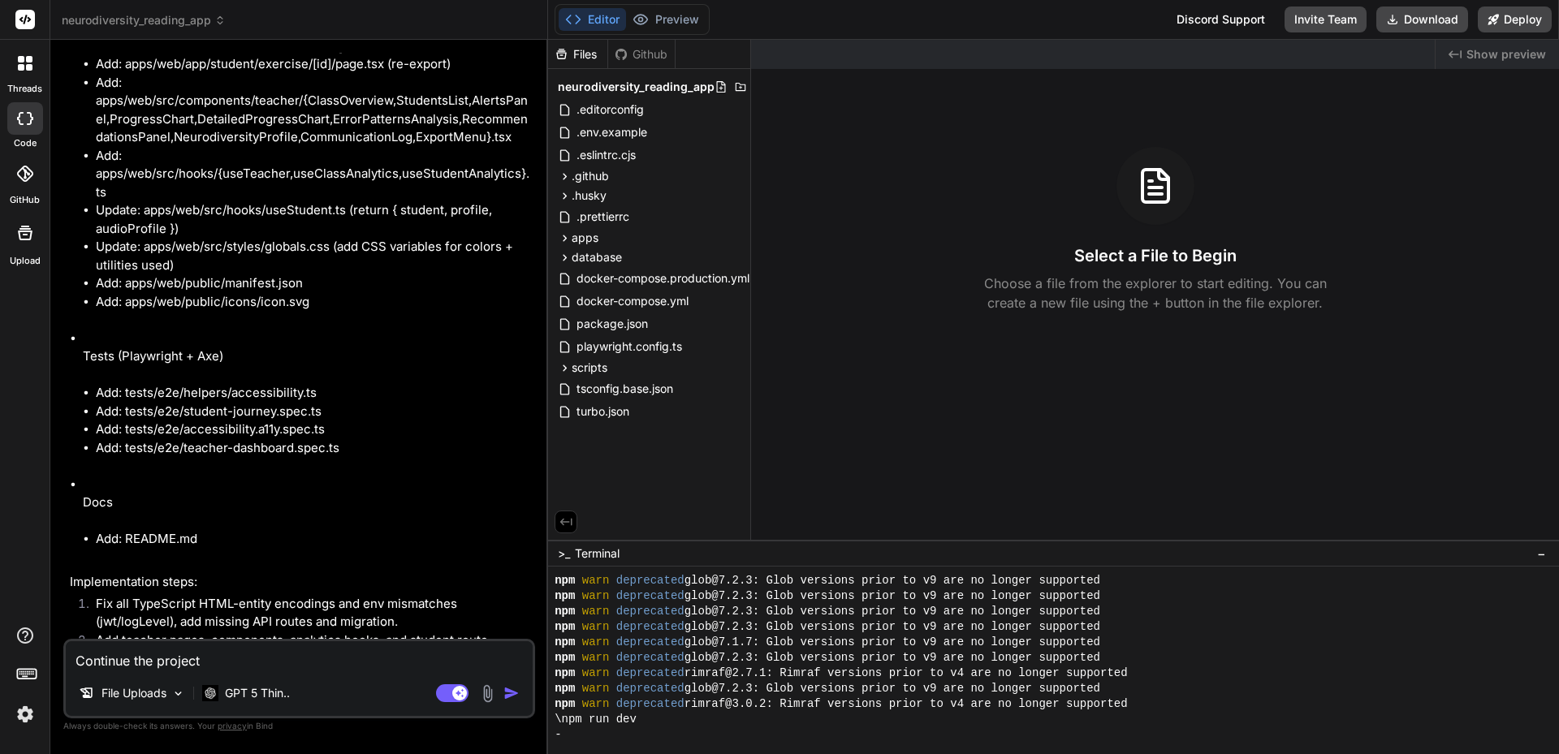
type textarea "x"
type textarea "Continue the project au"
type textarea "x"
type textarea "Continue the project aut"
type textarea "x"
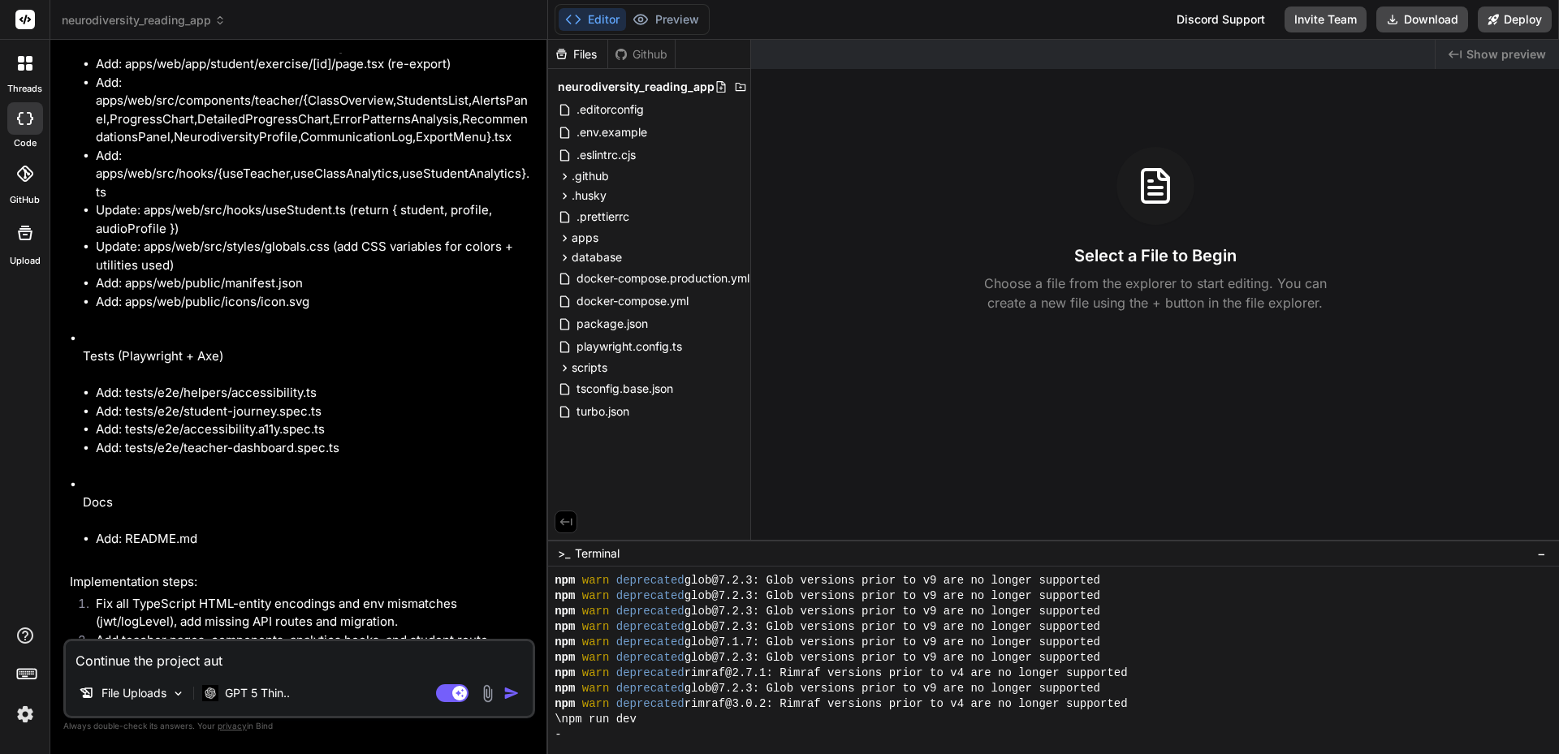
type textarea "Continue the project auto"
type textarea "x"
type textarea "Continue the project auton"
type textarea "x"
type textarea "Continue the project autono"
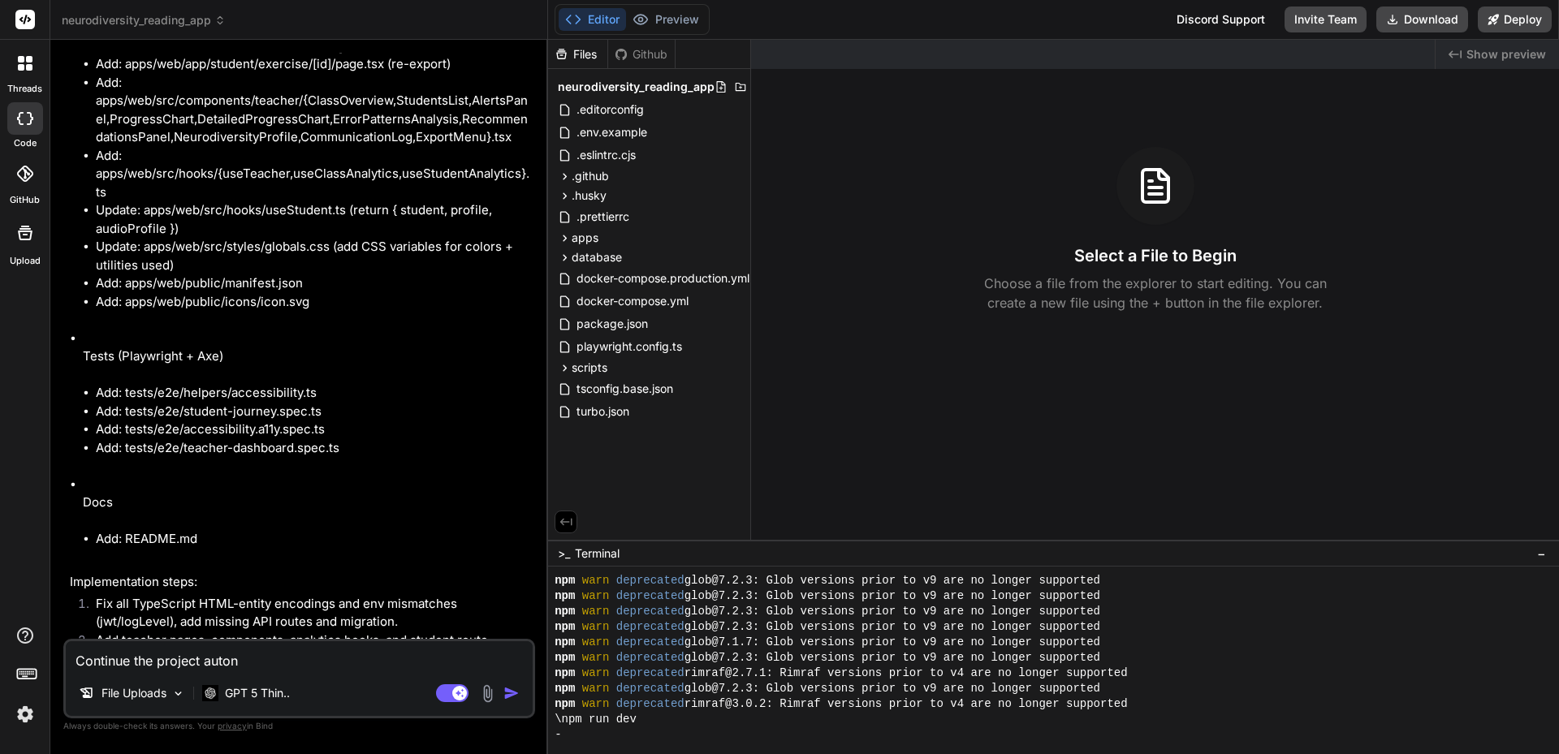
type textarea "x"
type textarea "Continue the project autonom"
type textarea "x"
type textarea "Continue the project autonomo"
type textarea "x"
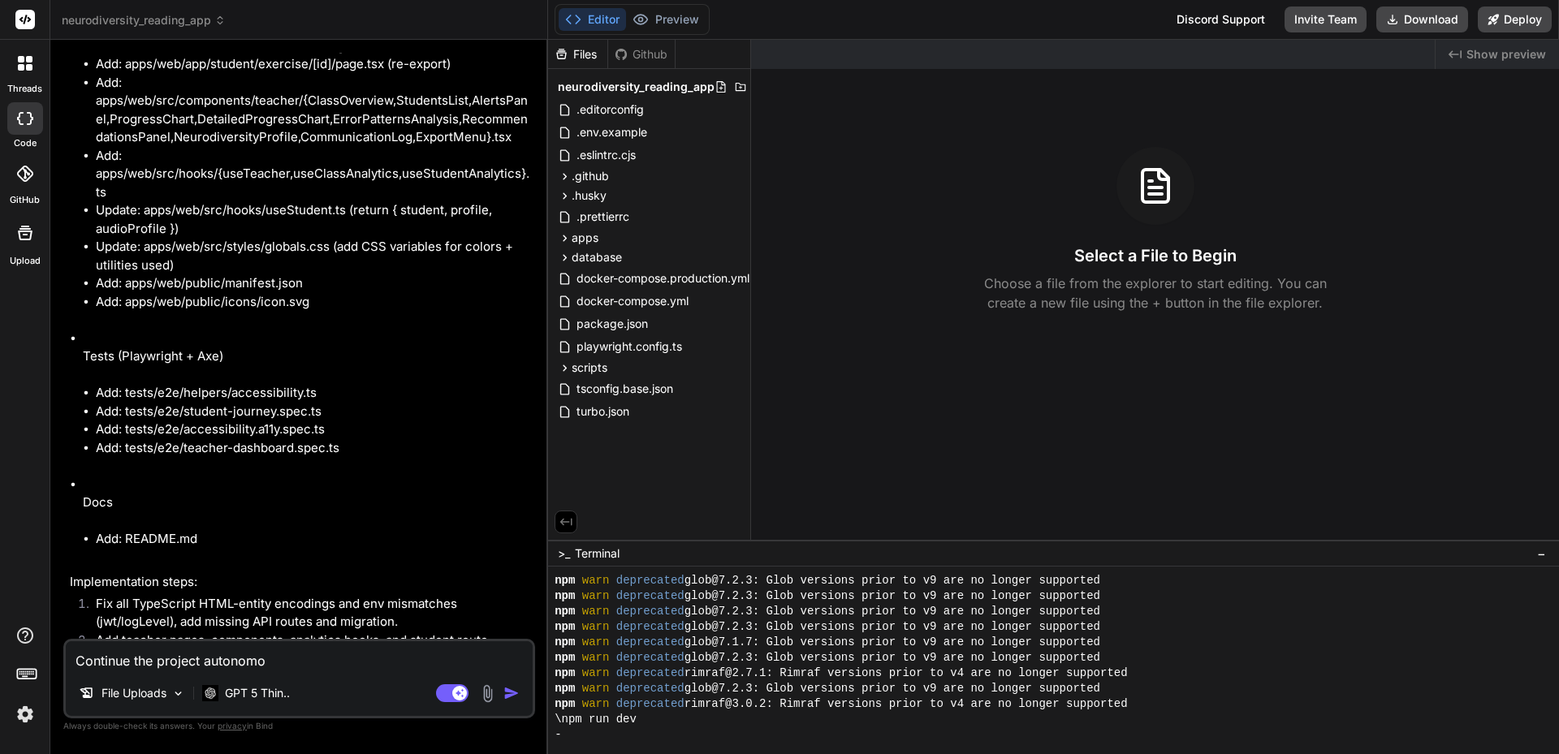
type textarea "Continue the project autonomou"
type textarea "x"
type textarea "Continue the project autonomous"
click at [511, 694] on img "button" at bounding box center [511, 693] width 16 height 16
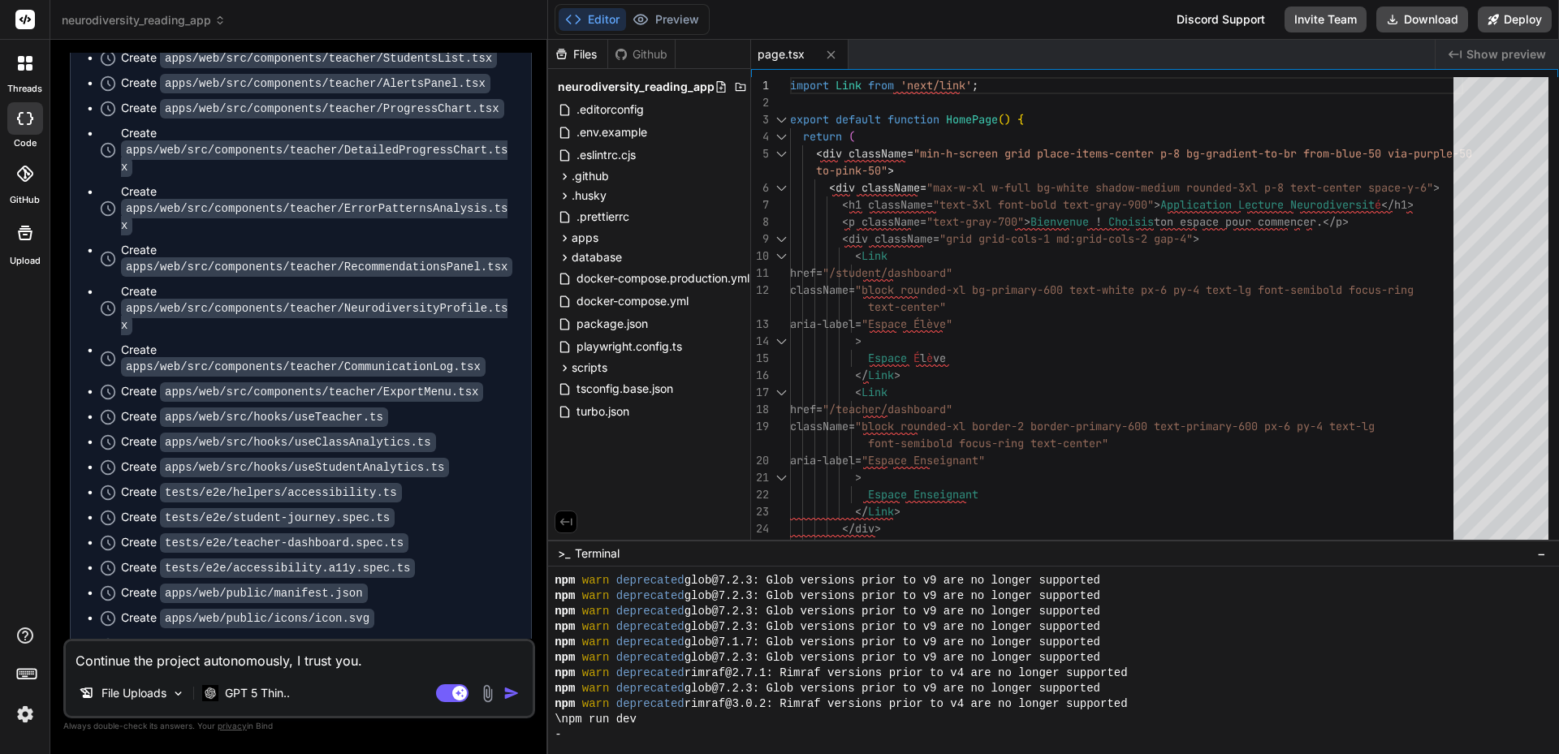
scroll to position [9021, 0]
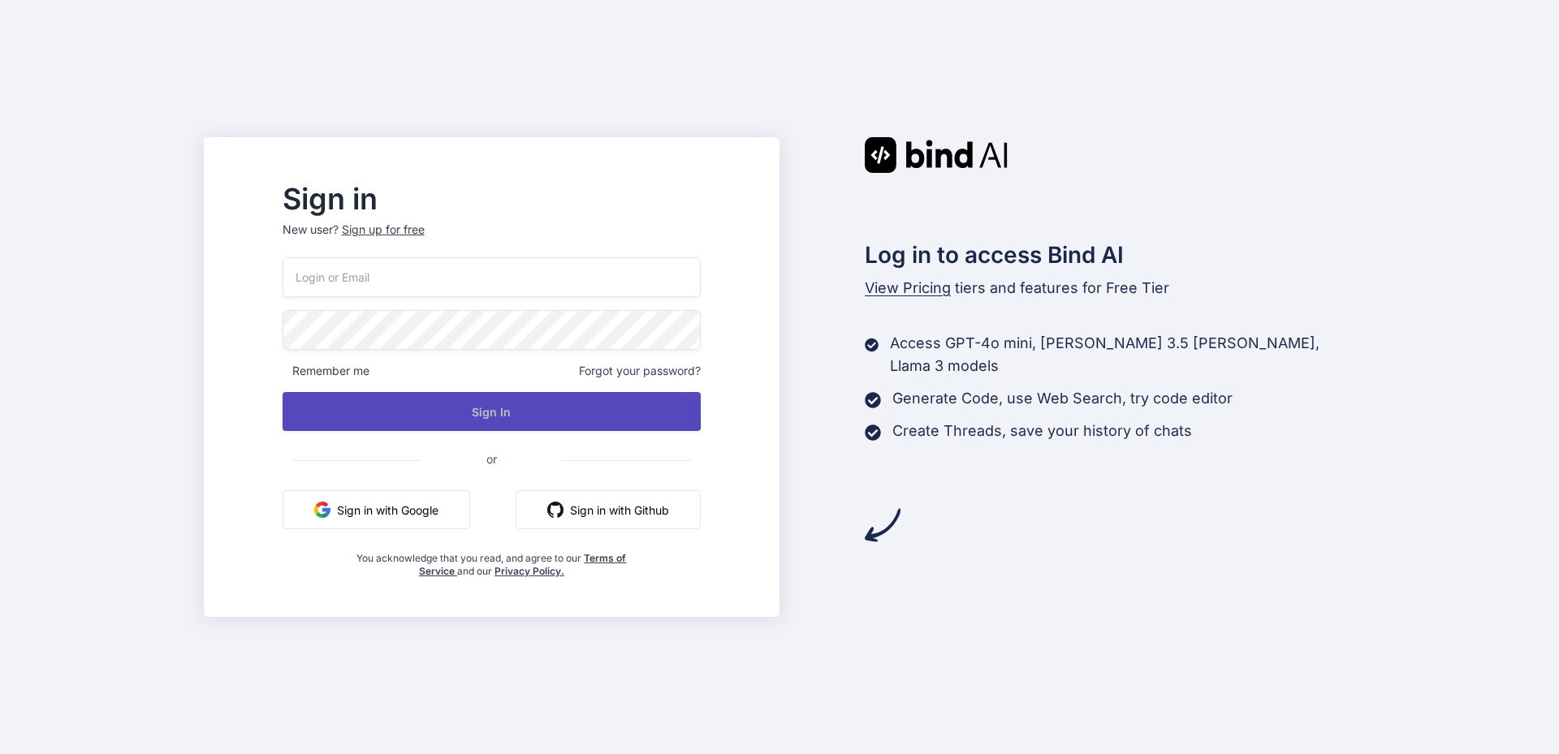
type input "[EMAIL_ADDRESS][DOMAIN_NAME]"
click at [485, 408] on button "Sign In" at bounding box center [492, 411] width 418 height 39
click at [542, 406] on button "Sign In" at bounding box center [492, 411] width 418 height 39
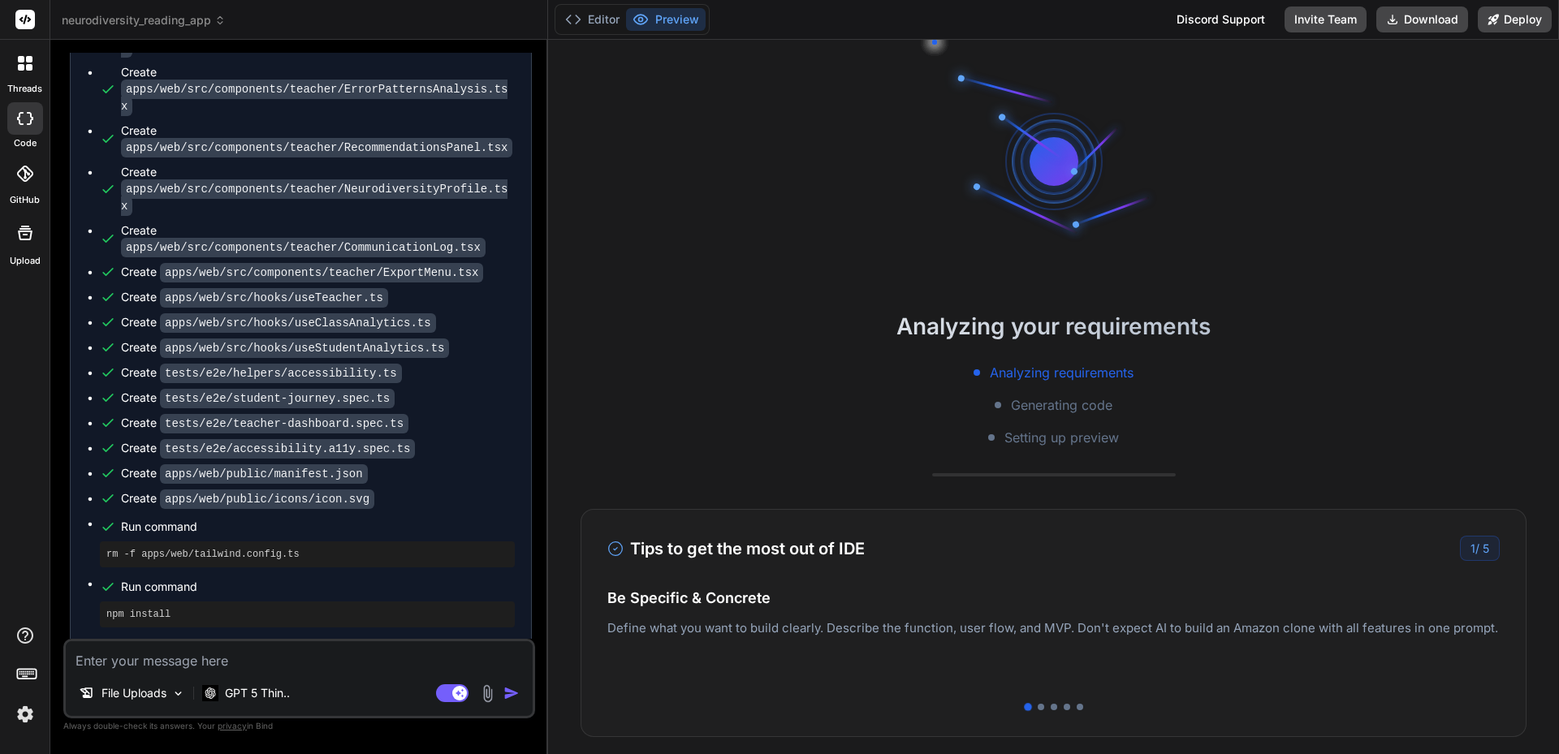
scroll to position [3591, 0]
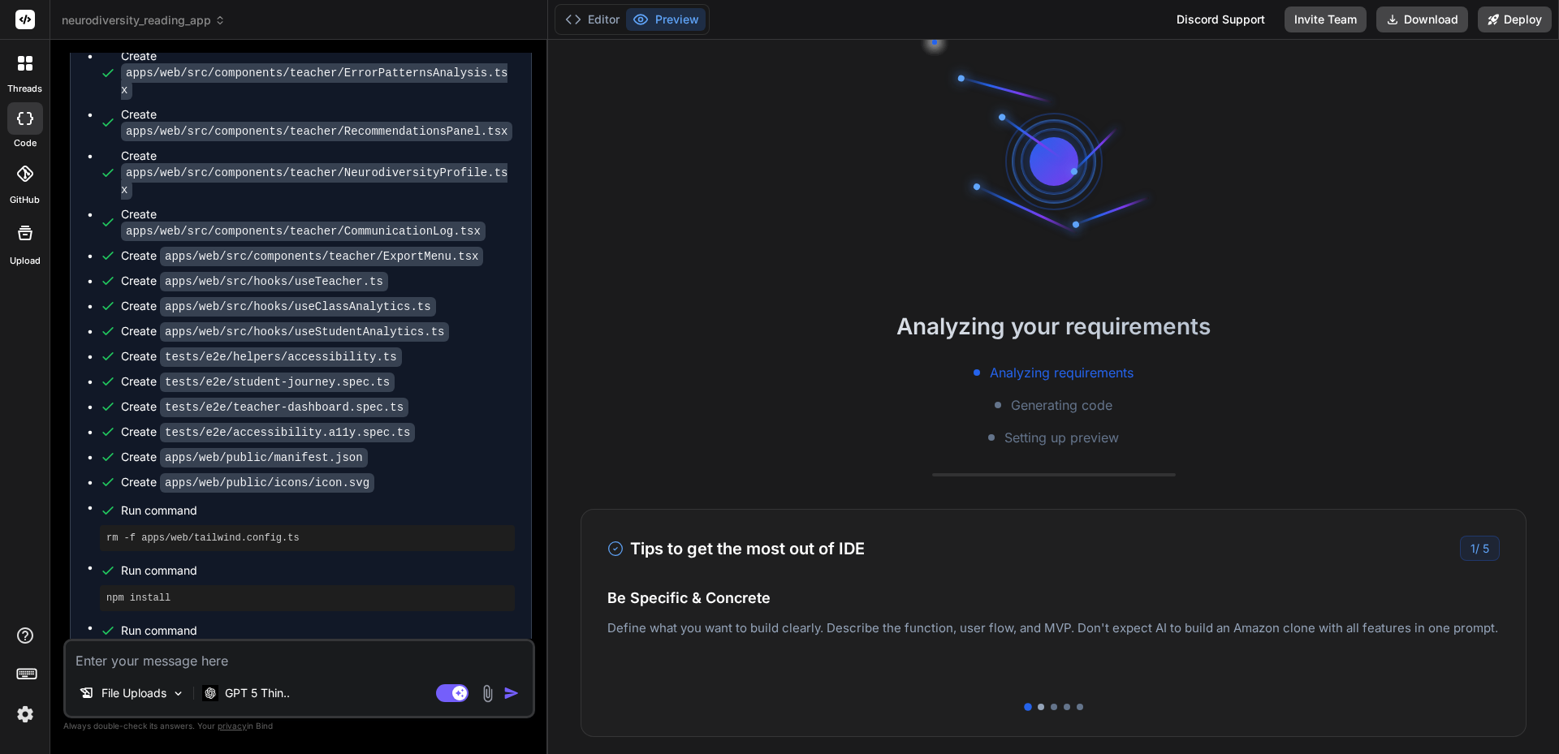
click at [1038, 706] on div at bounding box center [1041, 707] width 6 height 6
click at [1051, 710] on div at bounding box center [1054, 707] width 6 height 6
click at [1064, 706] on div at bounding box center [1067, 707] width 6 height 6
click at [1077, 707] on div at bounding box center [1080, 707] width 6 height 6
click at [444, 693] on rect at bounding box center [452, 693] width 32 height 18
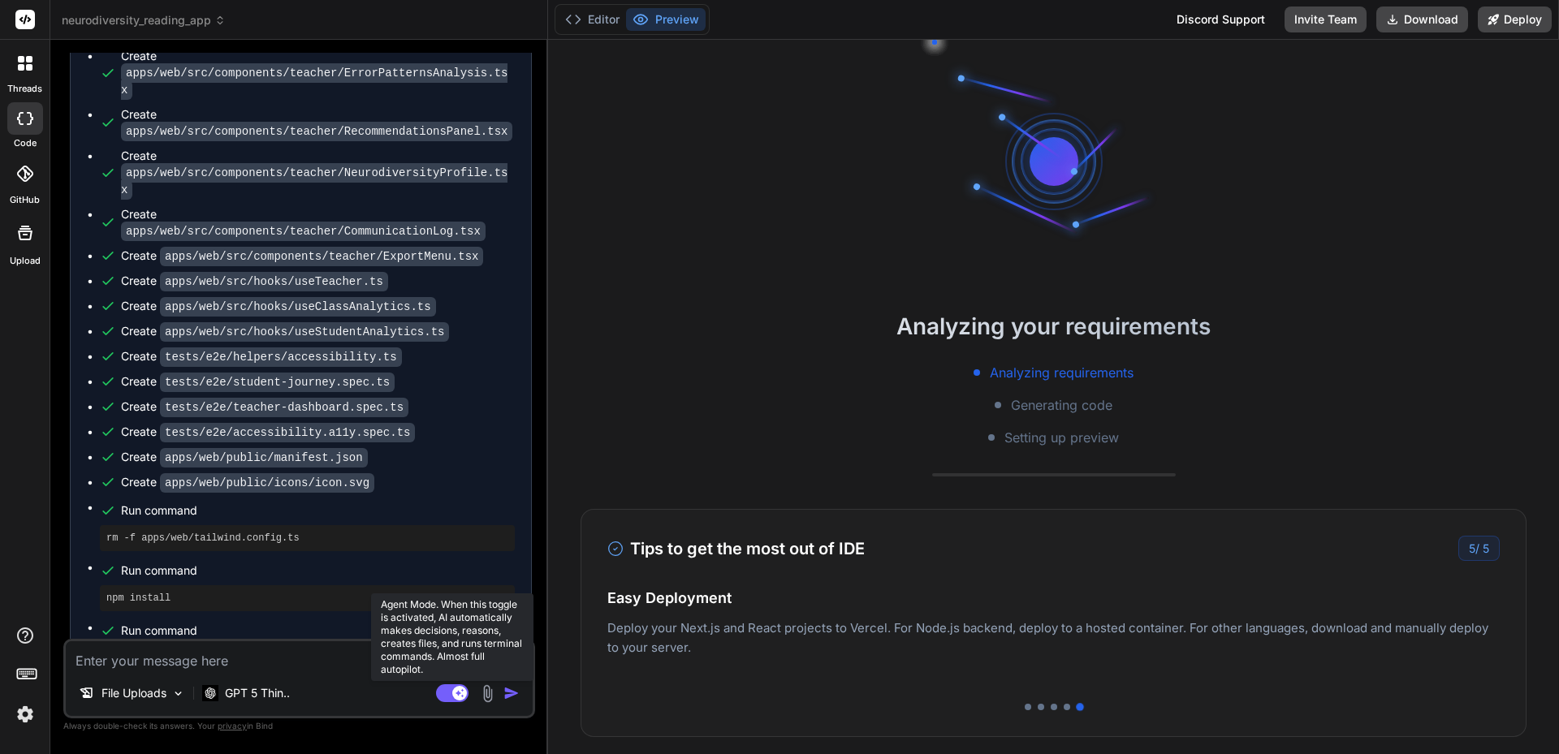
type textarea "x"
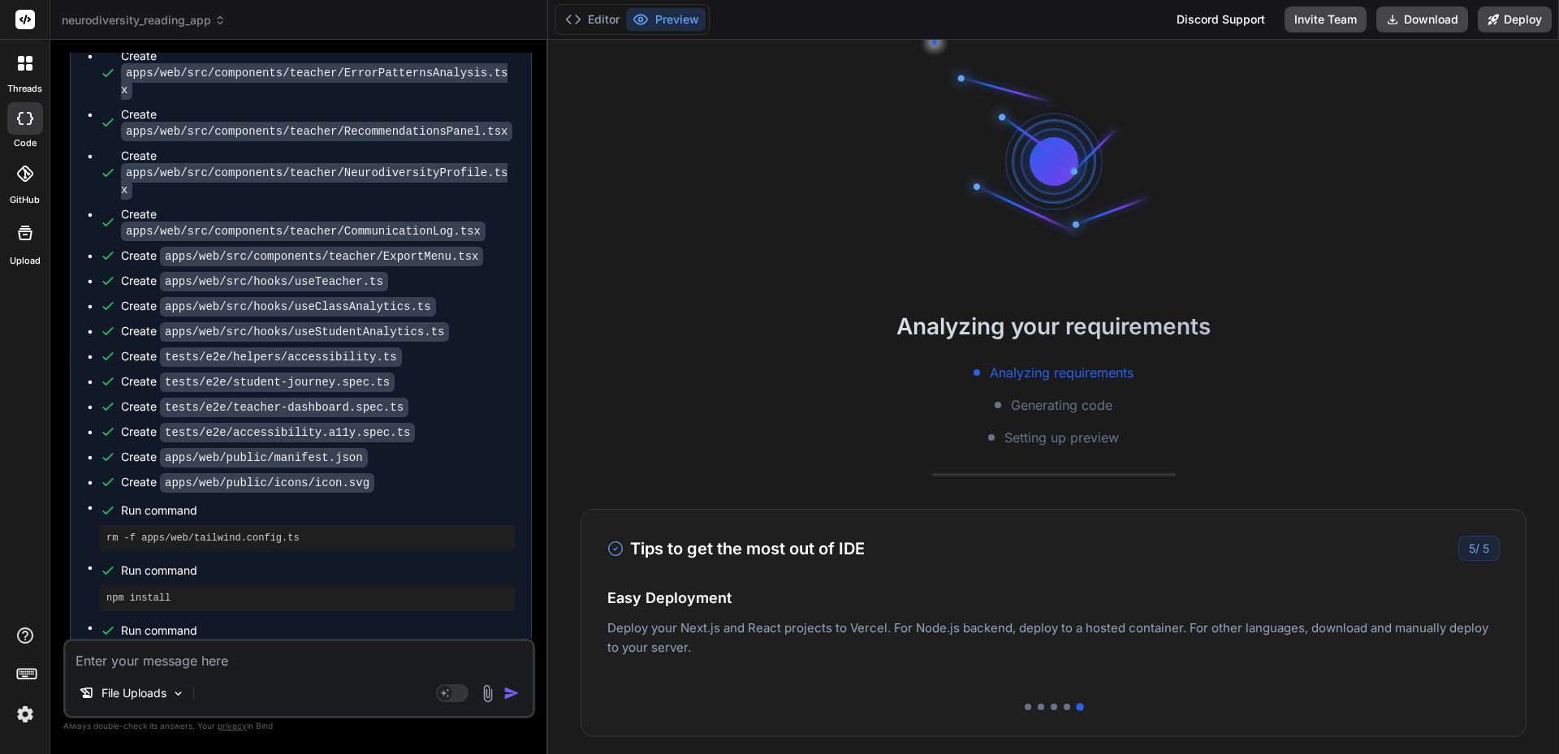
drag, startPoint x: 213, startPoint y: 665, endPoint x: 231, endPoint y: 657, distance: 20.4
click at [219, 662] on textarea at bounding box center [299, 655] width 467 height 29
type textarea "O"
type textarea "x"
type textarea "On"
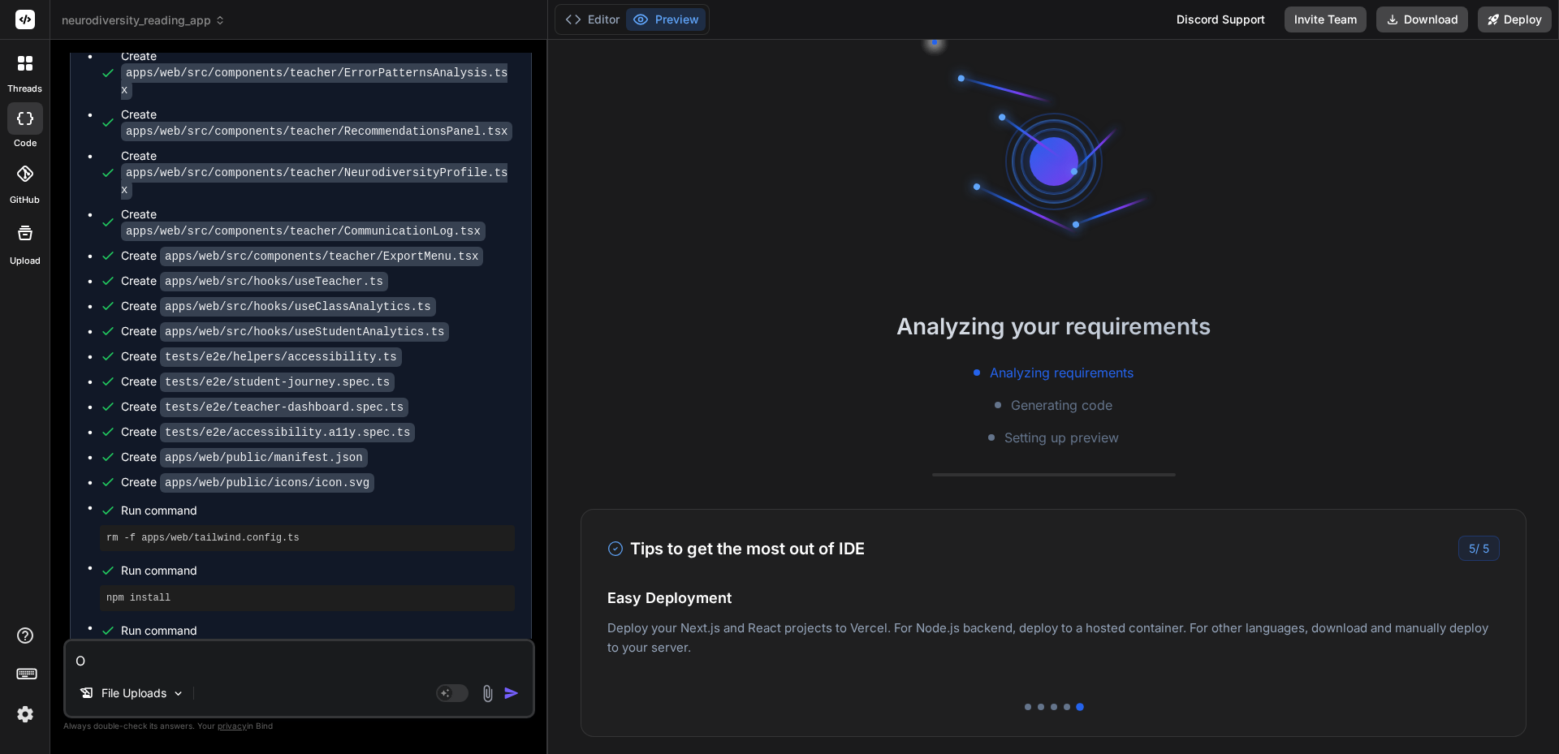
type textarea "x"
type textarea "On"
type textarea "x"
type textarea "On e"
type textarea "x"
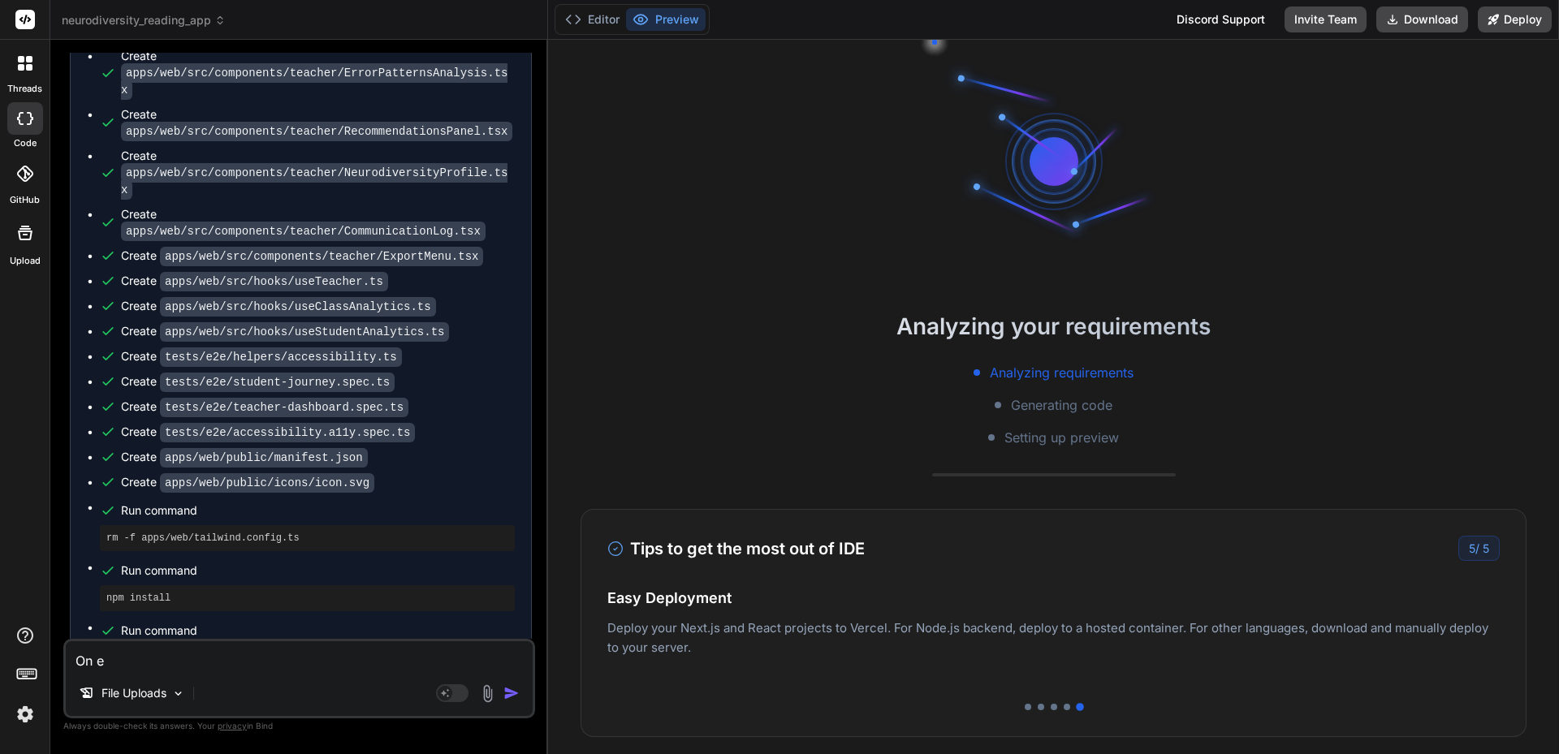
type textarea "On es"
type textarea "x"
type textarea "On e"
type textarea "x"
type textarea "On en"
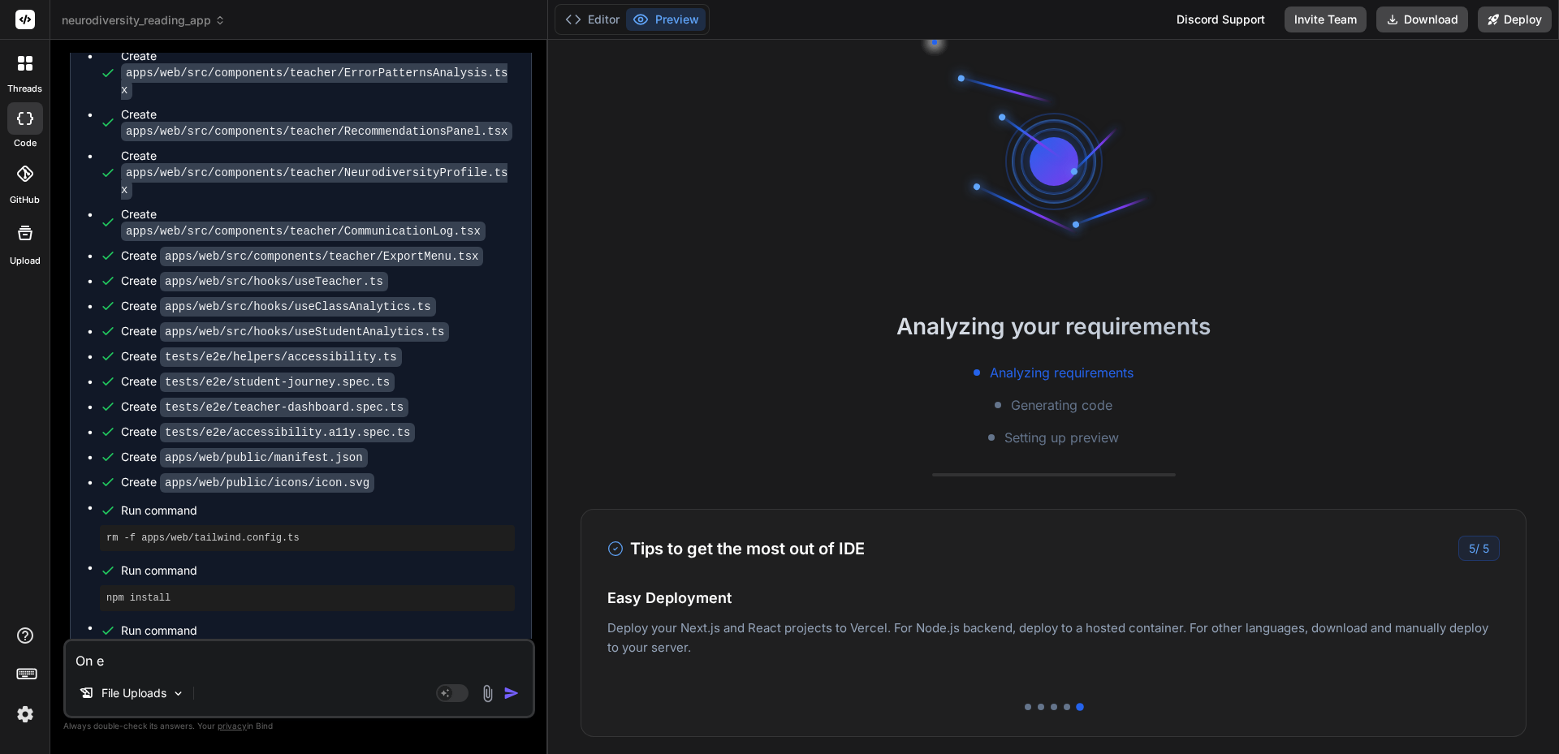
type textarea "x"
type textarea "On en"
type textarea "x"
type textarea "On en e"
type textarea "x"
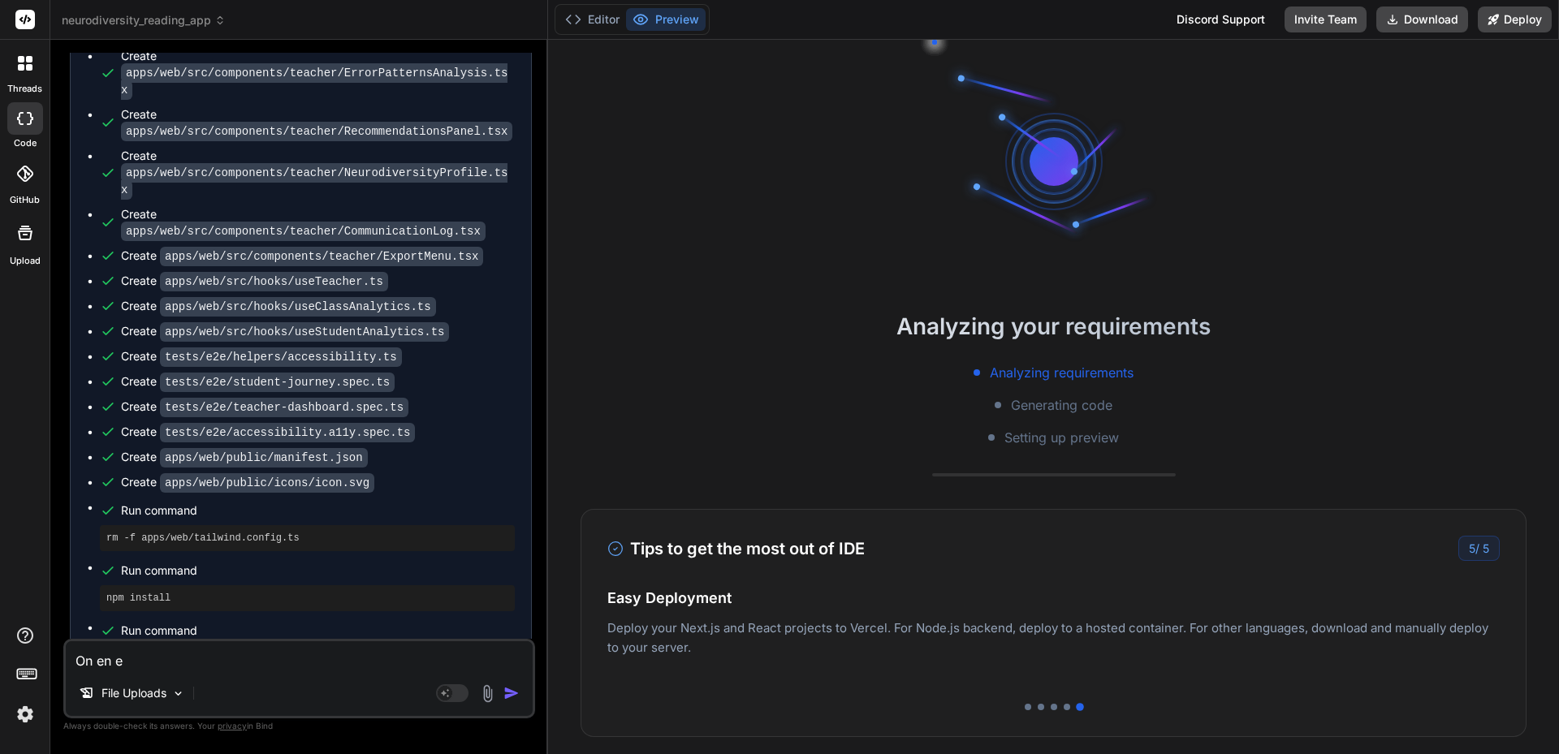
type textarea "On en es"
type textarea "x"
type textarea "On en est"
type textarea "x"
type textarea "On en est"
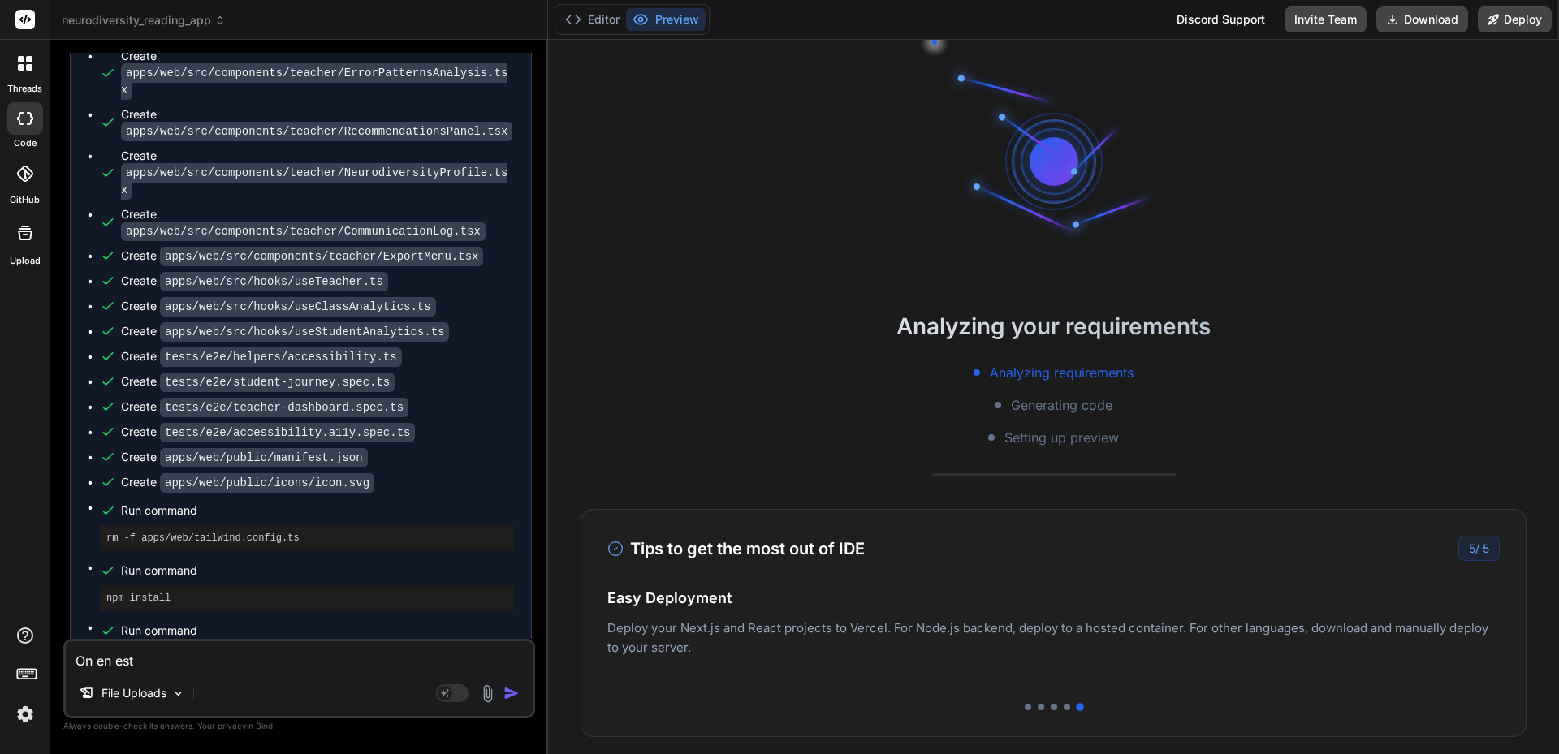
type textarea "x"
type textarea "On en est o"
type textarea "x"
type textarea "On en est ou"
type textarea "x"
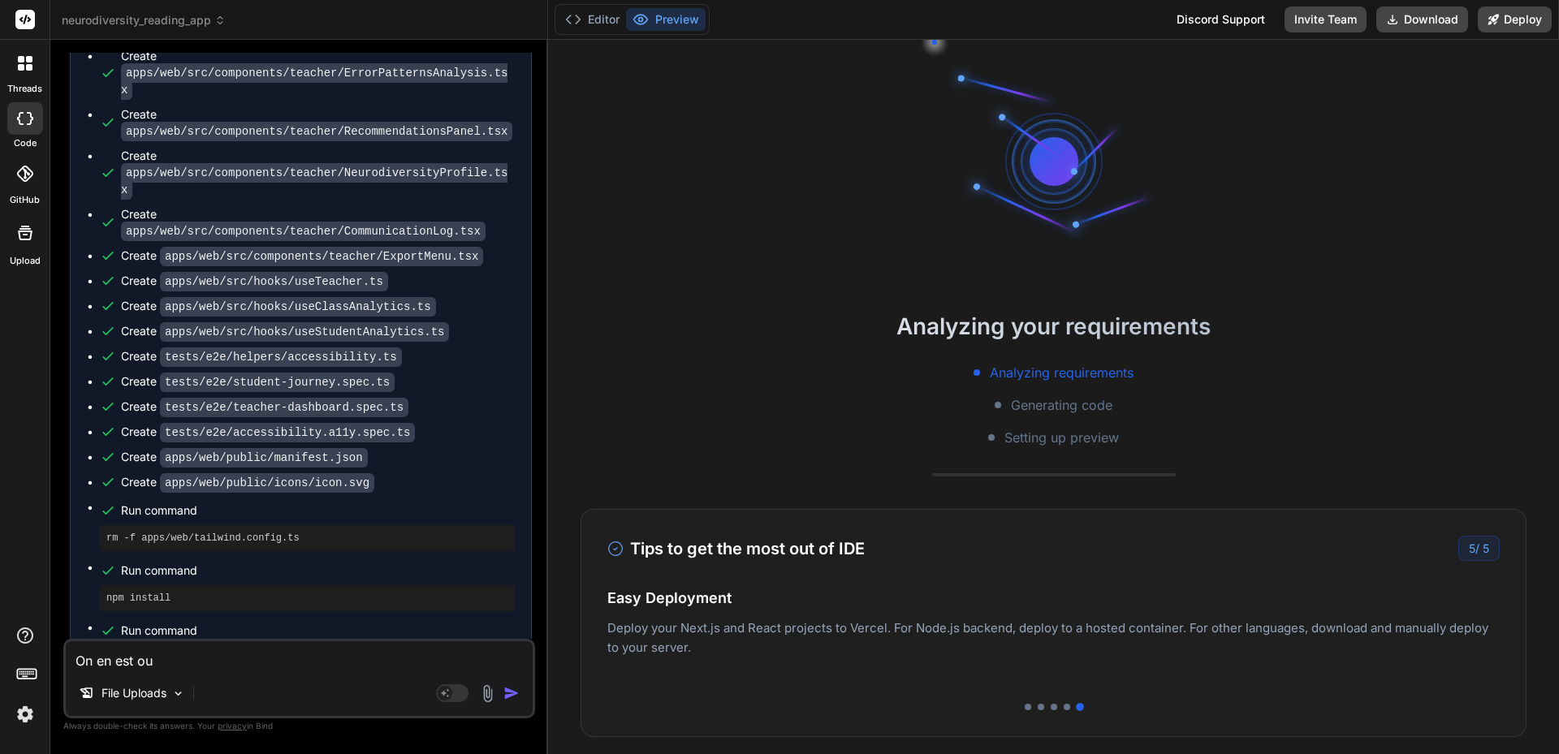
type textarea "On en est ou"
type textarea "x"
type textarea "On en est ou d"
type textarea "x"
type textarea "On en est ou da"
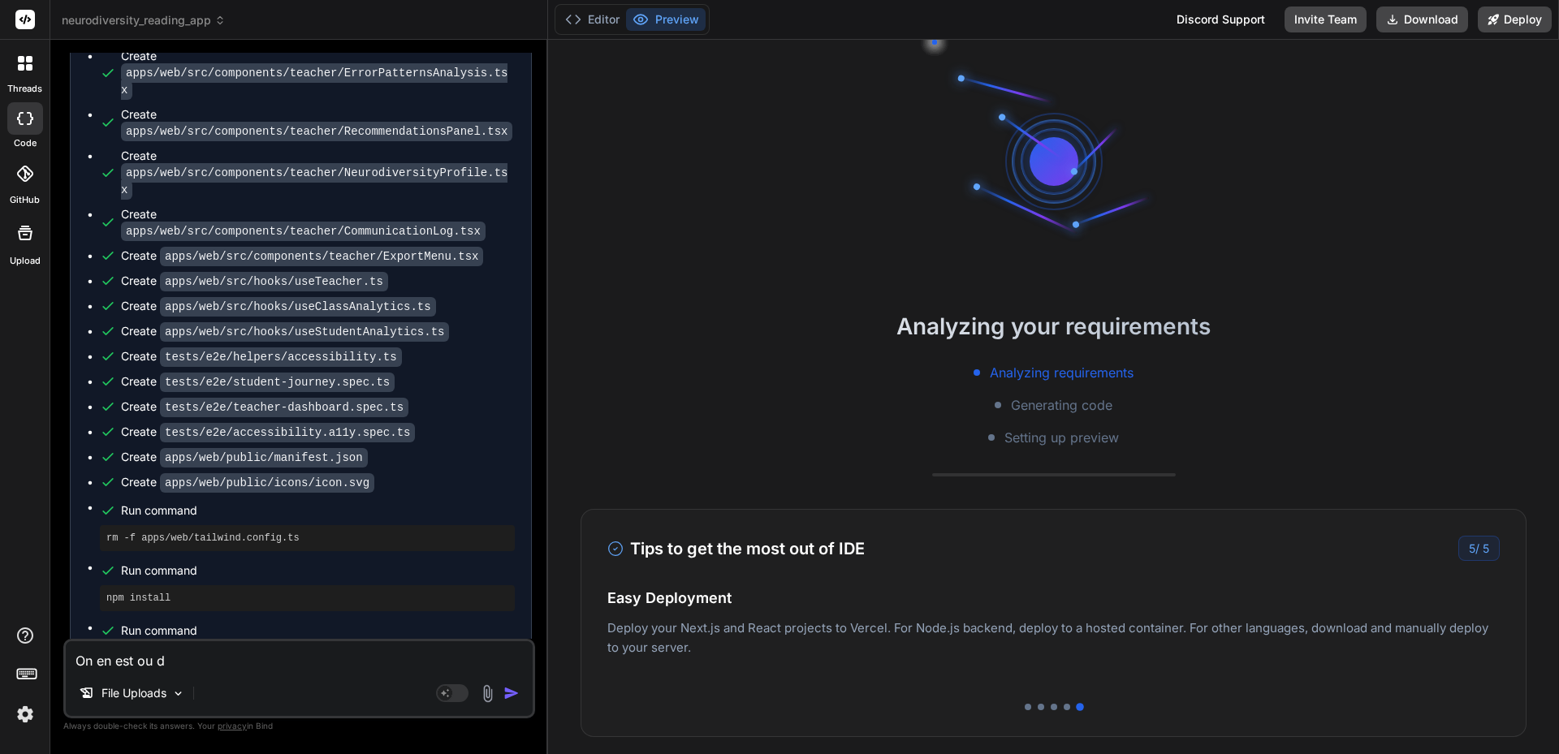
type textarea "x"
type textarea "On en est ou dan"
type textarea "x"
type textarea "On en est ou dans"
type textarea "x"
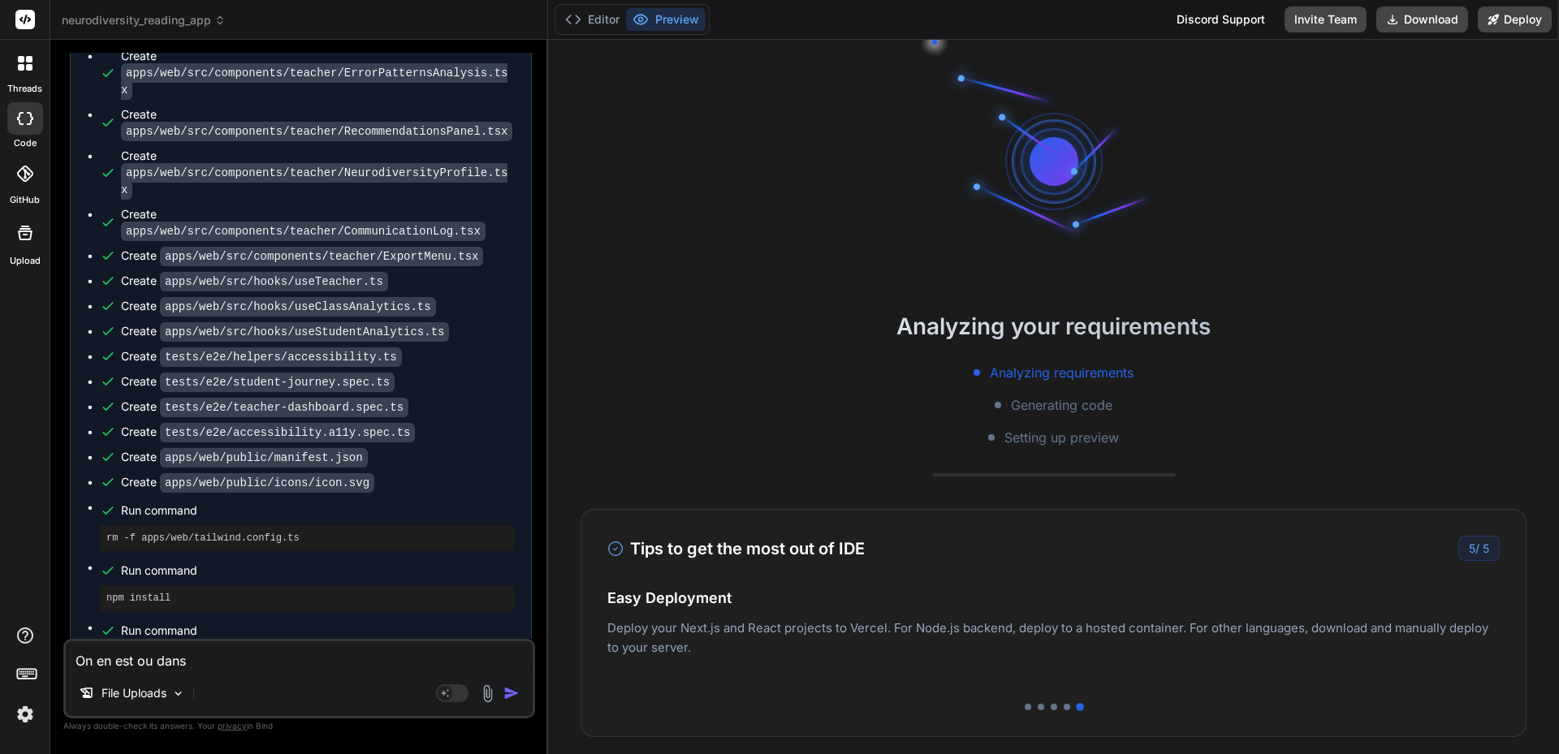
type textarea "On en est ou dans"
type textarea "x"
type textarea "On en est ou dans l"
type textarea "x"
type textarea "On en est ou dans le"
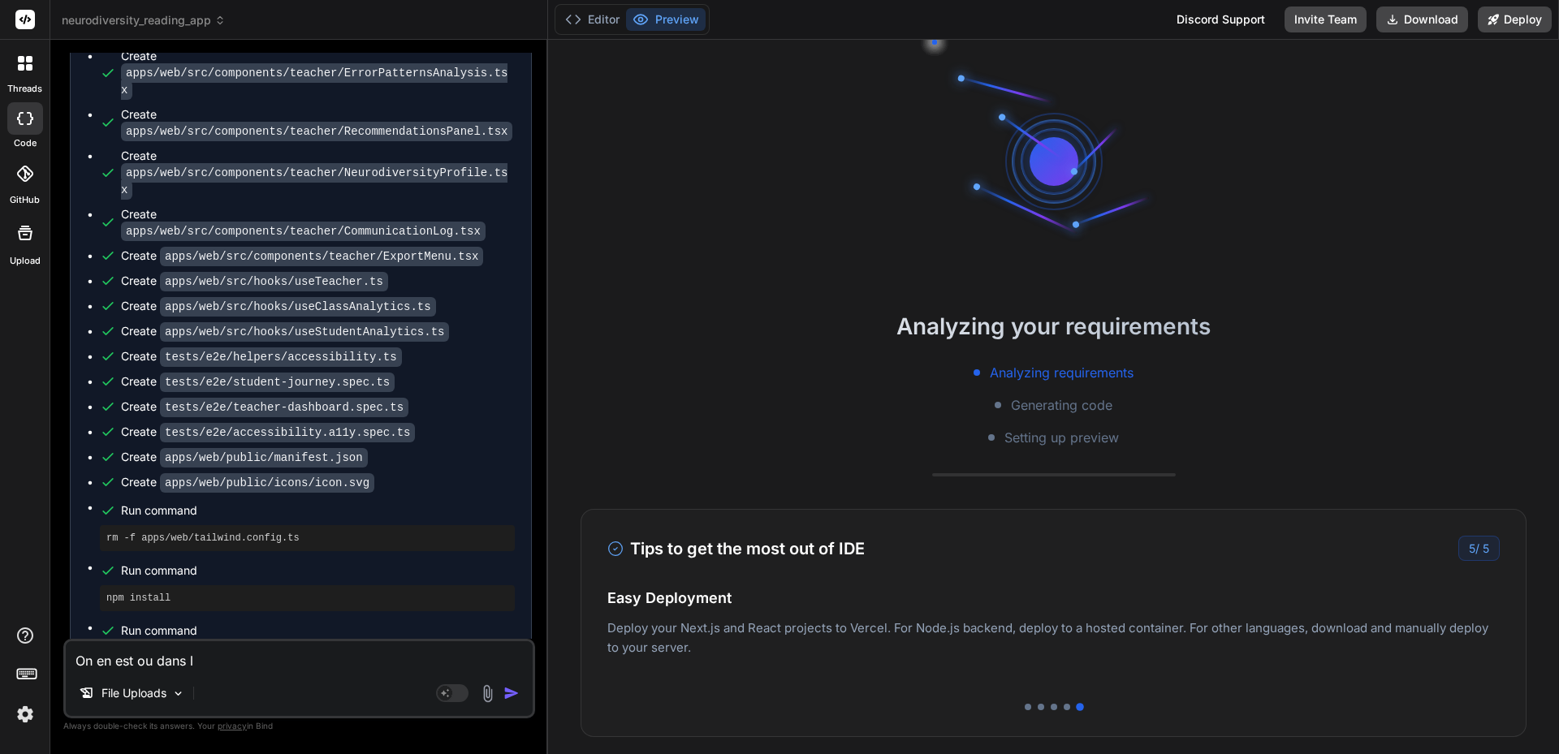
type textarea "x"
type textarea "On en est ou dans le"
type textarea "x"
type textarea "On en est ou dans le p"
type textarea "x"
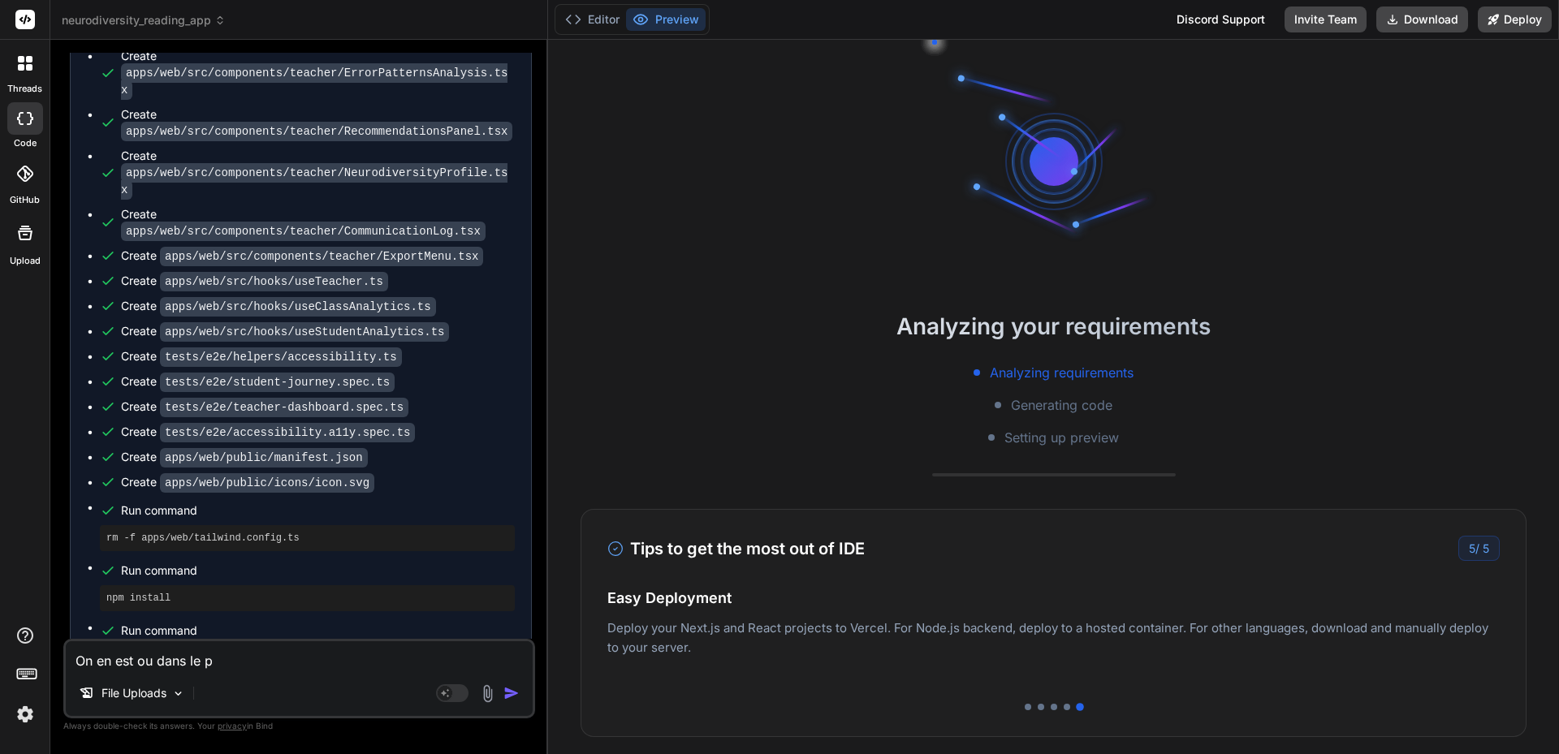
type textarea "On en est ou dans le pr"
type textarea "x"
type textarea "On en est ou dans le pro"
type textarea "x"
type textarea "On en est ou dans le proj"
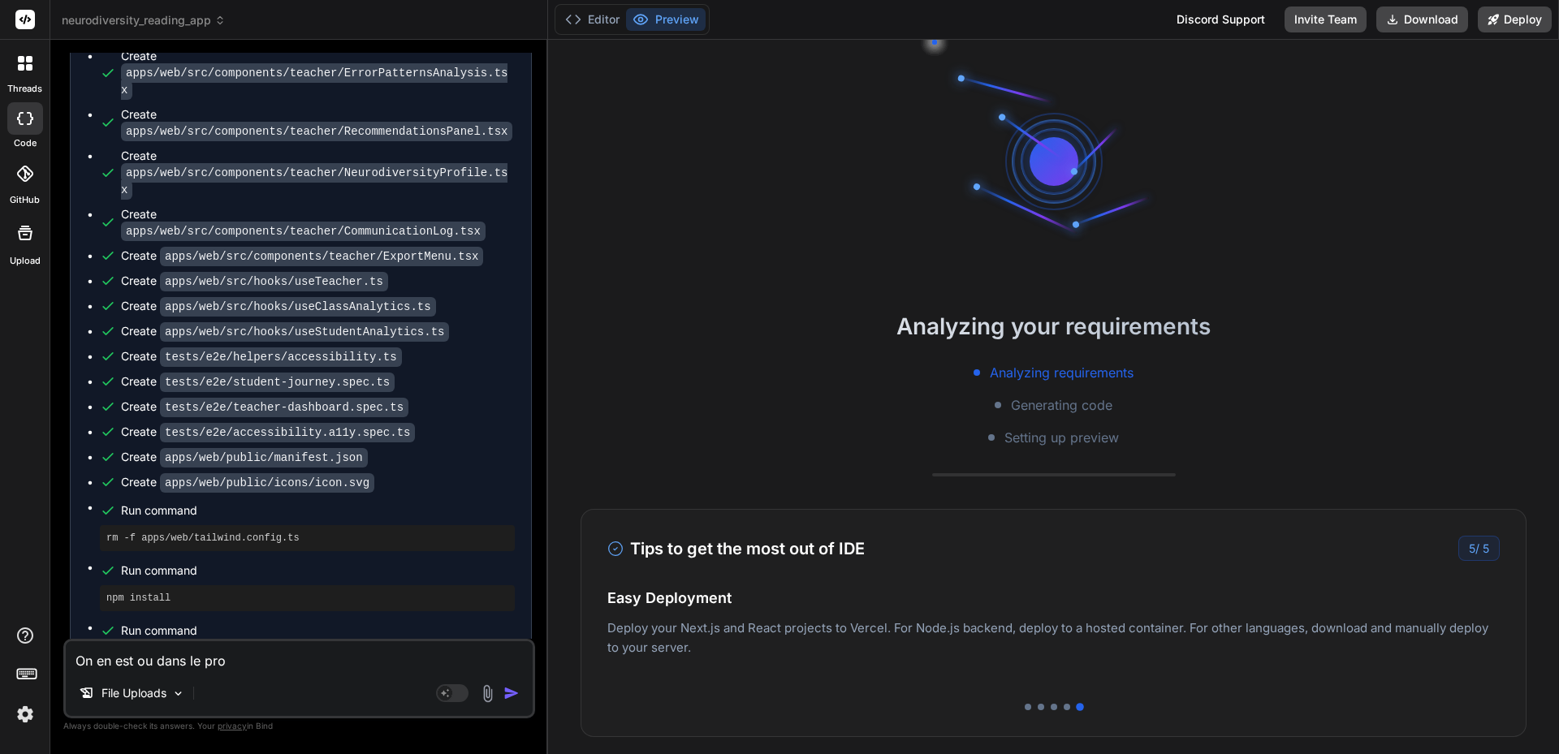
type textarea "x"
type textarea "On en est ou dans le proje"
type textarea "x"
type textarea "On en est ou dans le projet"
type textarea "x"
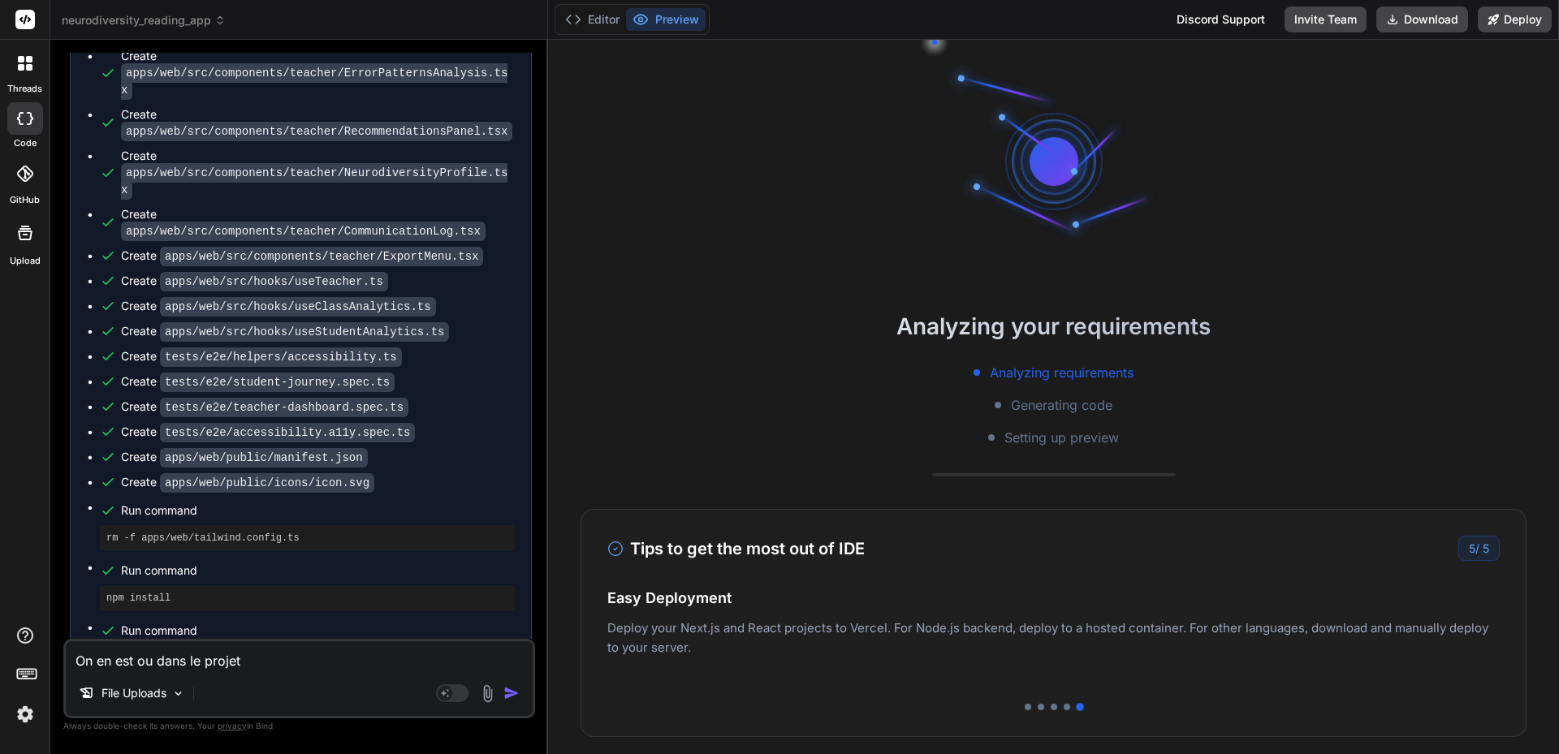
type textarea "On en est ou dans le projet"
type textarea "x"
type textarea "On en est ou dans le projet c"
type textarea "x"
type textarea "On en est ou dans le projet ca"
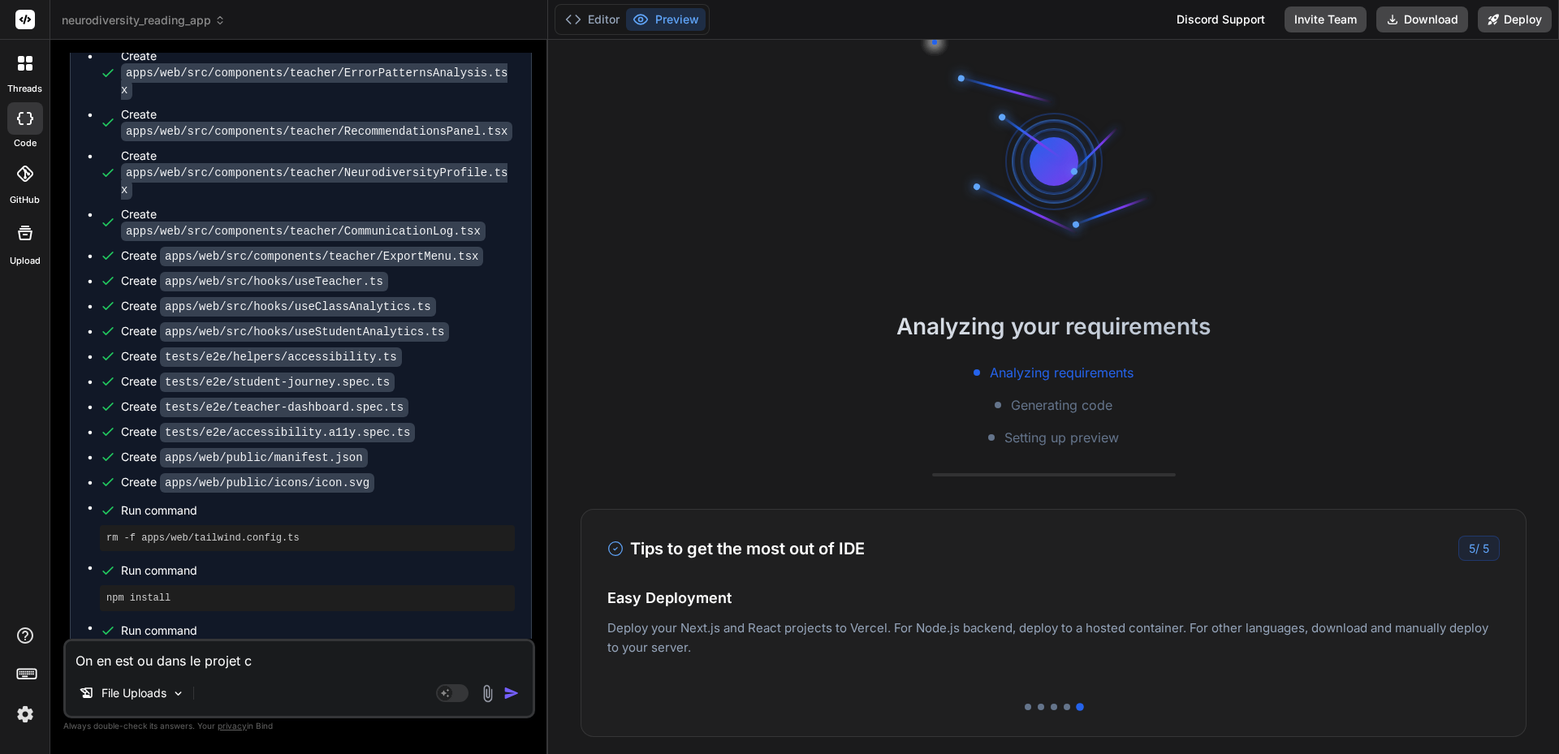
type textarea "x"
type textarea "On en est ou dans le projet car"
type textarea "x"
type textarea "On en est ou dans le projet car"
type textarea "x"
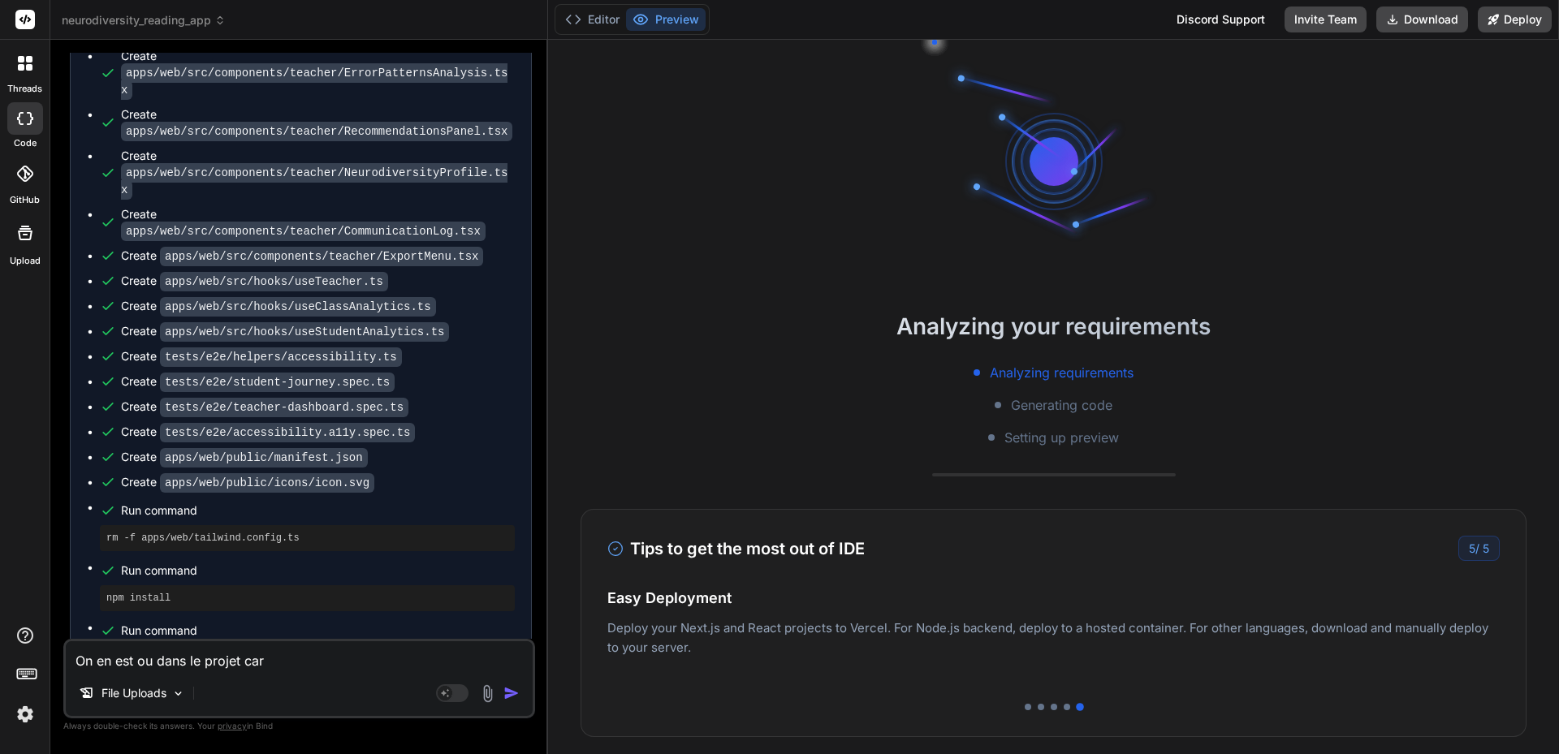
type textarea "On en est ou dans le projet car j"
type textarea "x"
type textarea "On en est ou dans le projet car je"
type textarea "x"
type textarea "On en est ou dans le projet car je"
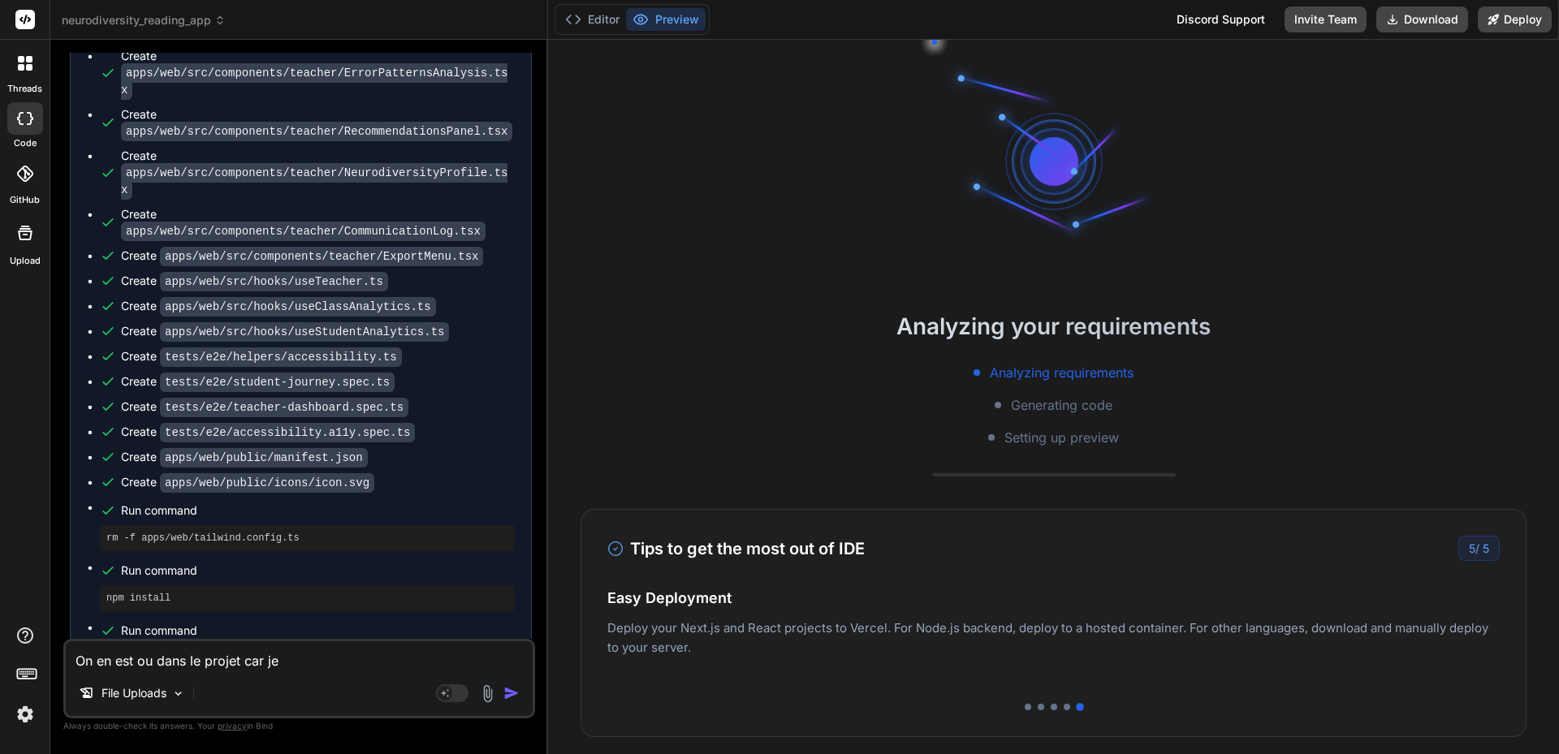
type textarea "x"
type textarea "On en est ou dans le projet car je"
type textarea "x"
type textarea "On en est ou dans le projet car j"
type textarea "x"
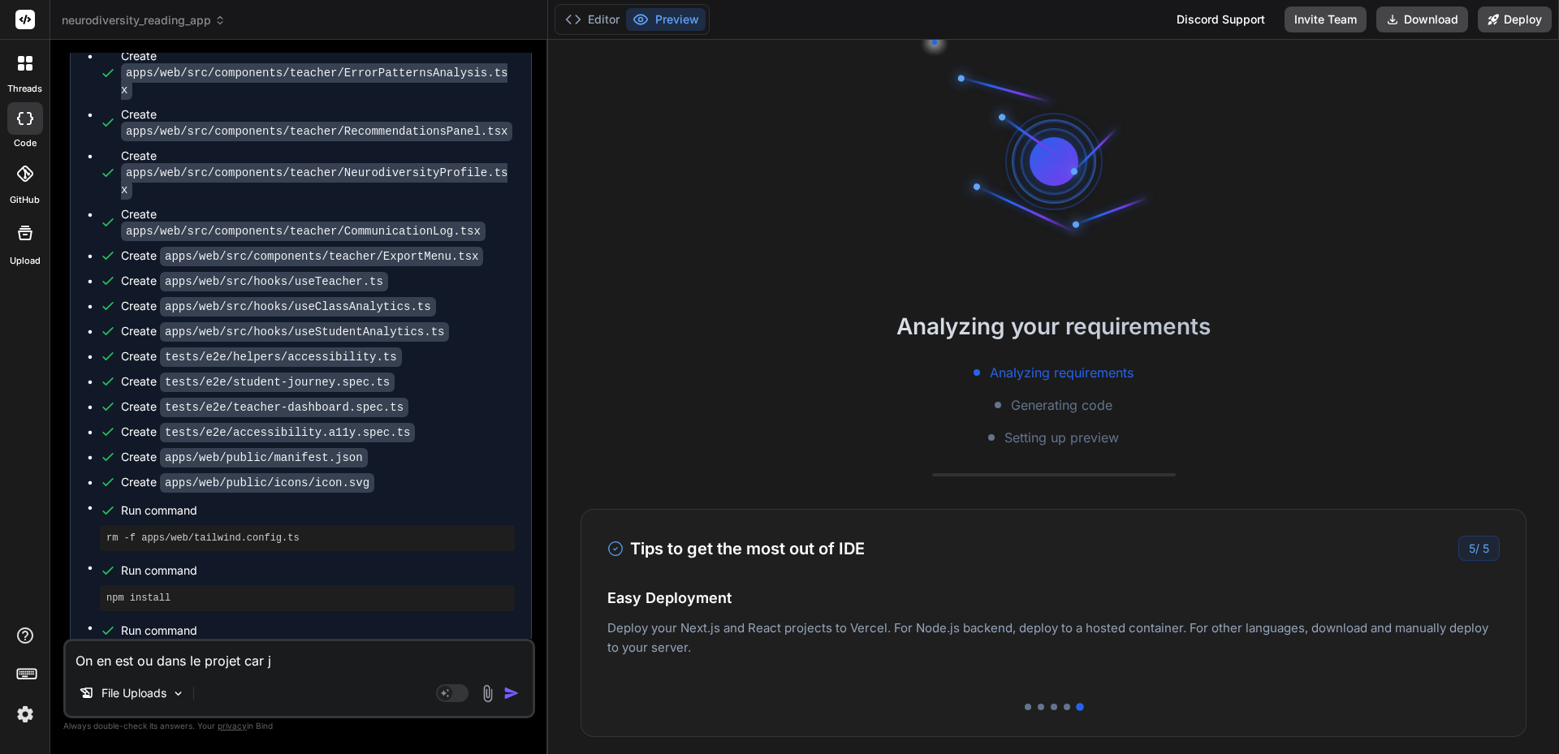
type textarea "On en est ou dans le projet car"
type textarea "x"
type textarea "On en est ou dans le projet car"
type textarea "x"
type textarea "On en est ou dans le projet carr"
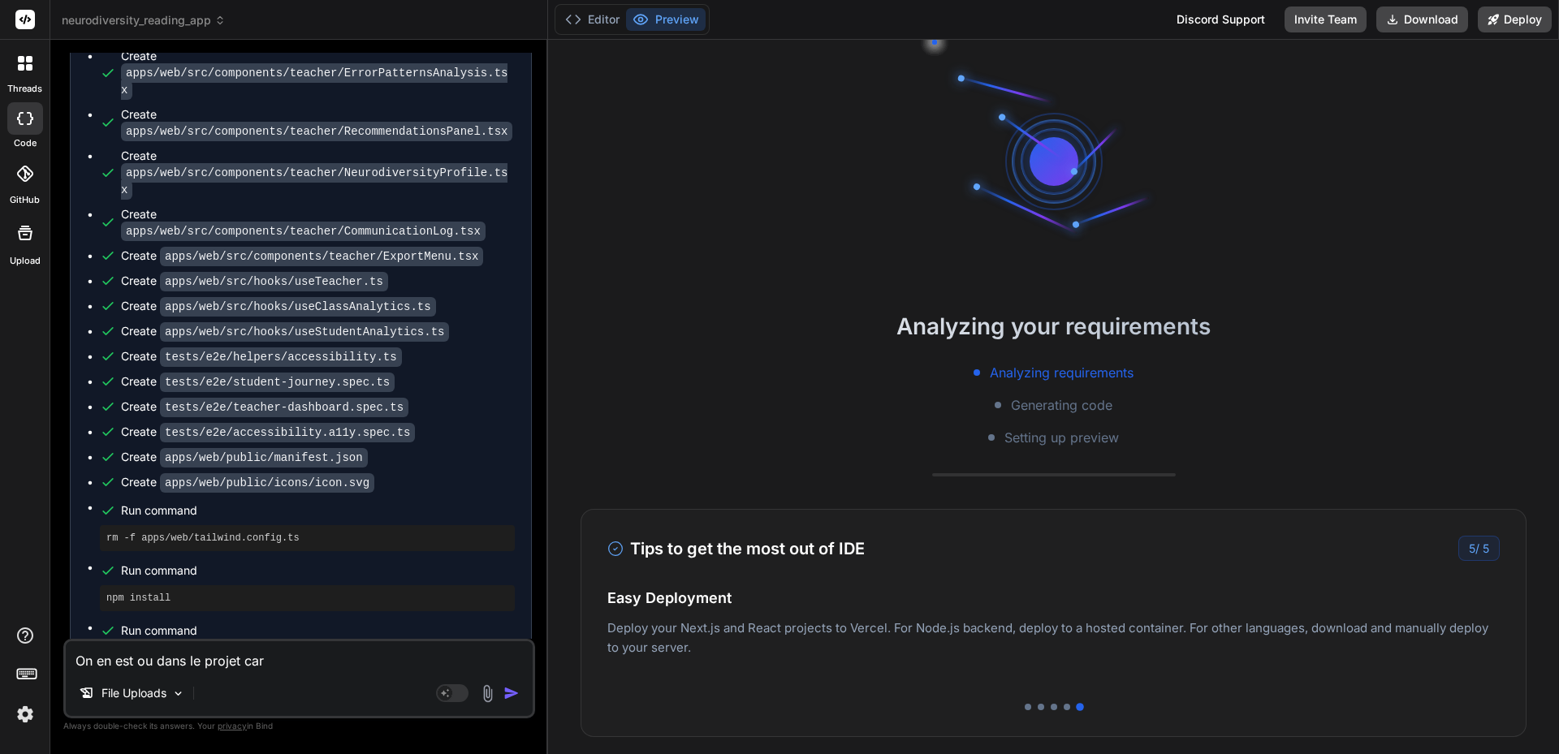
type textarea "x"
type textarea "On en est ou dans le projet car"
type textarea "x"
type textarea "On en est ou dans le projet car"
type textarea "x"
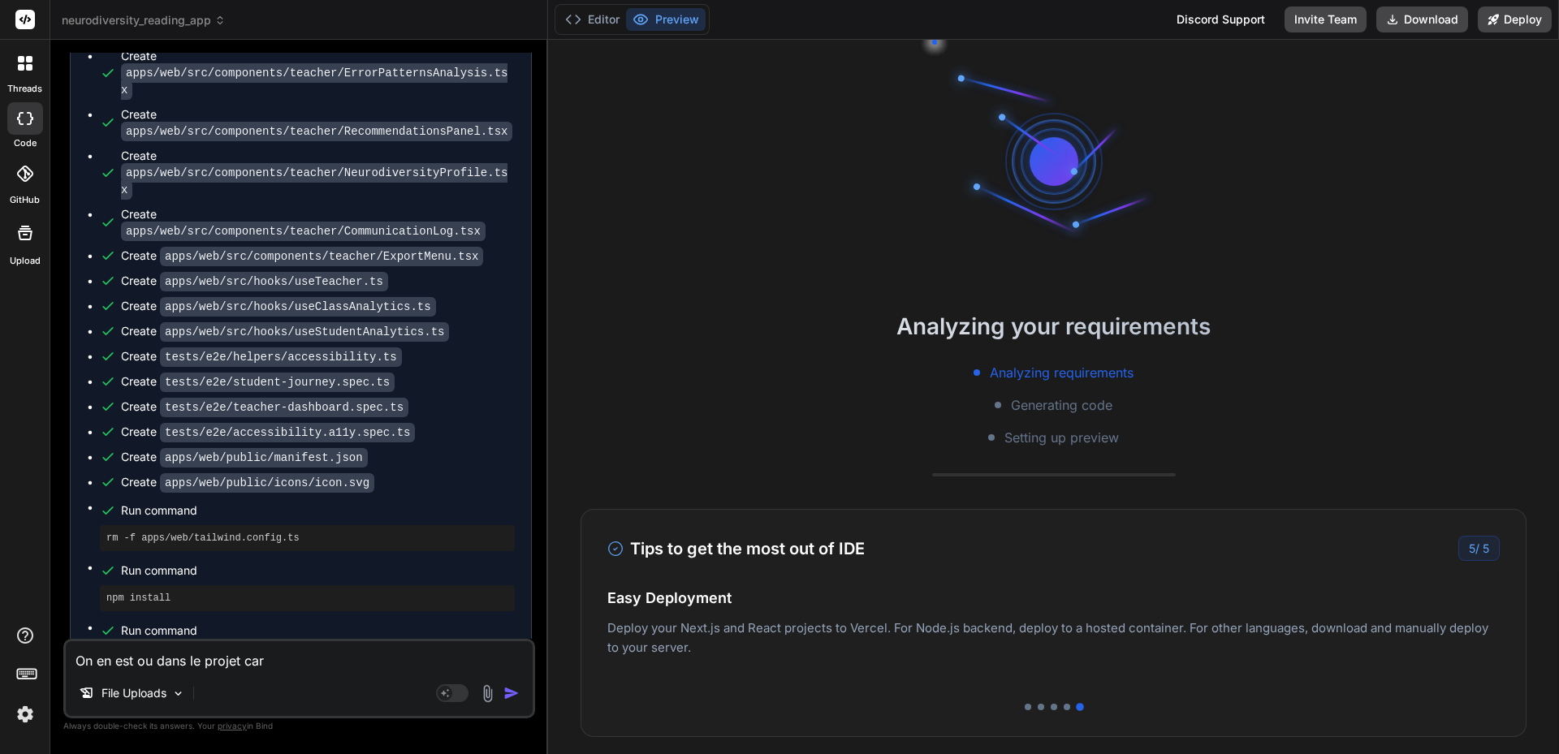
type textarea "On en est ou dans le projet car r"
type textarea "x"
type textarea "On en est ou dans le projet car ri"
type textarea "x"
type textarea "On en est ou dans le projet car rie"
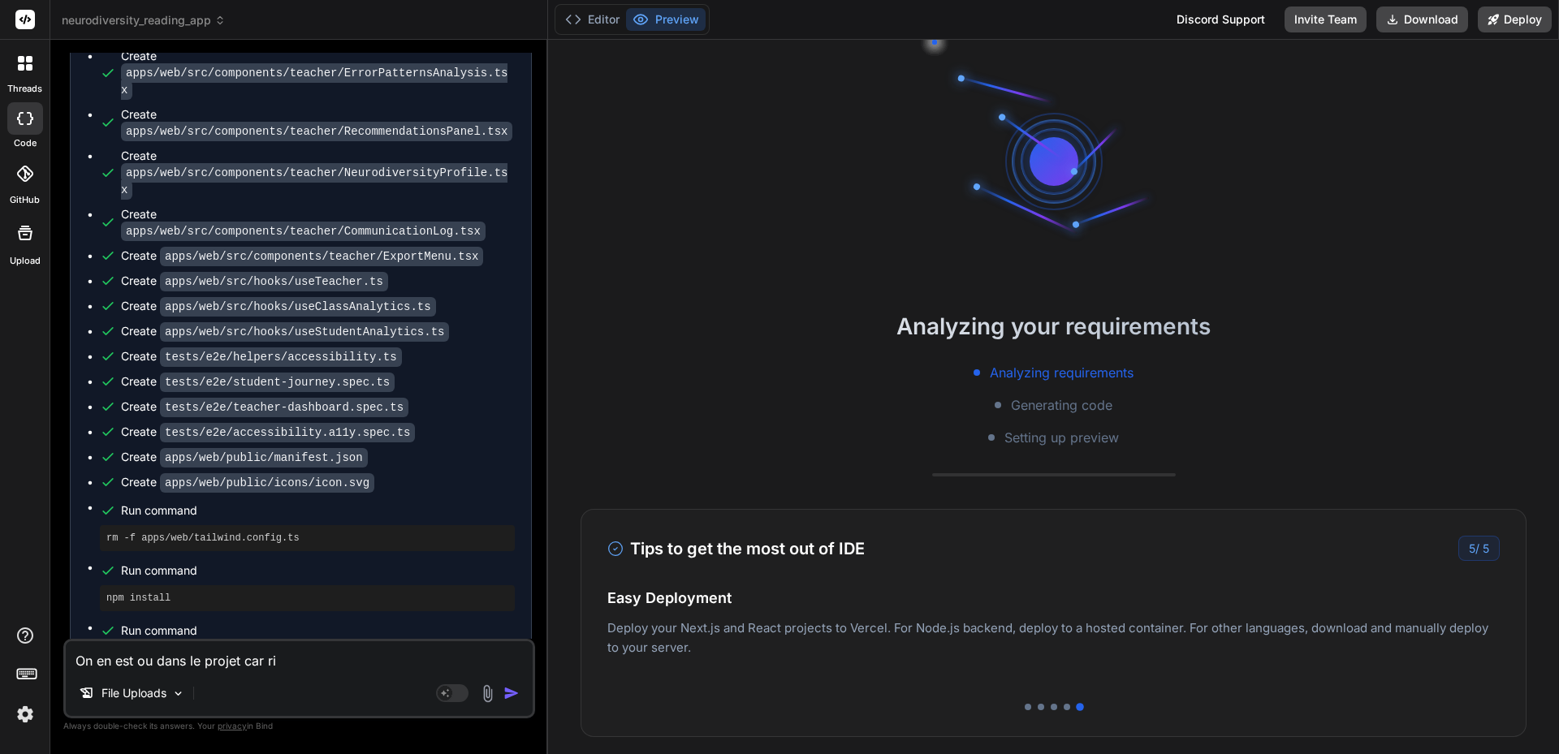
type textarea "x"
type textarea "On en est ou dans le projet car rien"
type textarea "x"
type textarea "On en est ou dans le projet car rien"
type textarea "x"
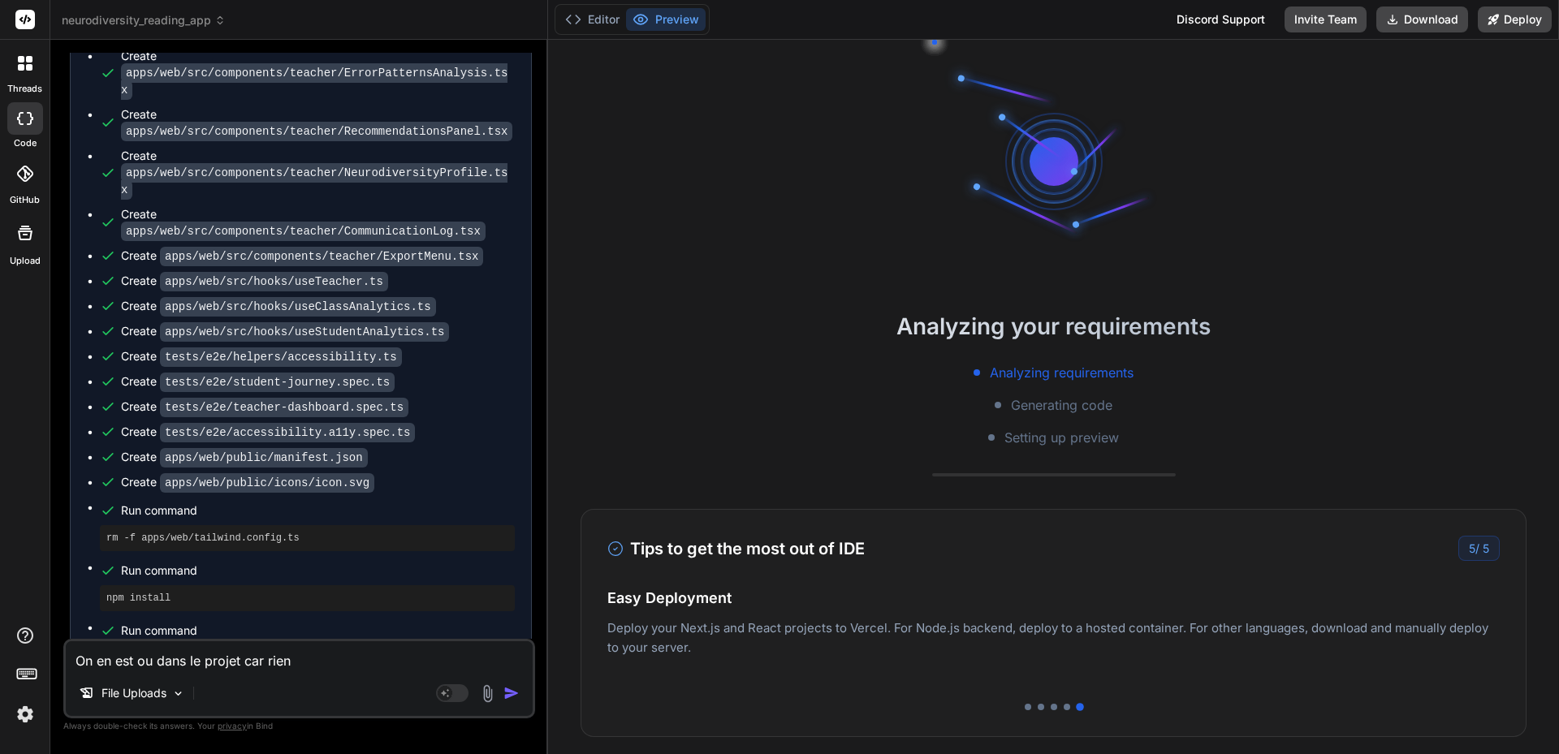
type textarea "On en est ou dans le projet car rien"
type textarea "x"
type textarea "On en est ou dans le projet car rien"
type textarea "x"
type textarea "On en est ou dans le projet car rien n"
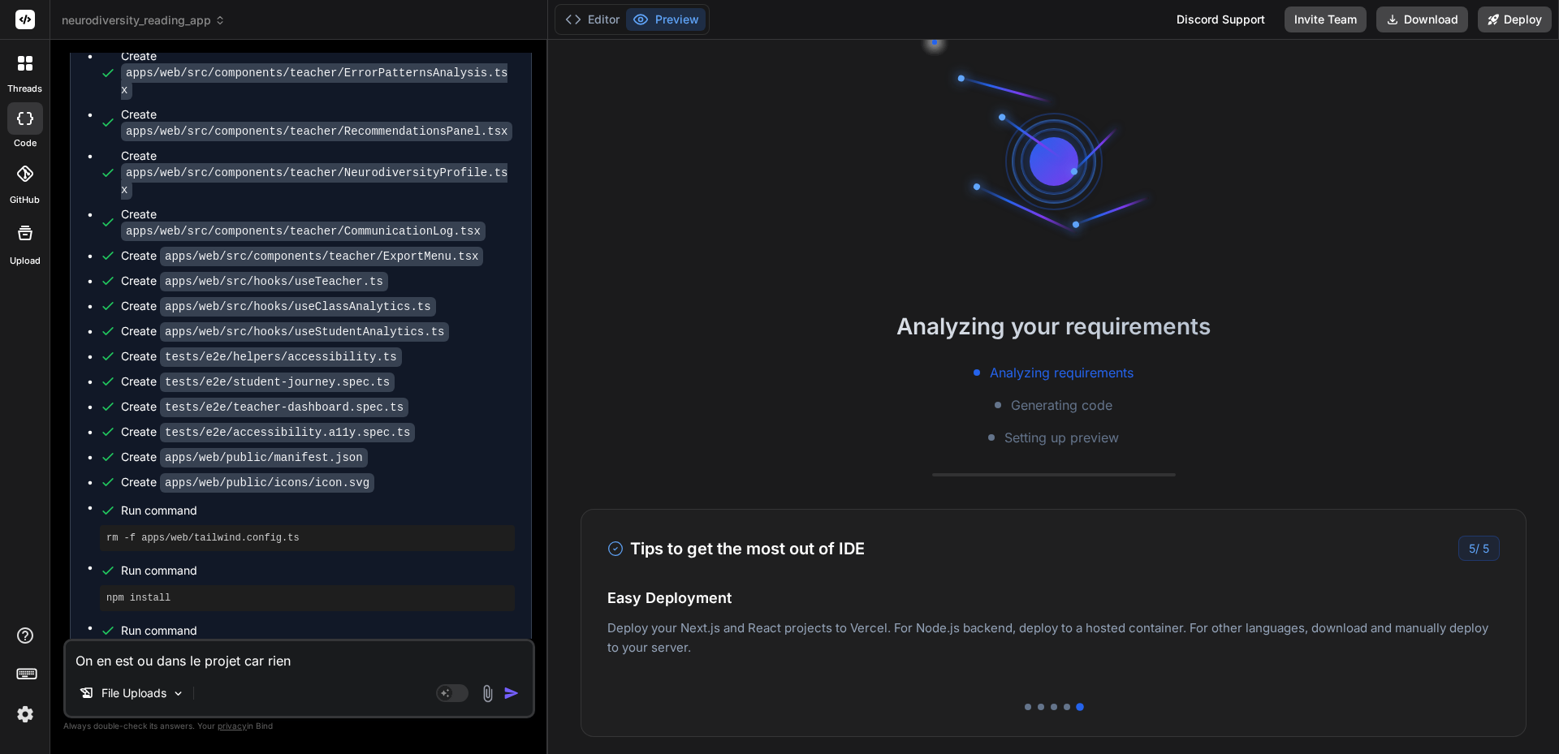
type textarea "x"
type textarea "On en est ou dans le projet car rien ne"
type textarea "x"
type textarea "On en est ou dans le projet car rien ne"
type textarea "x"
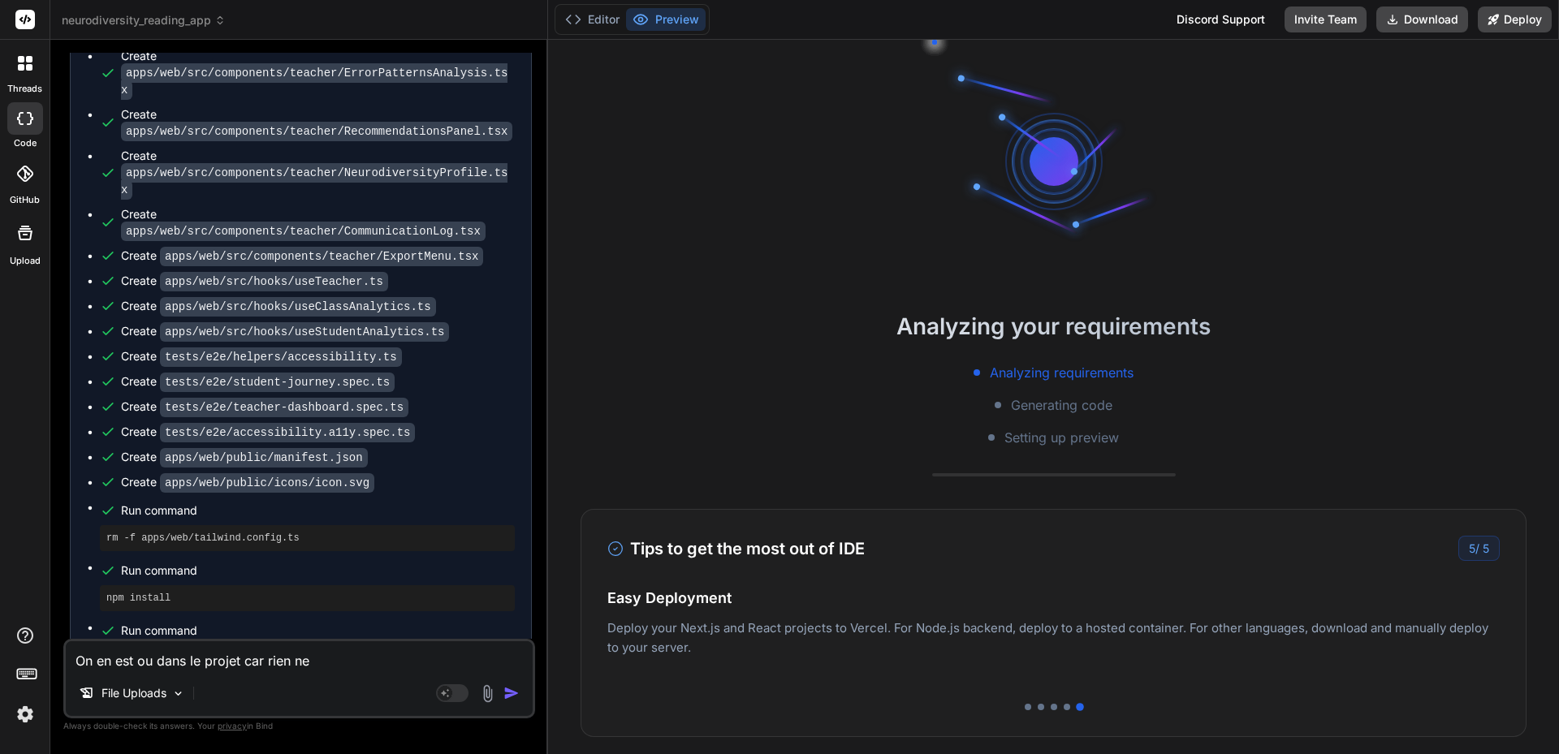
type textarea "On en est ou dans le projet car rien ne s"
type textarea "x"
type textarea "On en est ou dans le projet car rien ne s'"
type textarea "x"
type textarea "On en est ou dans le projet car rien ne s'a"
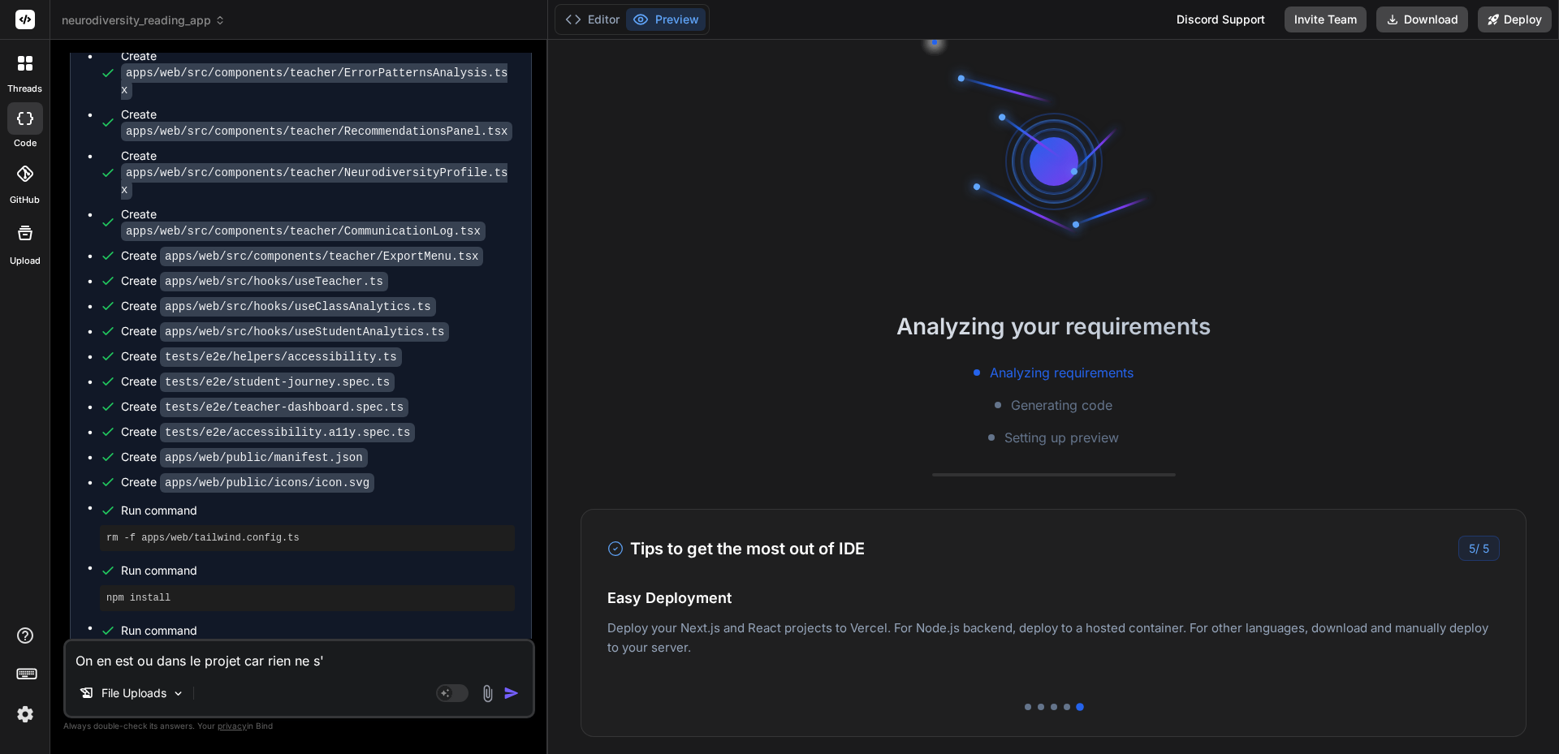
type textarea "x"
type textarea "On en est ou dans le projet car rien ne s'af"
type textarea "x"
type textarea "On en est ou dans le projet car rien ne s'aff"
type textarea "x"
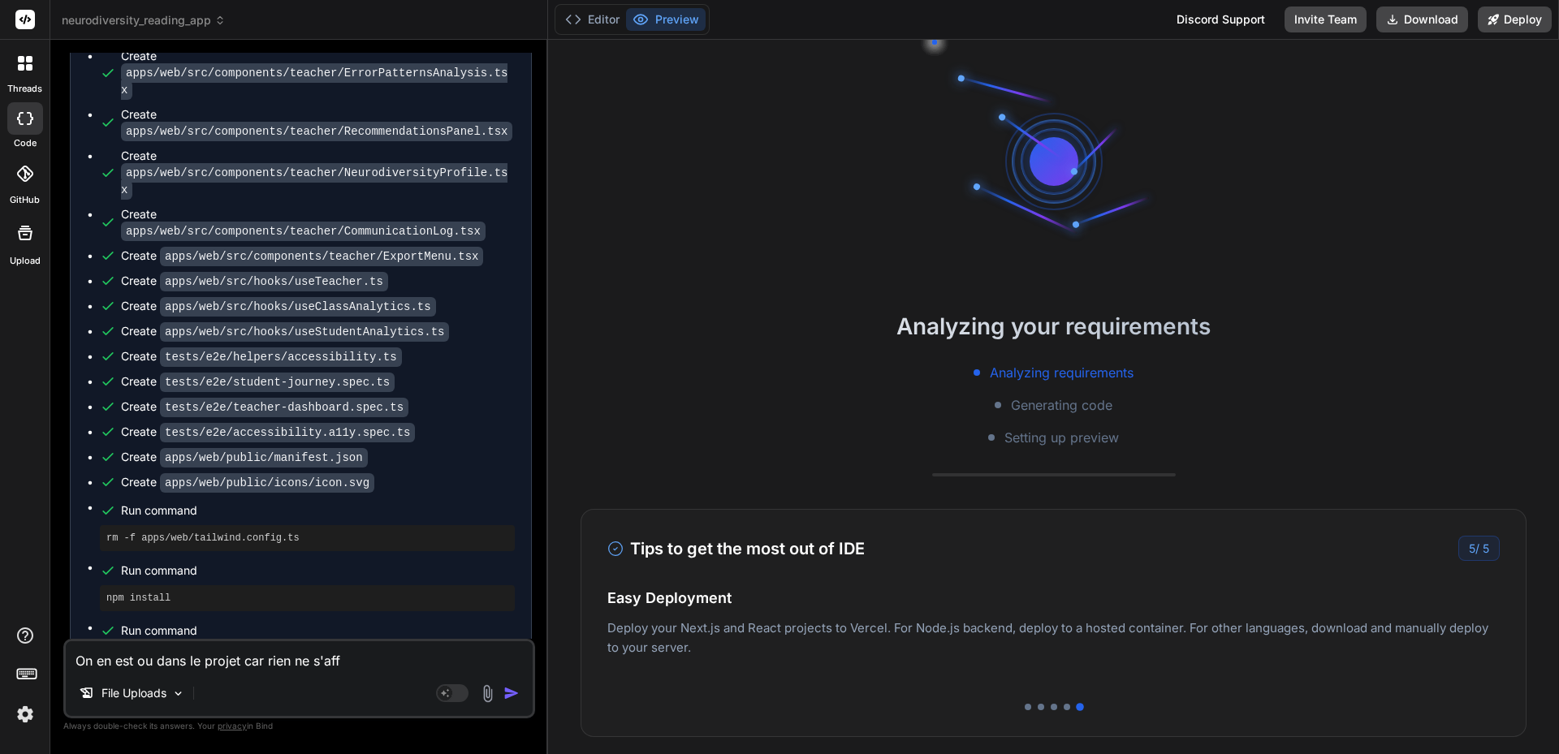
type textarea "On en est ou dans le projet car rien ne s'affi"
type textarea "x"
type textarea "On en est ou dans le projet car rien ne s'affic"
type textarea "x"
type textarea "On en est ou dans le projet car rien ne s'affich"
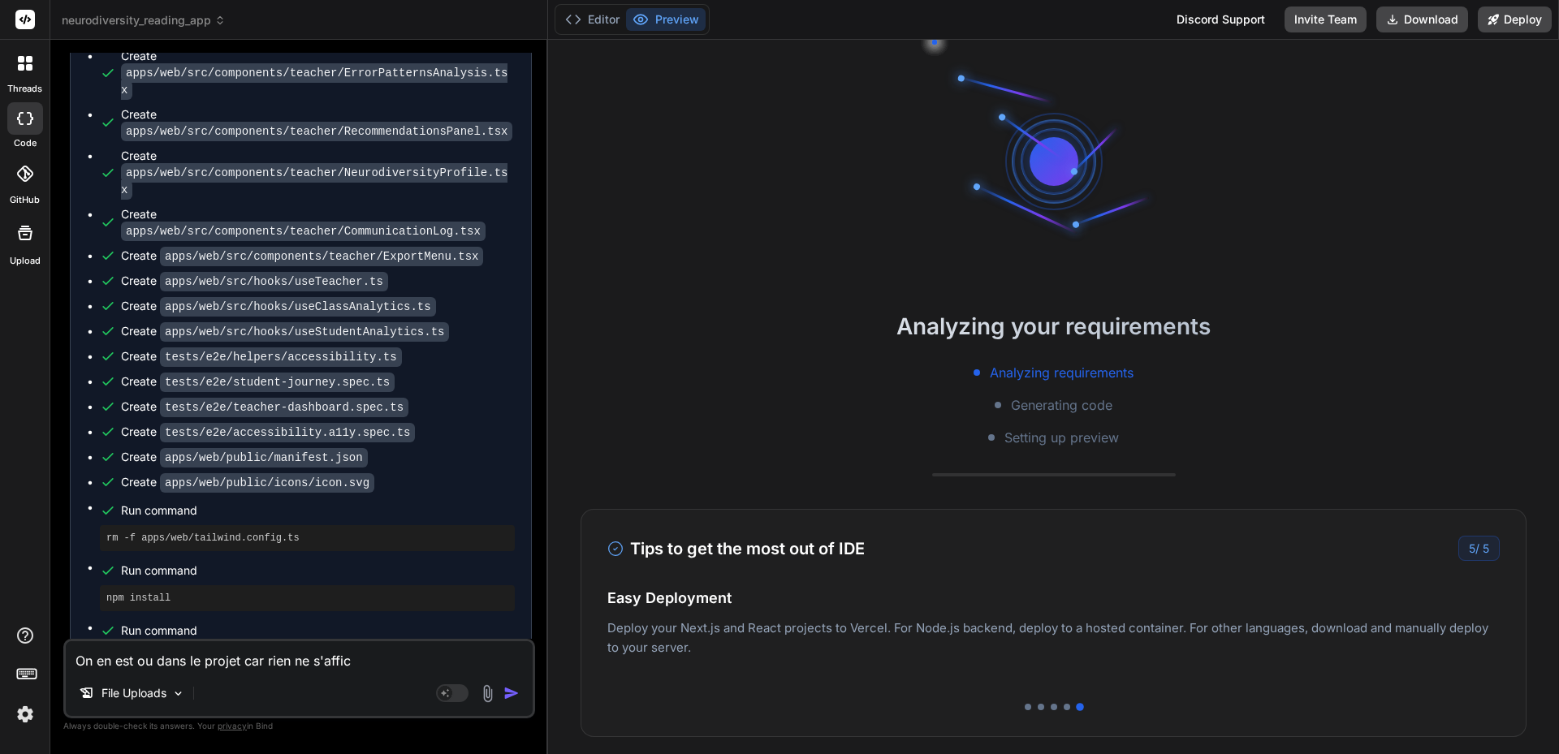
type textarea "x"
type textarea "On en est ou dans le projet car rien ne s'affichi"
type textarea "x"
type textarea "On en est ou dans le projet car rien ne s'affichie"
type textarea "x"
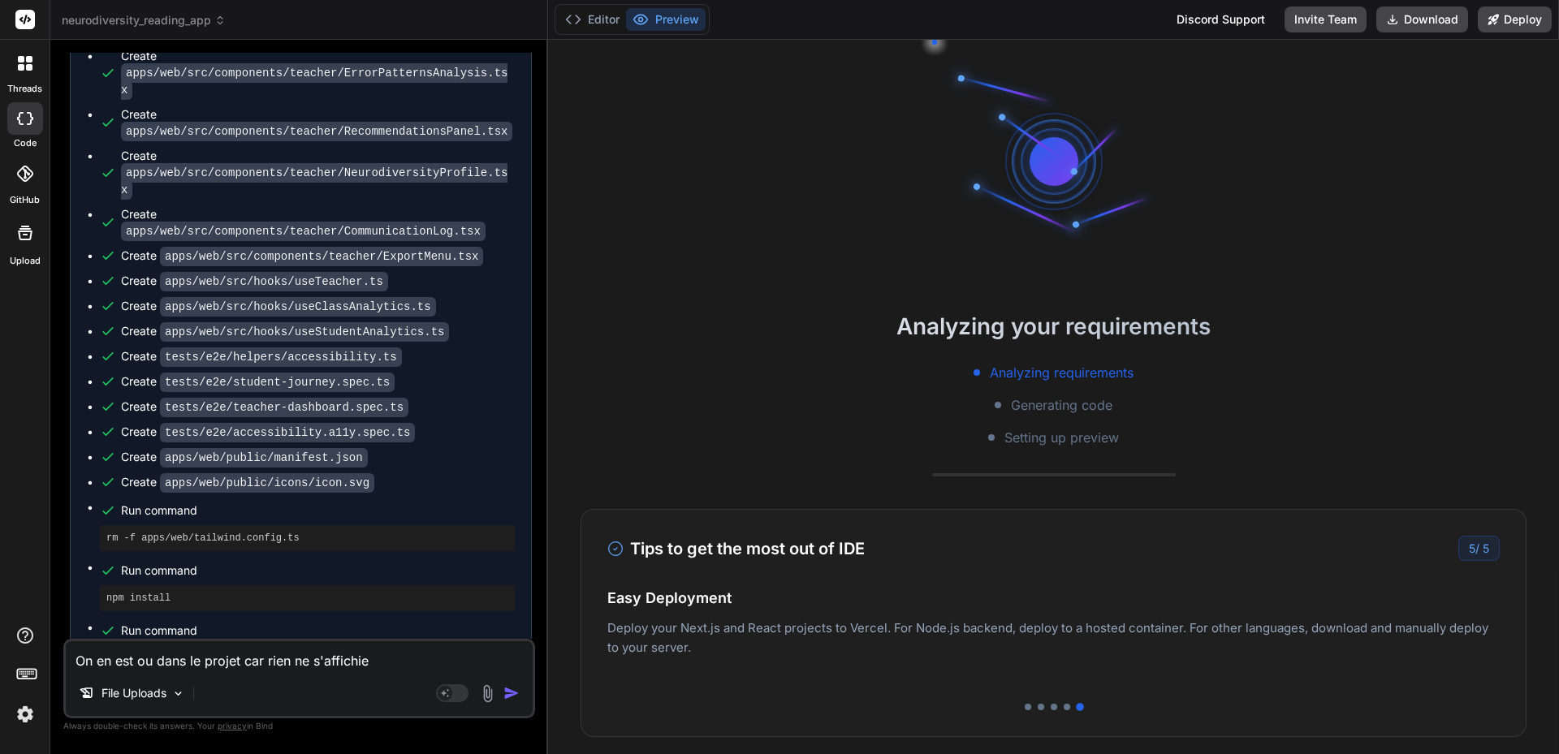
type textarea "On en est ou dans le projet car rien ne s'affichier"
type textarea "x"
type textarea "On en est ou dans le projet car rien ne s'affichie"
type textarea "x"
type textarea "On en est ou dans le projet car rien ne s'affichi"
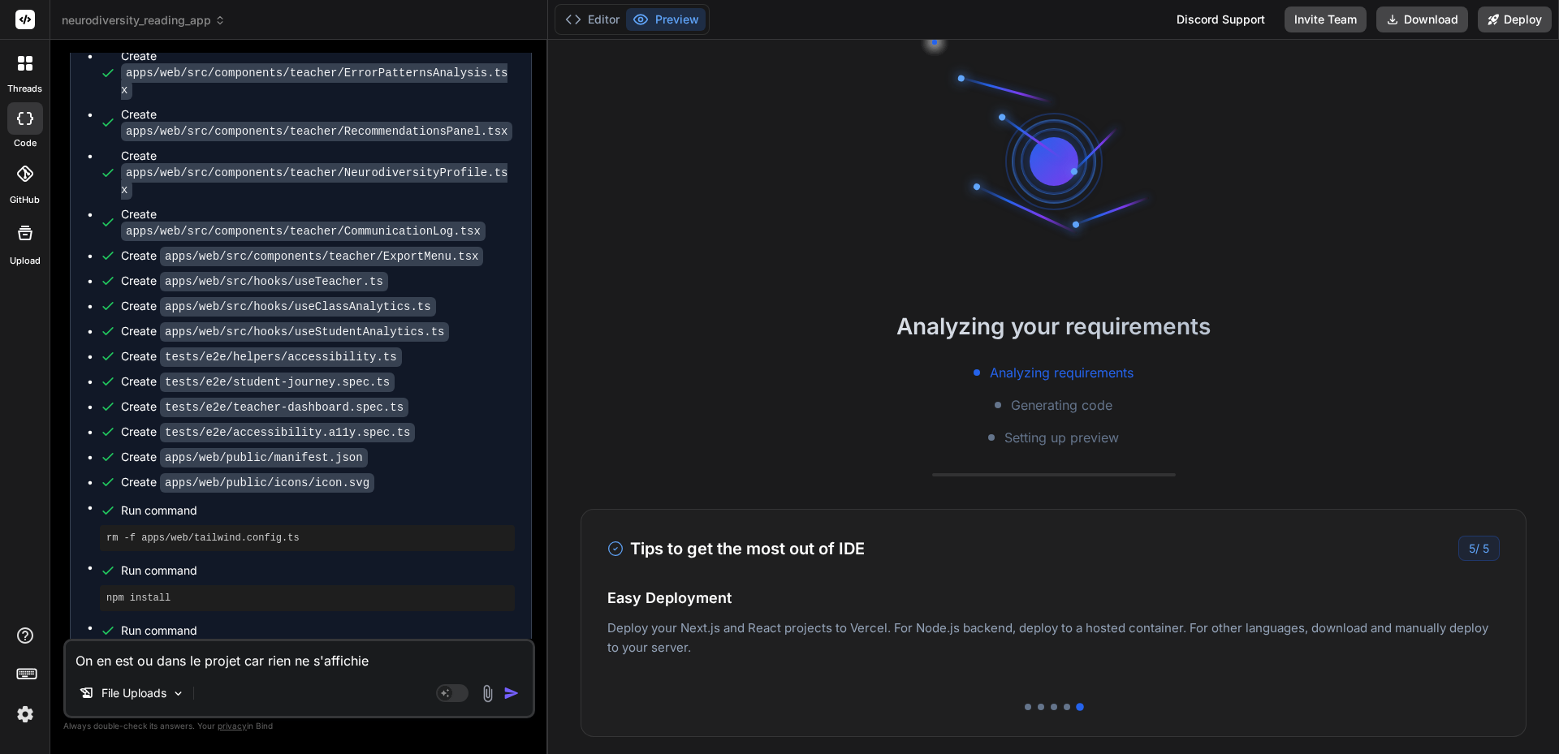
type textarea "x"
type textarea "On en est ou dans le projet car rien ne s'affich"
type textarea "x"
type textarea "On en est ou dans le projet car rien ne s'affiche"
type textarea "x"
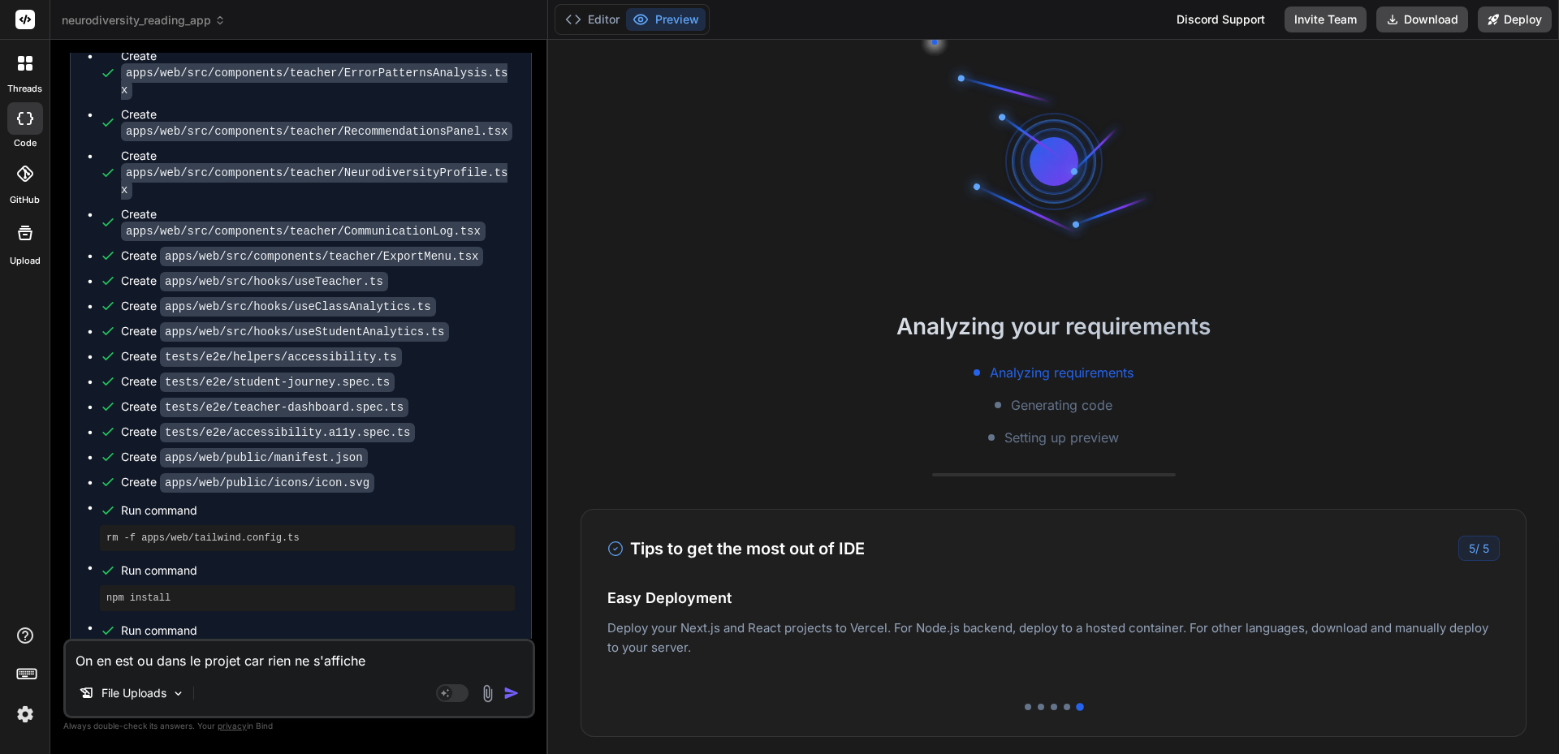
type textarea "On en est ou dans le projet car rien ne s'affiche"
type textarea "x"
type textarea "On en est ou dans le projet car rien ne s'affiche e"
type textarea "x"
type textarea "On en est ou dans le projet car rien ne s'affiche en"
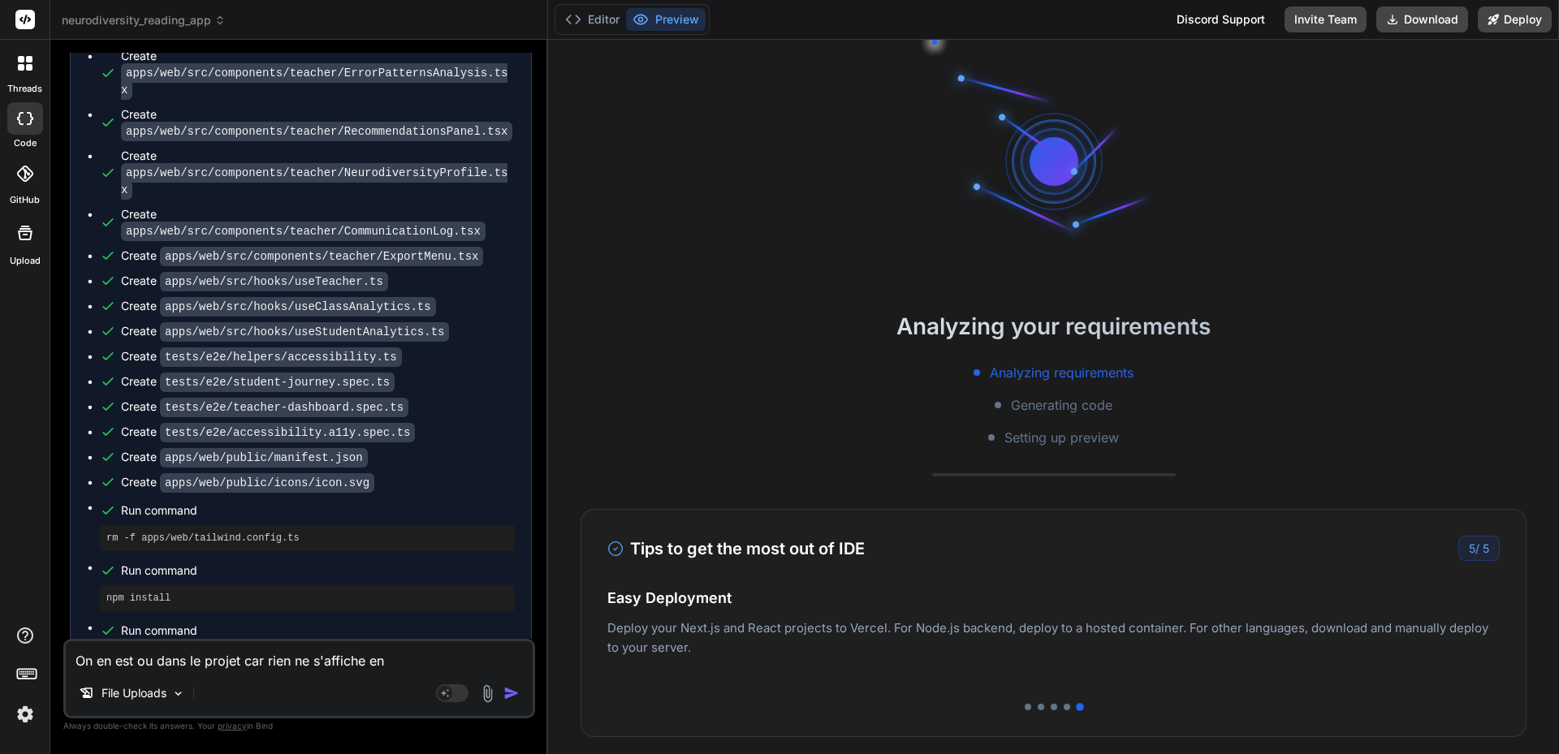
type textarea "x"
type textarea "On en est ou dans le projet car rien ne s'affiche en"
type textarea "x"
type textarea "On en est ou dans le projet car rien ne s'affiche en p"
type textarea "x"
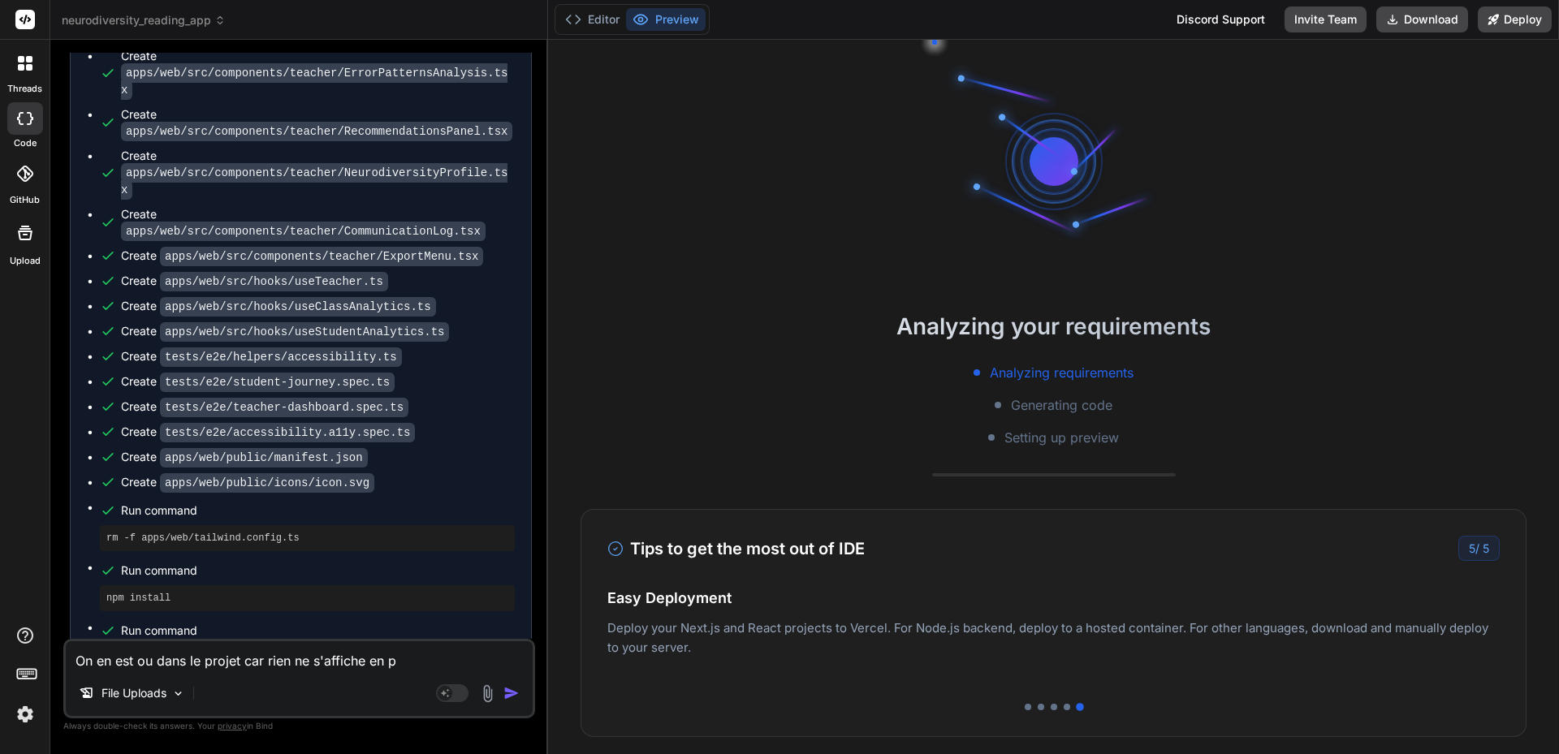
type textarea "On en est ou dans le projet car rien ne s'affiche en pr"
type textarea "x"
type textarea "On en est ou dans le projet car rien ne s'affiche en pré"
type textarea "x"
type textarea "On en est ou dans le projet car rien ne s'affiche en prév"
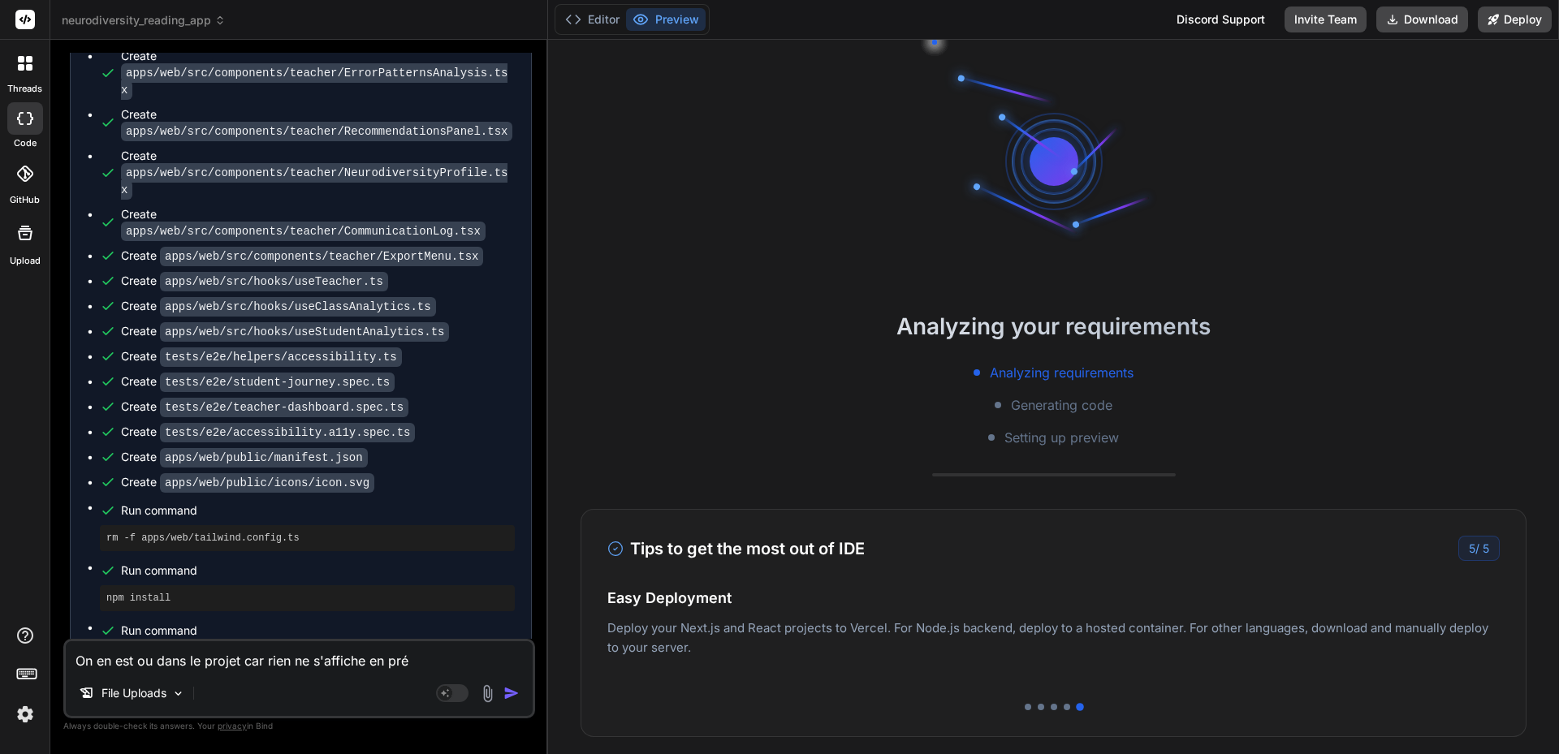
type textarea "x"
type textarea "On en est ou dans le projet car rien ne s'affiche en prévi"
type textarea "x"
type textarea "On en est ou dans le projet car rien ne s'affiche en prévie"
type textarea "x"
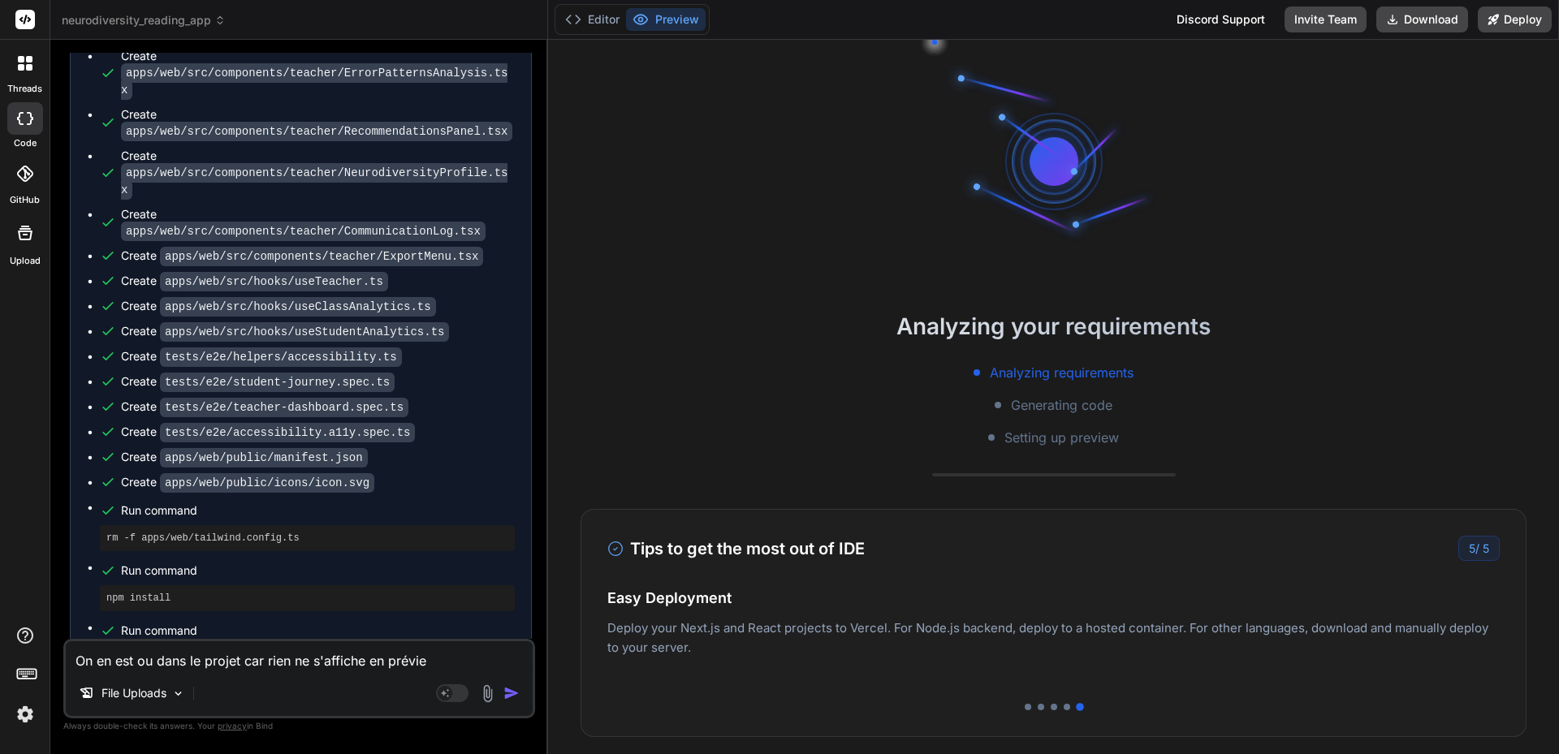
type textarea "On en est ou dans le projet car rien ne s'affiche en prévien"
type textarea "x"
type textarea "On en est ou dans le projet car rien ne s'affiche en prévie"
type textarea "x"
type textarea "On en est ou dans le projet car rien ne s'affiche en préview"
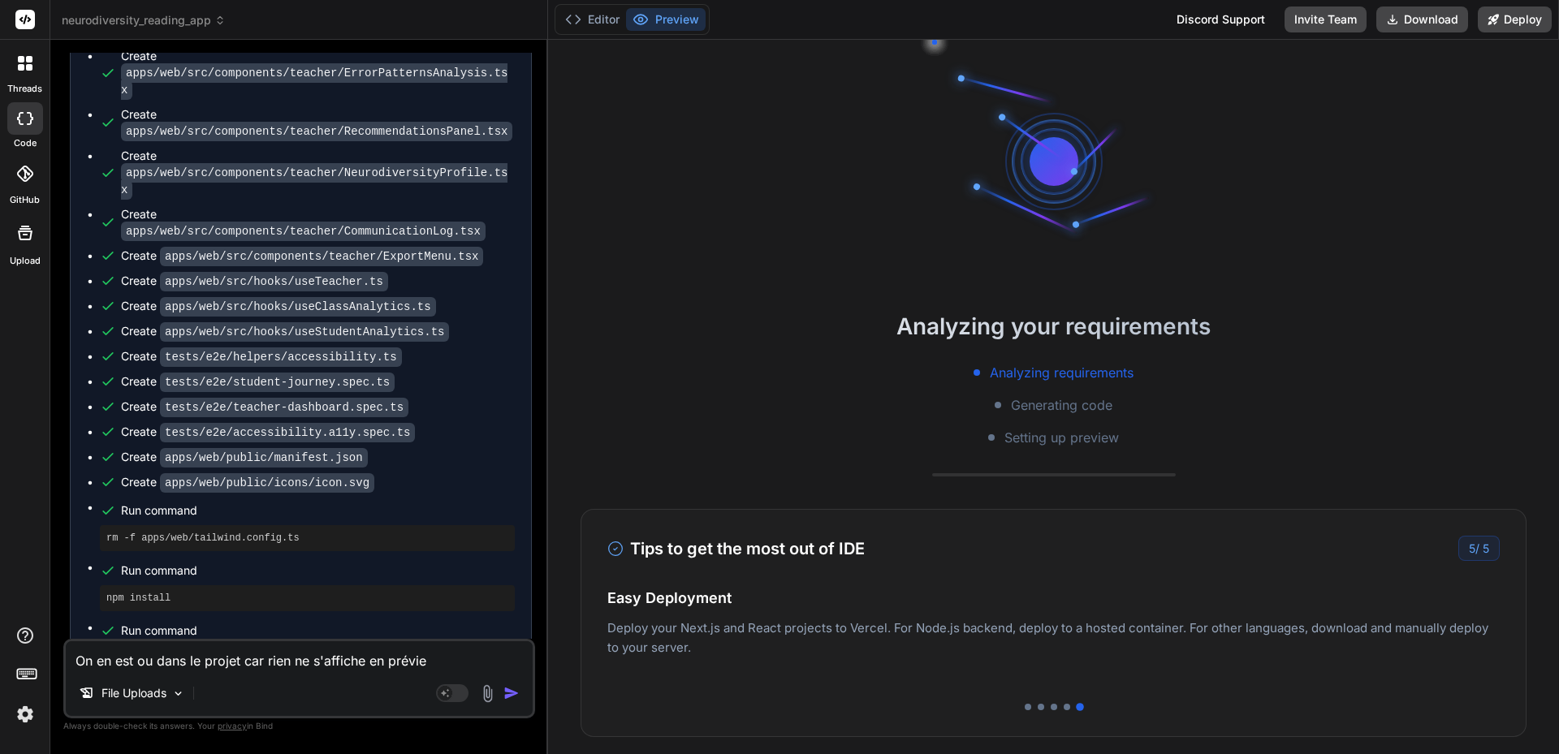
type textarea "x"
type textarea "On en est ou dans le projet car rien ne s'affiche en préview"
type textarea "x"
type textarea "On en est ou dans le projet car rien ne s'affiche en préview e"
type textarea "x"
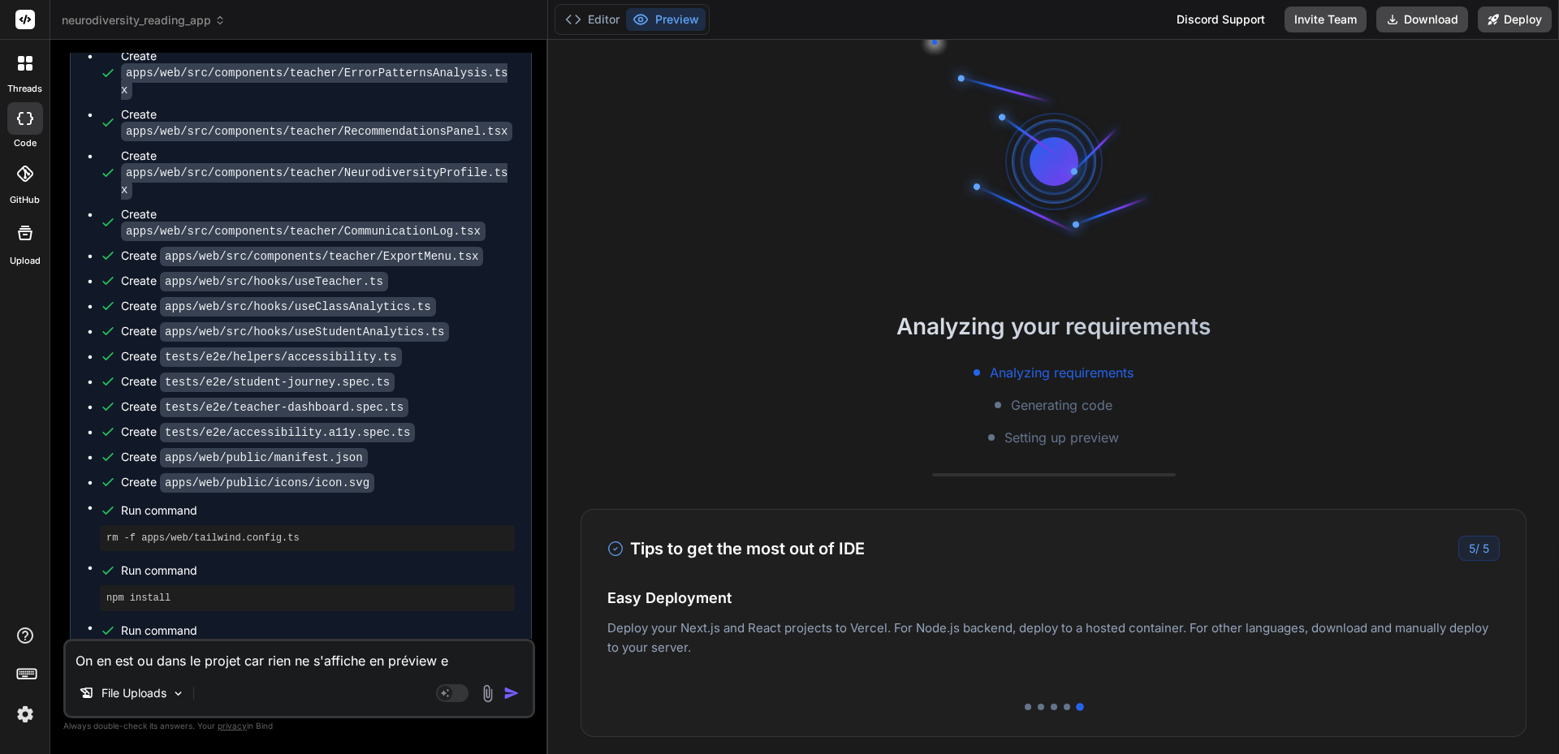
type textarea "On en est ou dans le projet car rien ne s'affiche en préview et"
type textarea "x"
type textarea "On en est ou dans le projet car rien ne s'affiche en préview et"
type textarea "x"
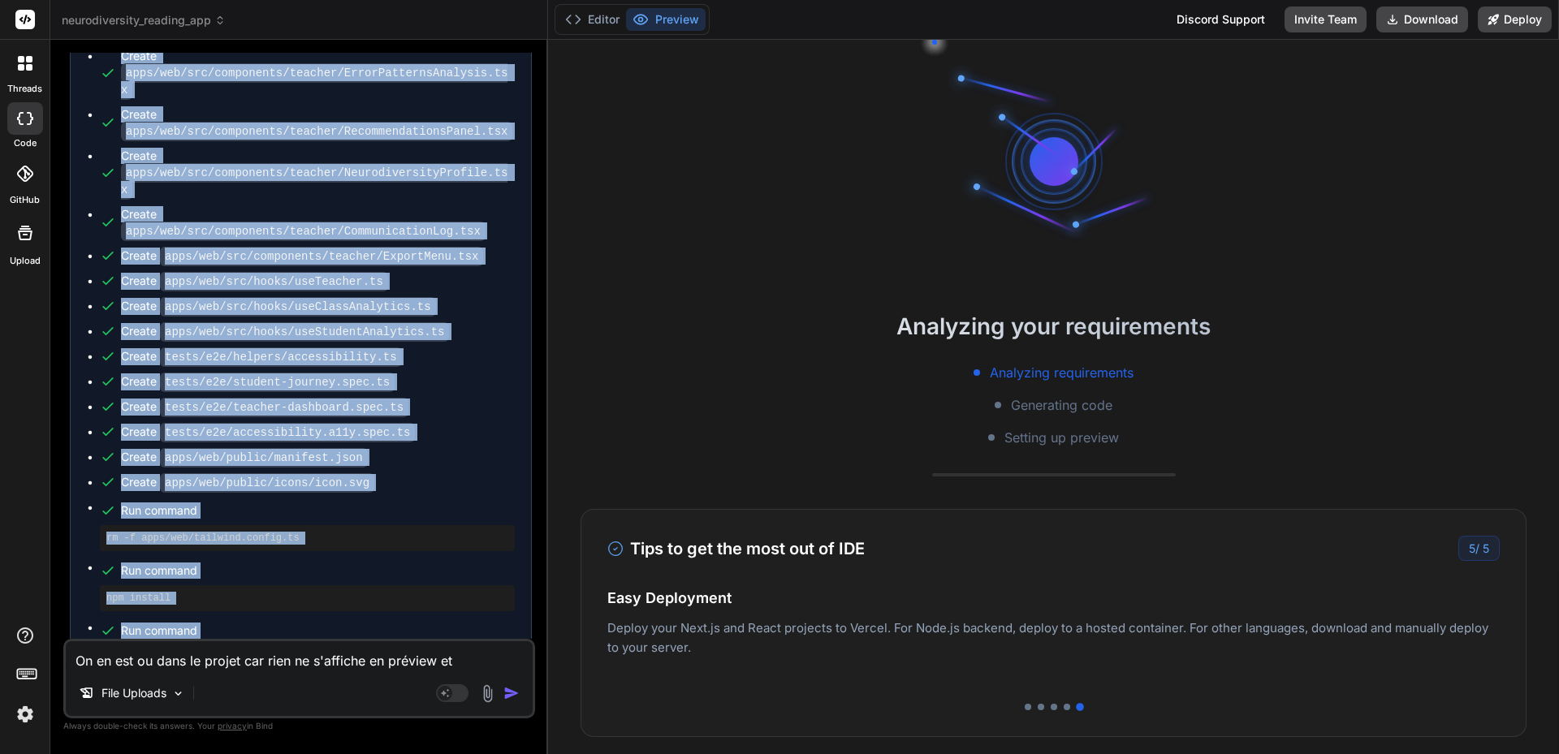
drag, startPoint x: 67, startPoint y: 73, endPoint x: 296, endPoint y: 613, distance: 586.1
click at [296, 613] on div "You Where are we in the project? Bind AI Neurodiversity Reading App Click to op…" at bounding box center [301, 346] width 468 height 586
copy div "Continue the project autonomously, I trust you. Bind AI Plan: Add missing Teach…"
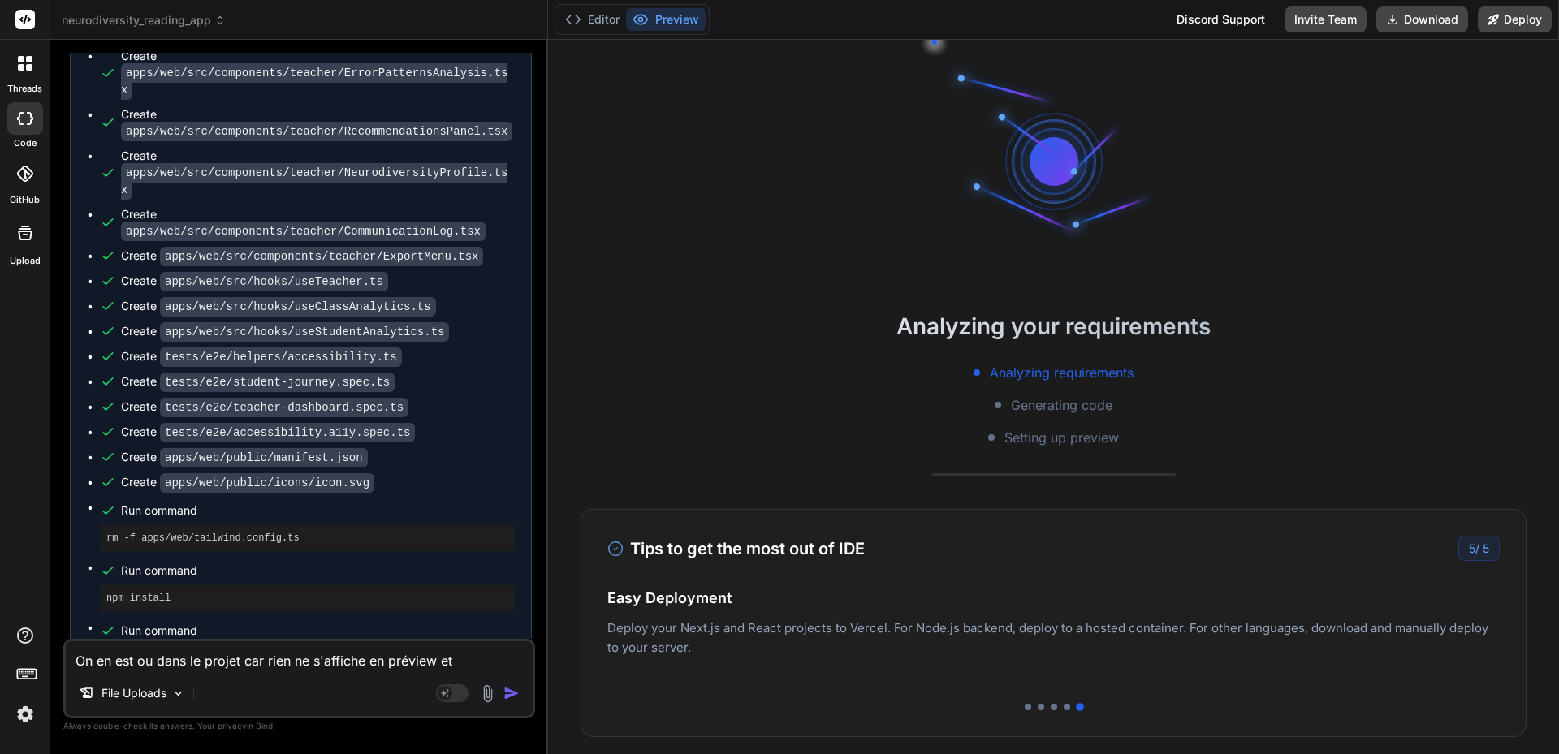
click at [470, 660] on textarea "On en est ou dans le projet car rien ne s'affiche en préview et" at bounding box center [299, 655] width 467 height 29
type textarea "On en est ou dans le projet car rien ne s'affiche en préview et l"
type textarea "x"
type textarea "On en est ou dans le projet car rien ne s'affiche en préview et la"
type textarea "x"
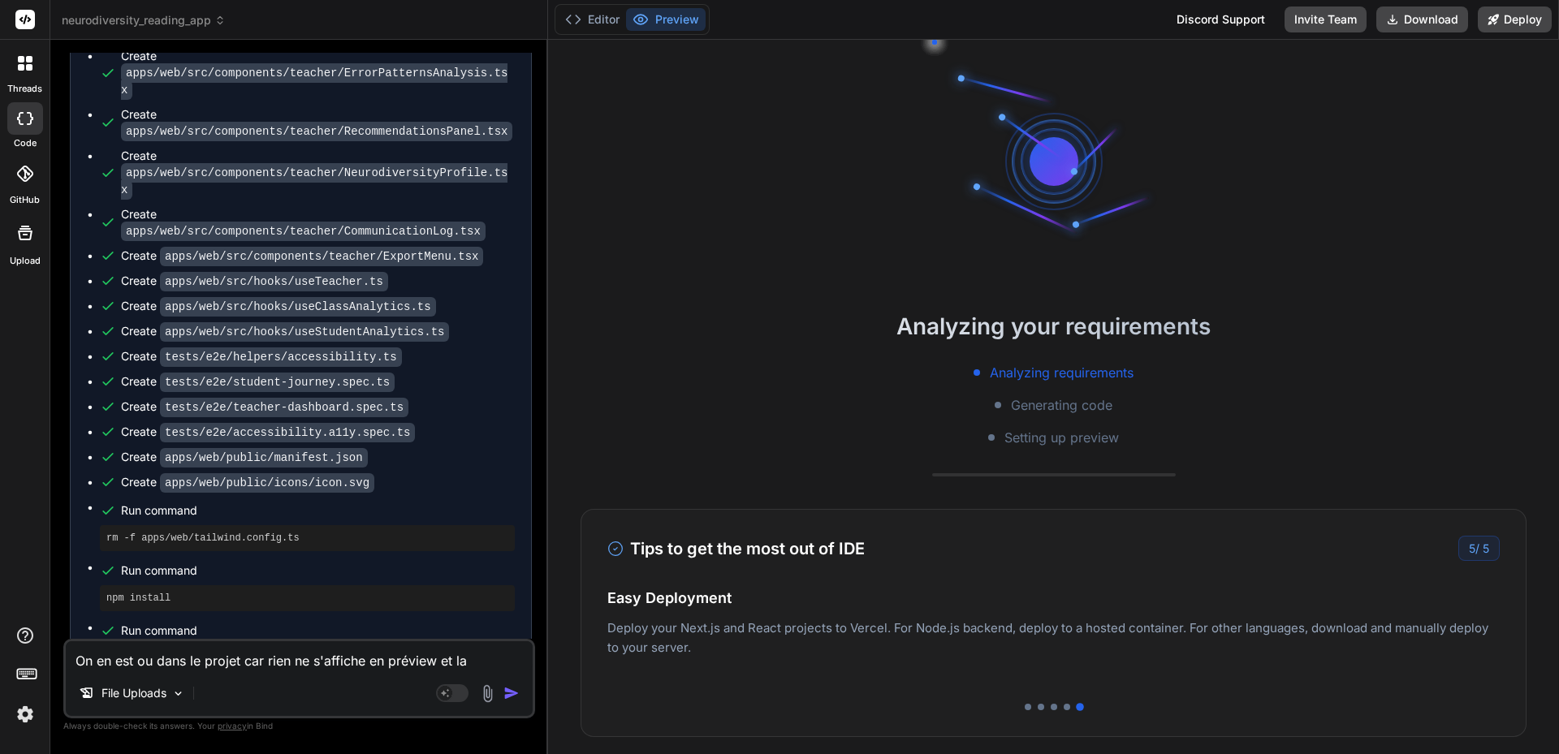
type textarea "On en est ou dans le projet car rien ne s'affiche en préview et la"
type textarea "x"
type textarea "On en est ou dans le projet car rien ne s'affiche en préview et la d"
type textarea "x"
type textarea "On en est ou dans le projet car rien ne s'affiche en préview et la de"
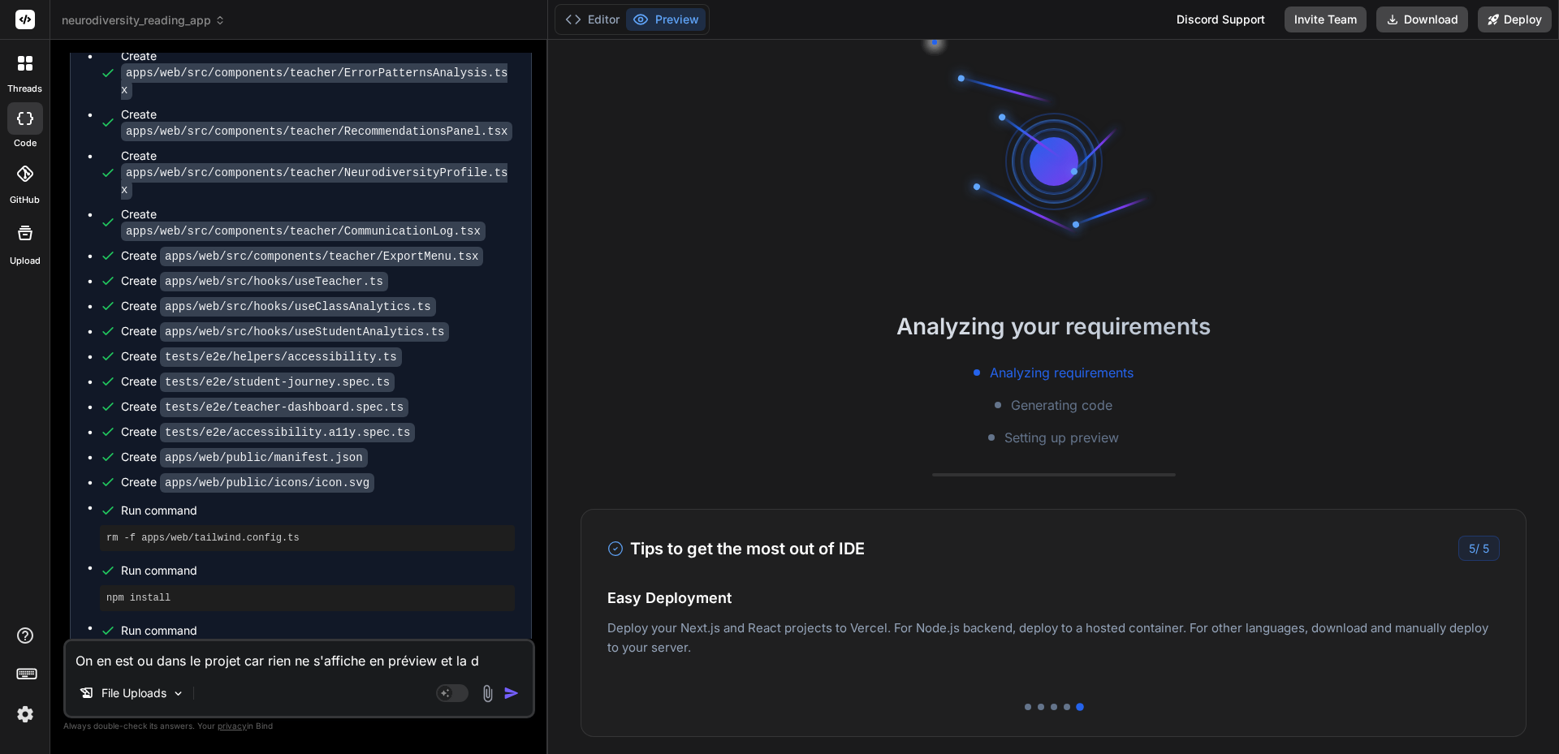
type textarea "x"
type textarea "On en est ou dans le projet car rien ne s'affiche en préview et la der"
type textarea "x"
type textarea "On en est ou dans le projet car rien ne s'affiche en préview et la dern"
type textarea "x"
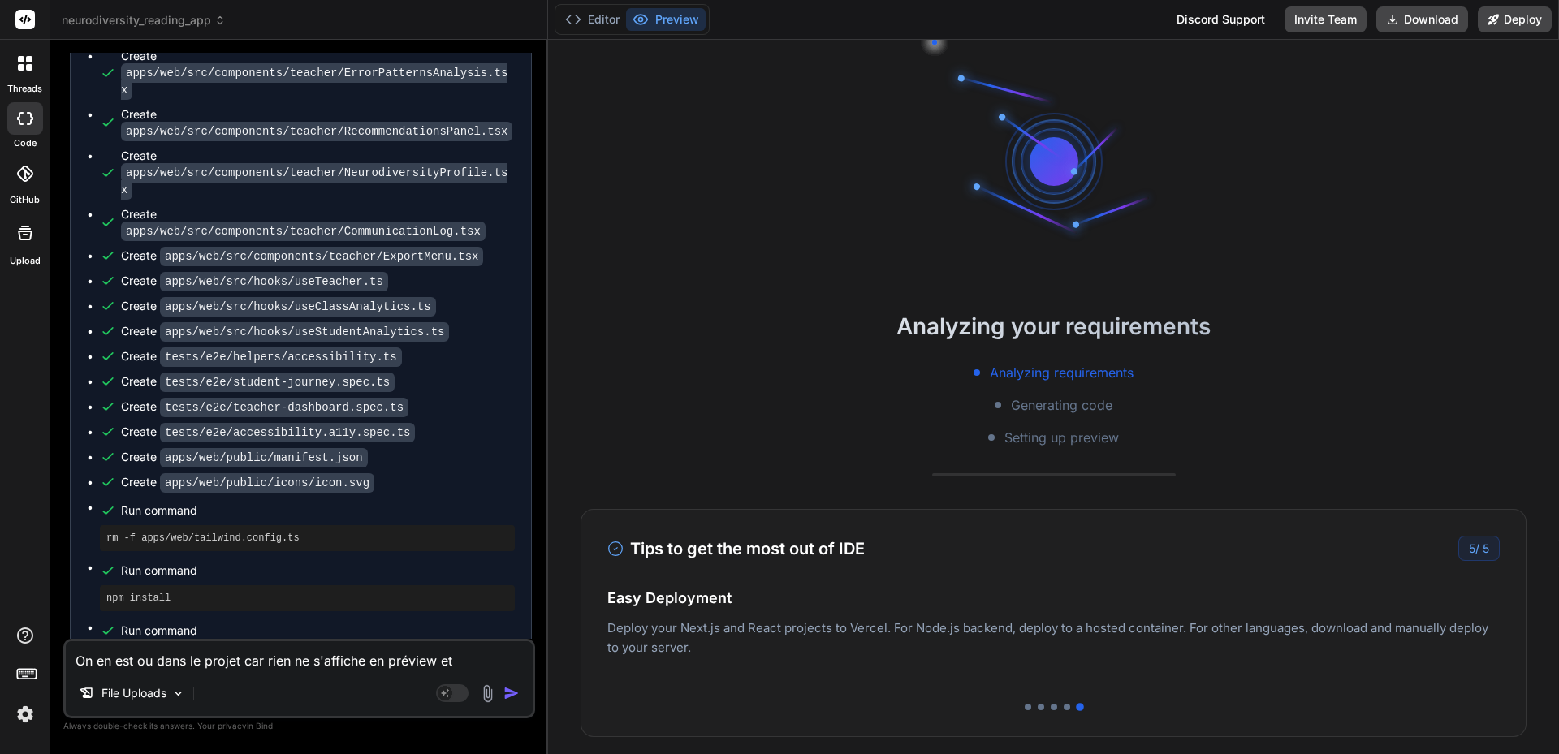
type textarea "On en est ou dans le projet car rien ne s'affiche en préview et la derni"
type textarea "x"
type textarea "On en est ou dans le projet car rien ne s'affiche en préview et la dern"
type textarea "x"
type textarea "On en est ou dans le projet car rien ne s'affiche en préview et la der"
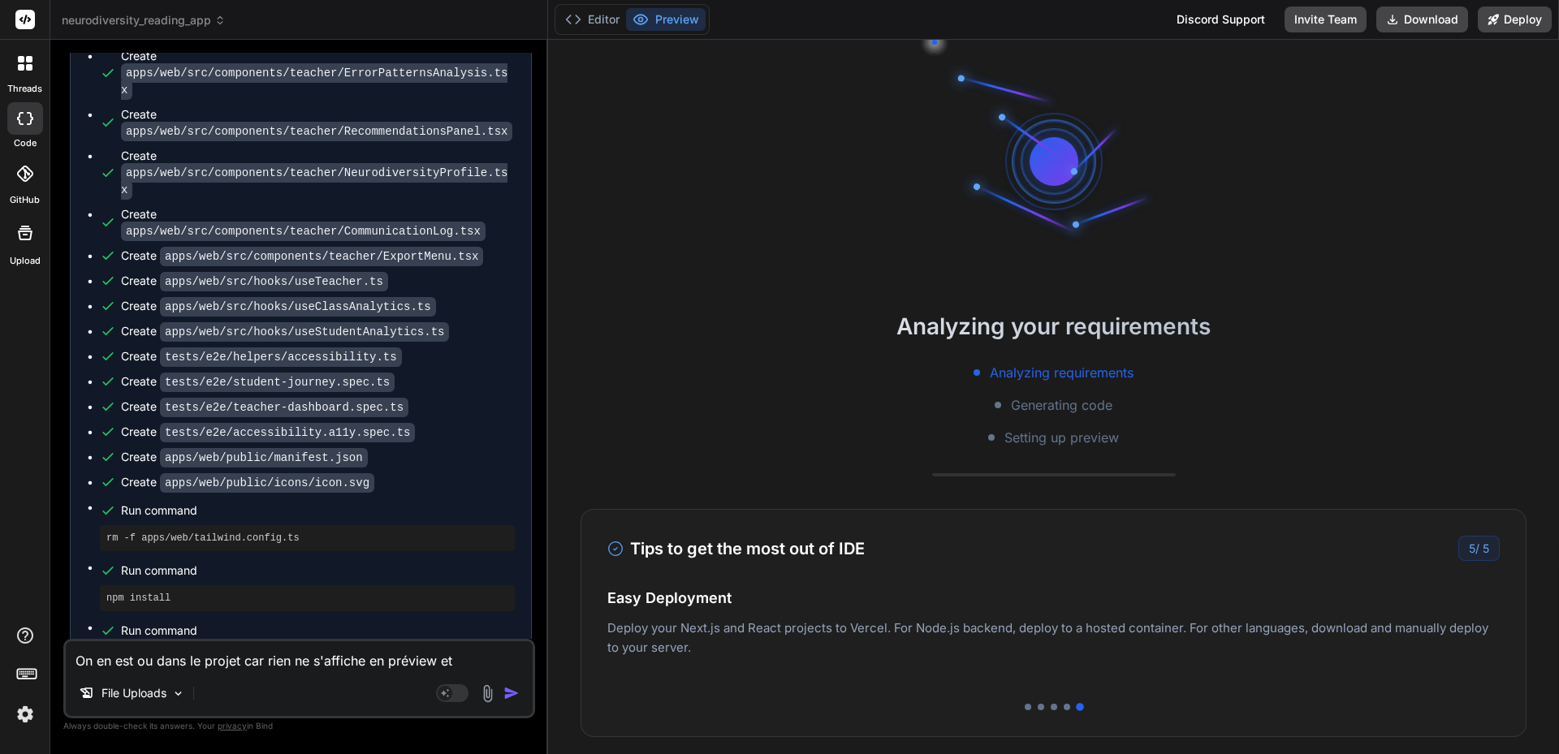
type textarea "x"
type textarea "On en est ou dans le projet car rien ne s'affiche en préview et la de"
type textarea "x"
type textarea "On en est ou dans le projet car rien ne s'affiche en préview et la d"
type textarea "x"
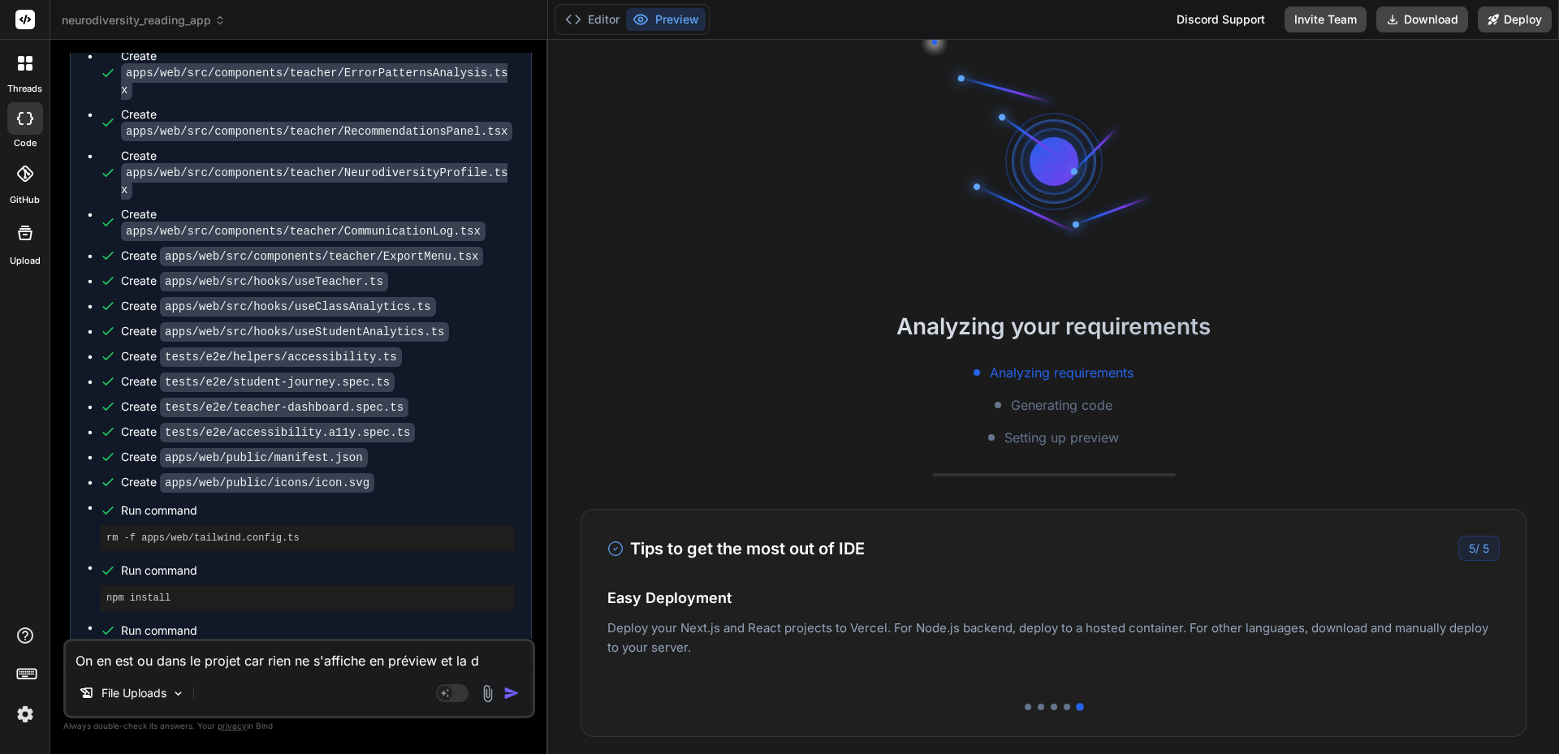
type textarea "On en est ou dans le projet car rien ne s'affiche en préview et la"
type textarea "x"
type textarea "On en est ou dans le projet car rien ne s'affiche en préview et la"
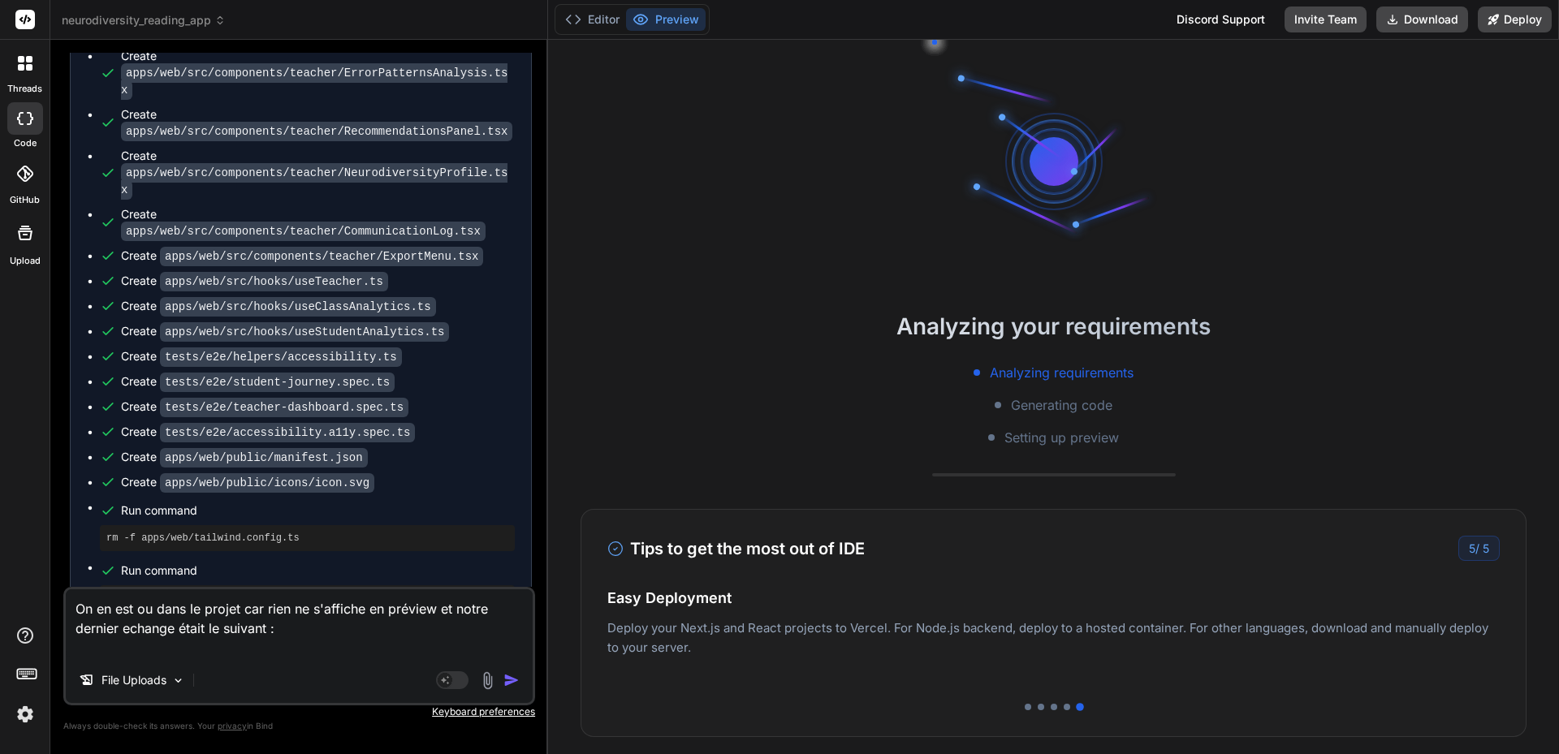
paste textarea "Continue the project autonomously, I trust you. Bind AI Plan: Add missing Teach…"
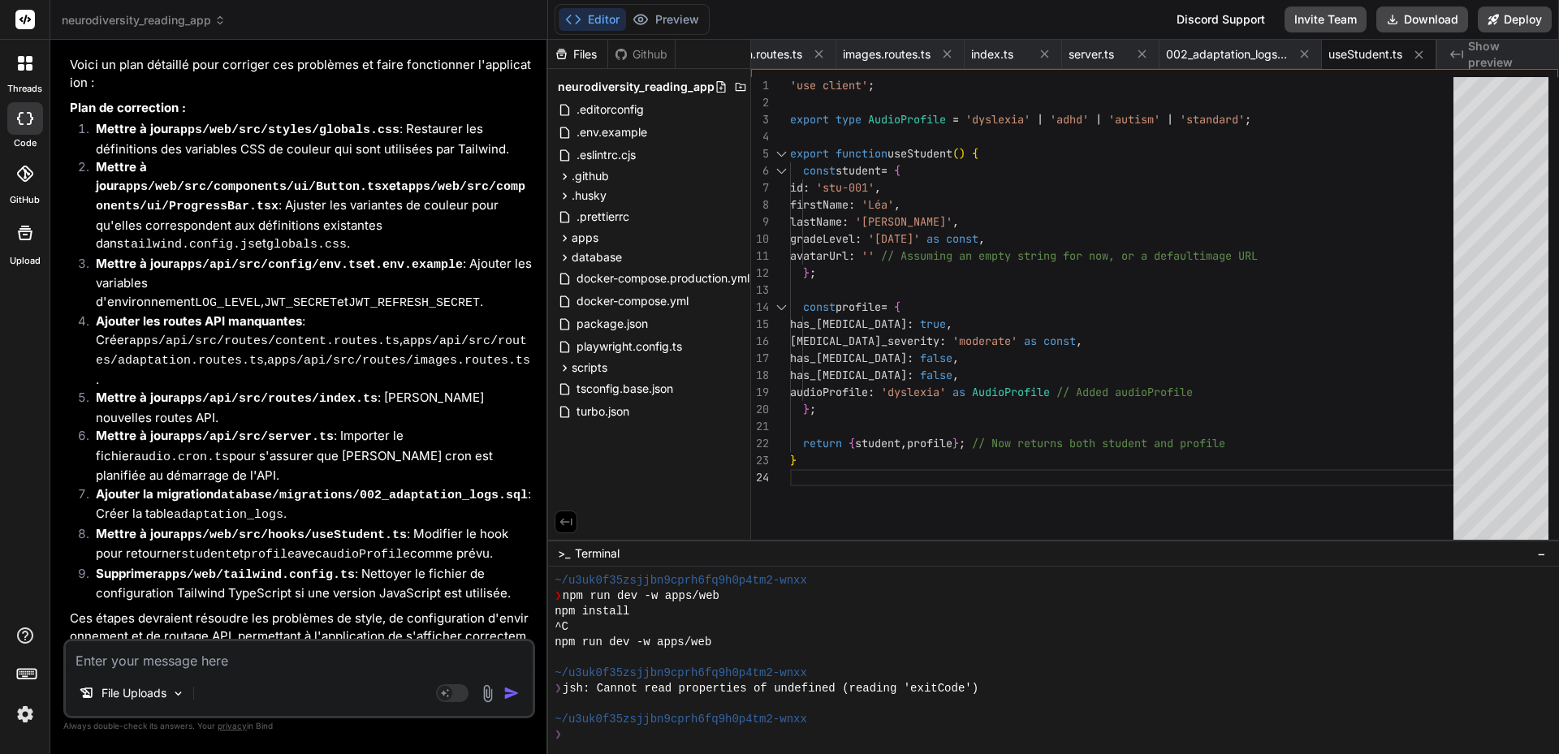
scroll to position [4884, 0]
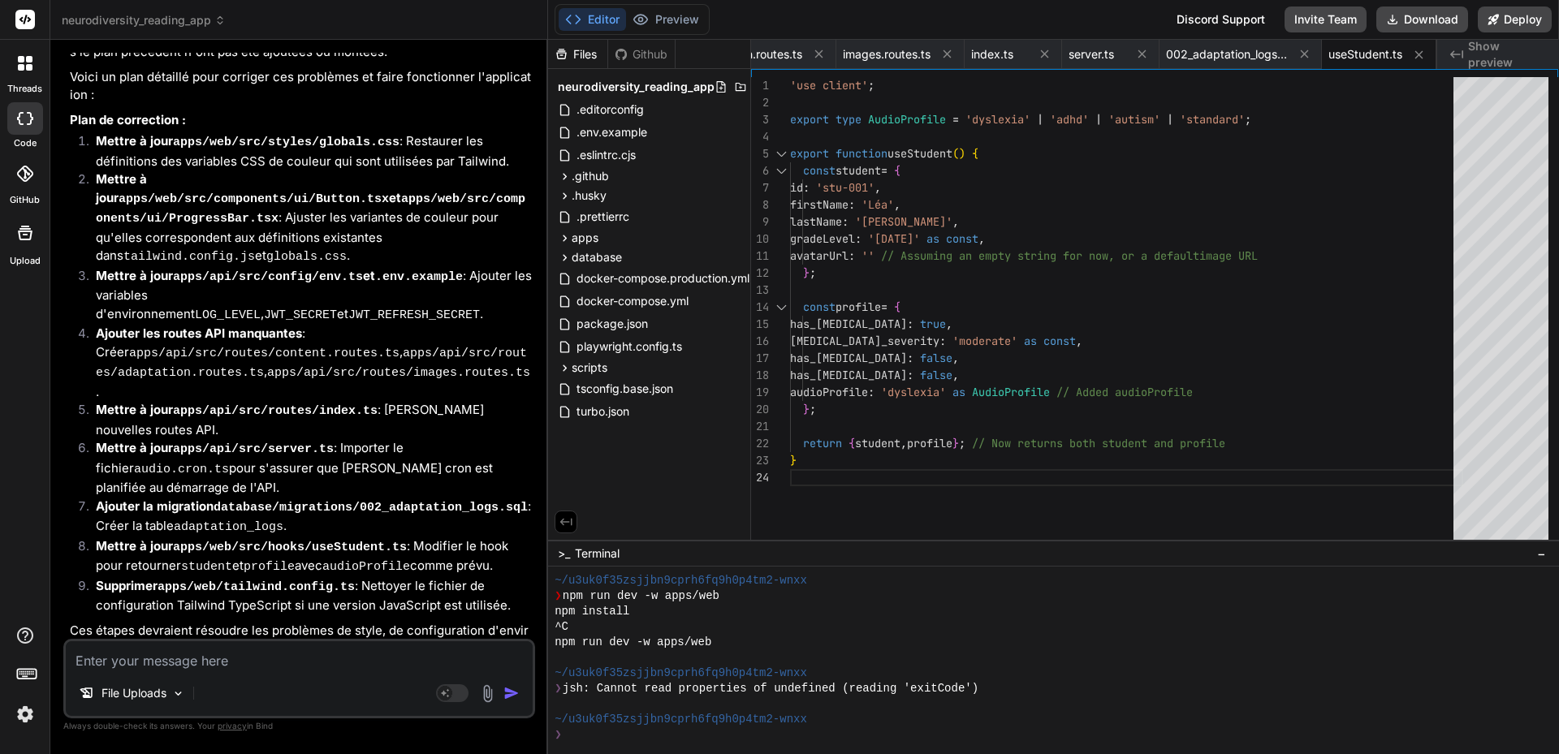
drag, startPoint x: 70, startPoint y: 82, endPoint x: 536, endPoint y: 487, distance: 617.5
click at [536, 487] on div "Bind AI Web Search Created with Pixso. Code Generator You Where are we in the p…" at bounding box center [299, 397] width 498 height 714
copy div "Plan de correction : Mettre à jour apps/web/src/styles/globals.css : Restaurer …"
click at [456, 694] on rect at bounding box center [452, 693] width 32 height 18
click at [222, 658] on textarea at bounding box center [299, 655] width 467 height 29
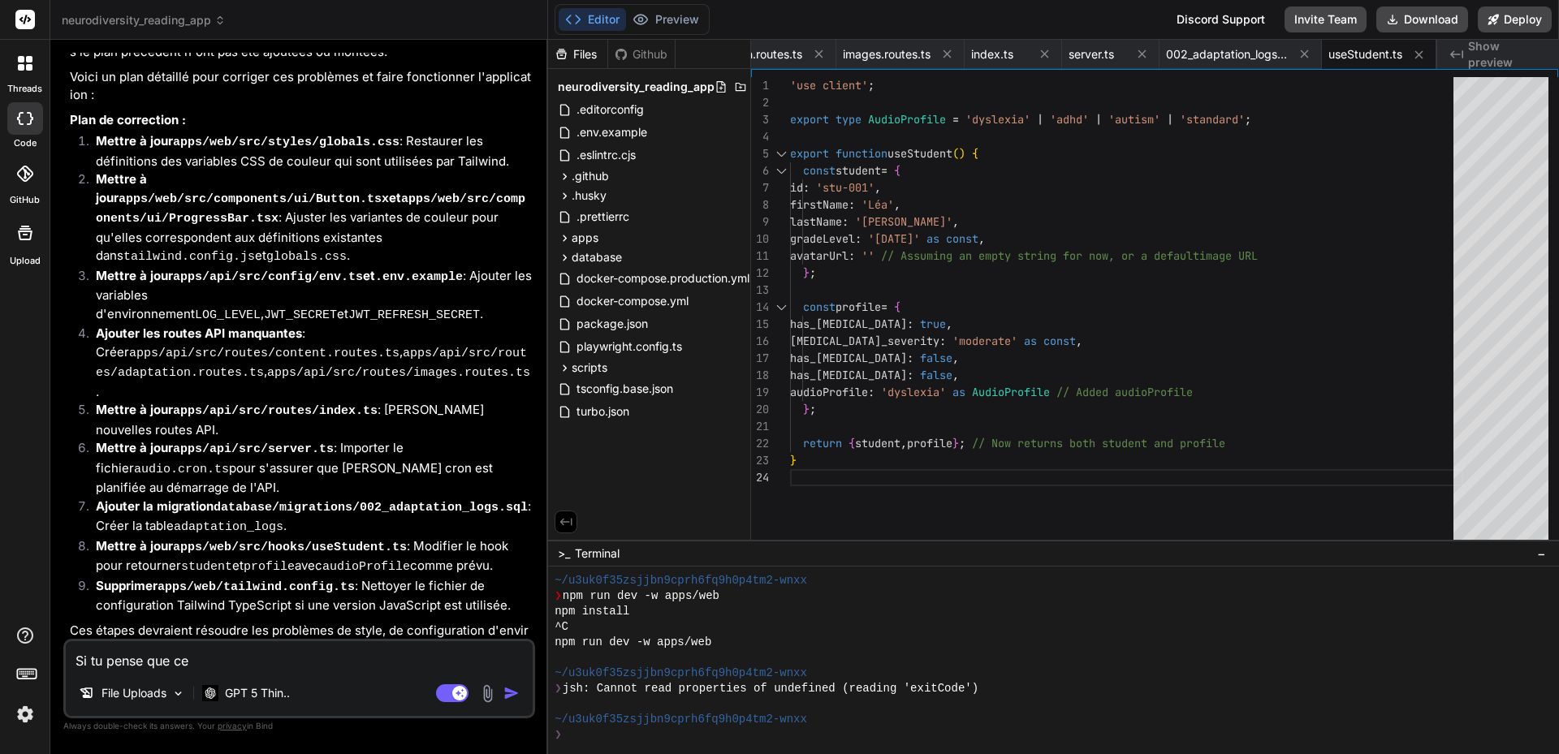
paste textarea "Plan de correction : Mettre à jour apps/web/src/styles/globals.css : Restaurer …"
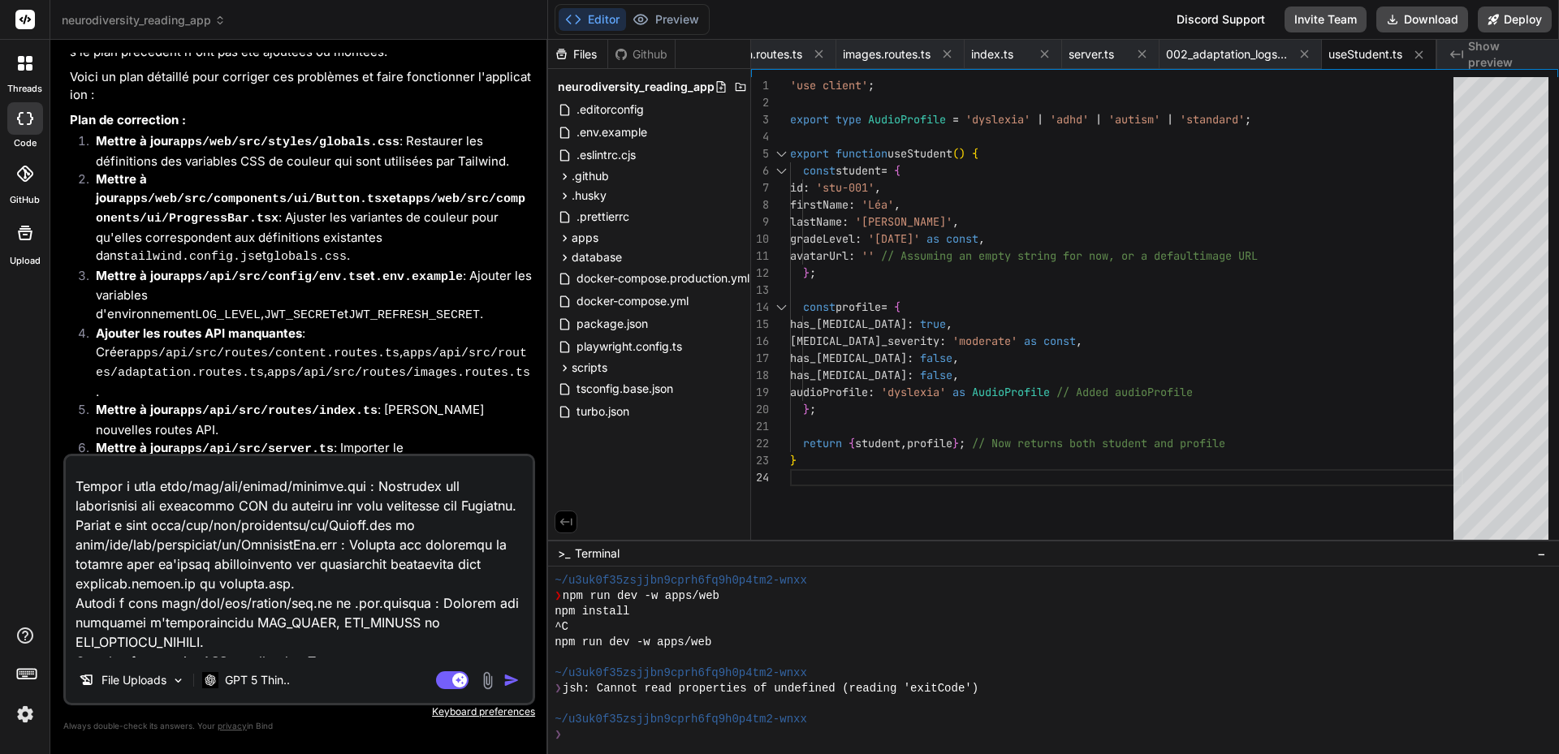
scroll to position [0, 0]
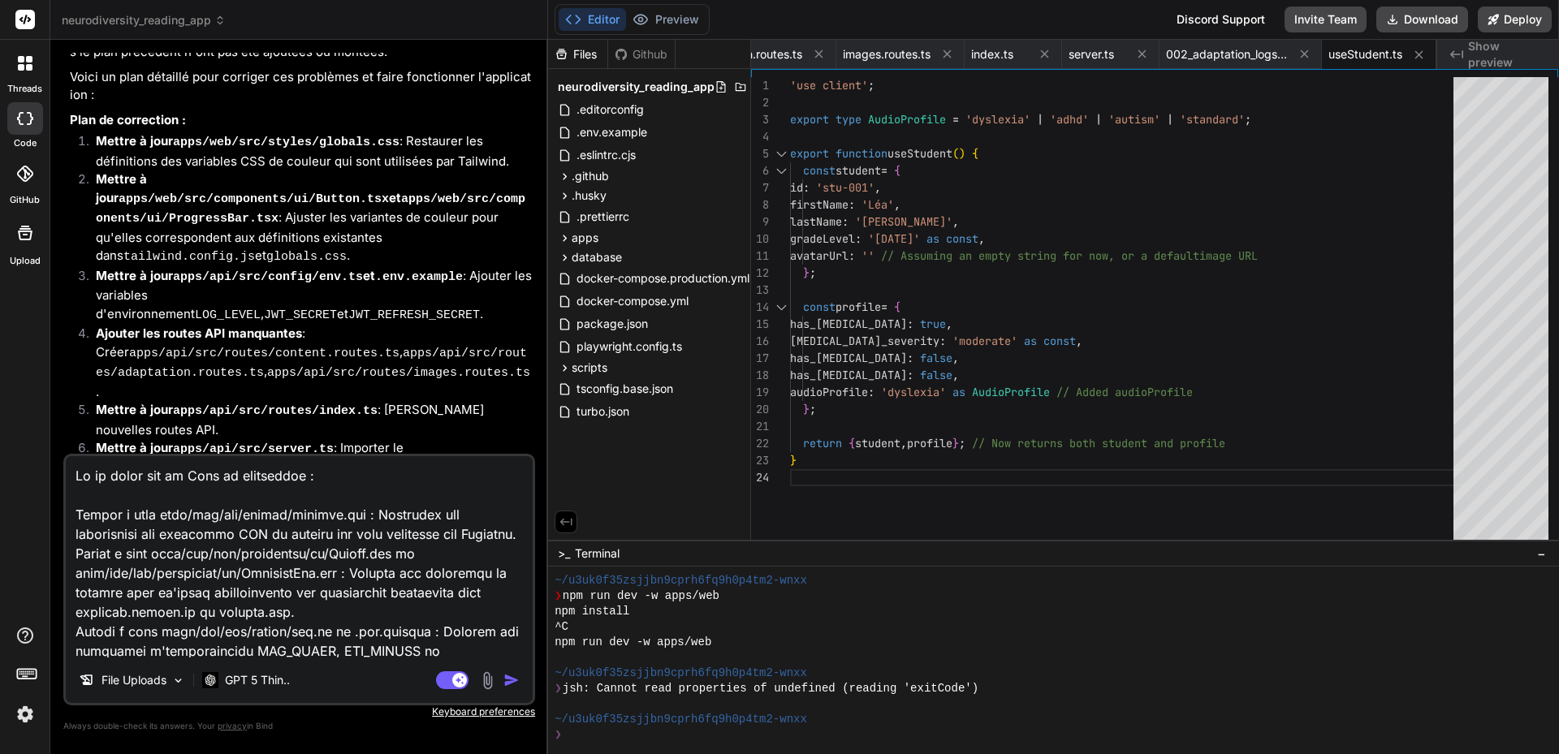
click at [306, 477] on textarea at bounding box center [299, 556] width 467 height 201
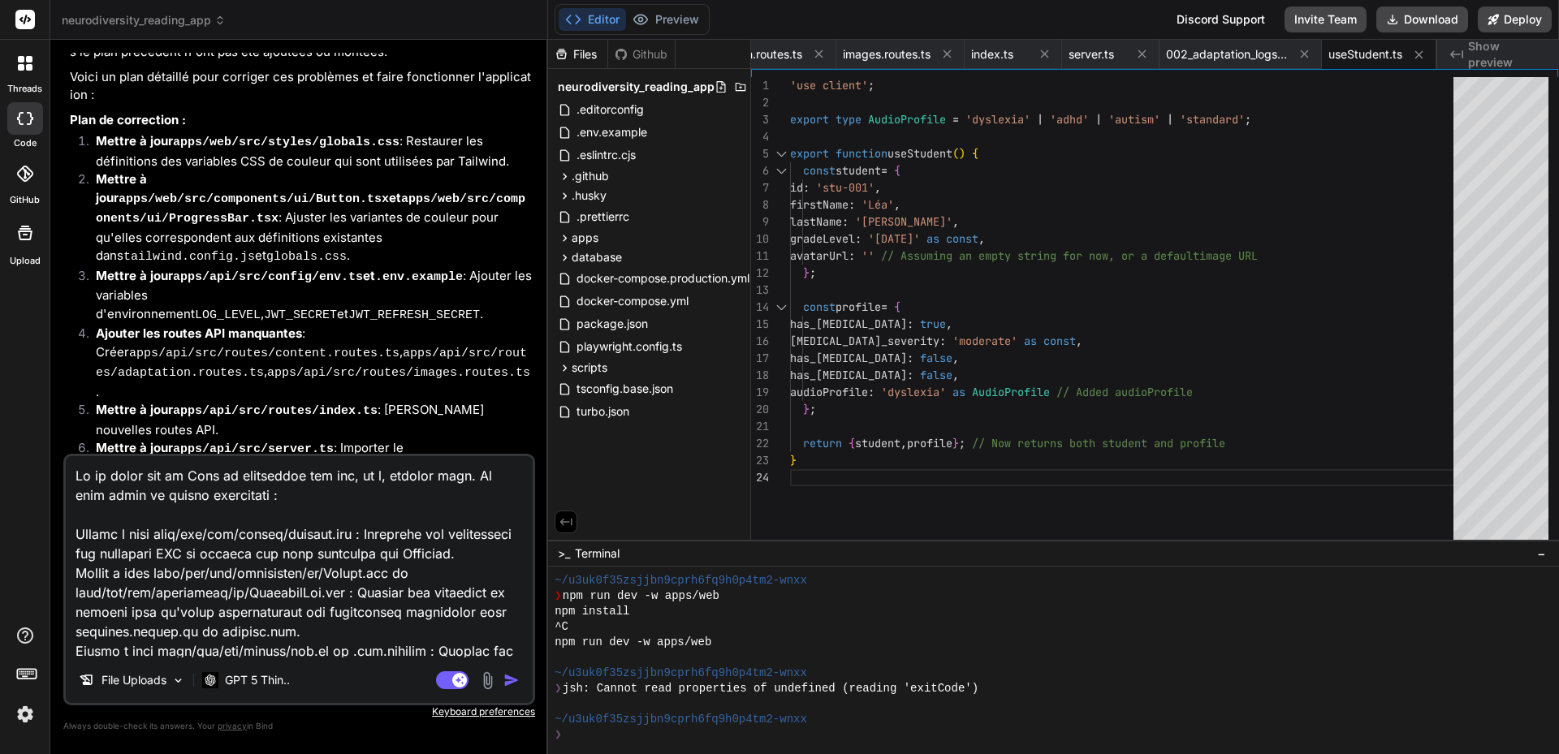
click at [519, 683] on img "button" at bounding box center [511, 680] width 16 height 16
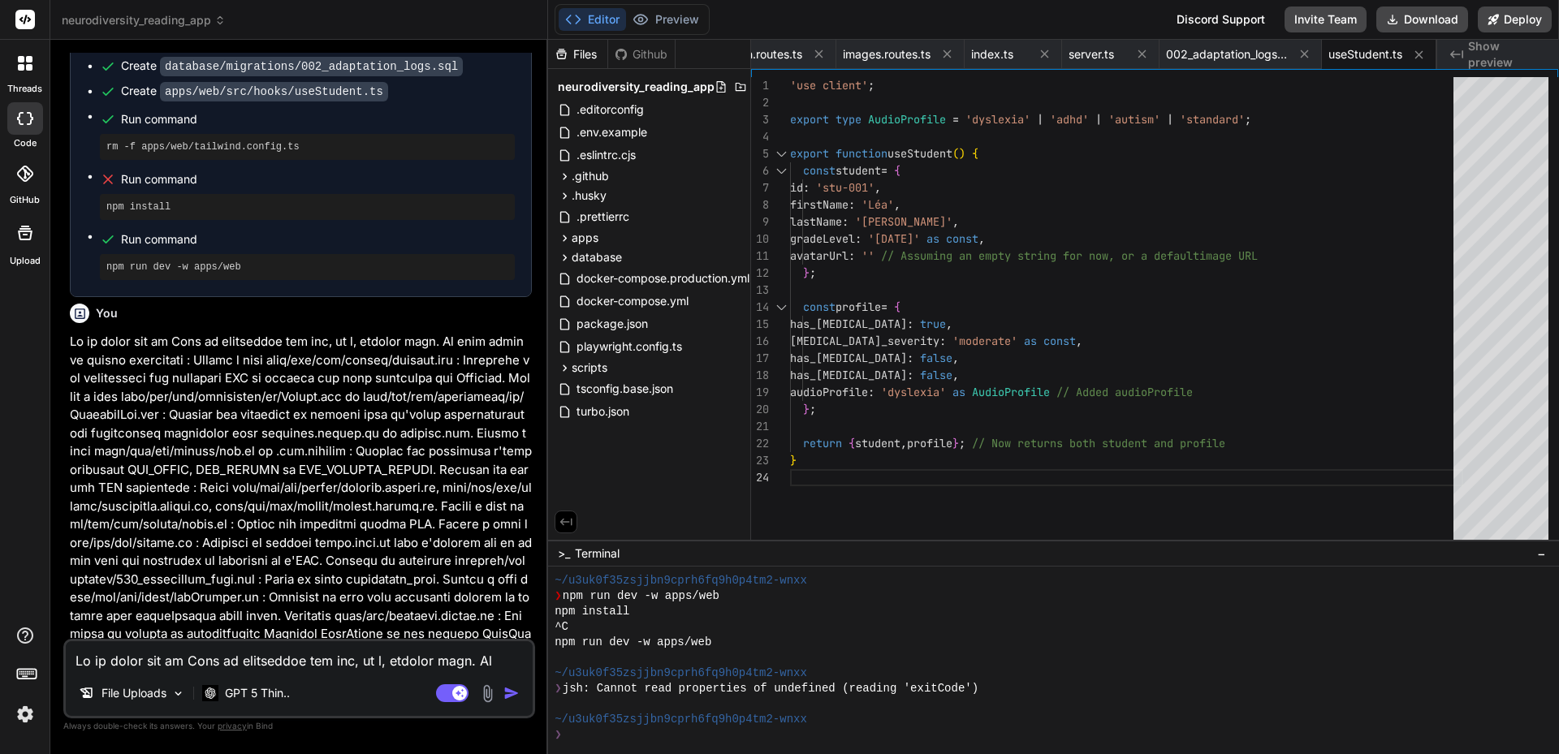
scroll to position [5832, 0]
